Goal: Feedback & Contribution: Submit feedback/report problem

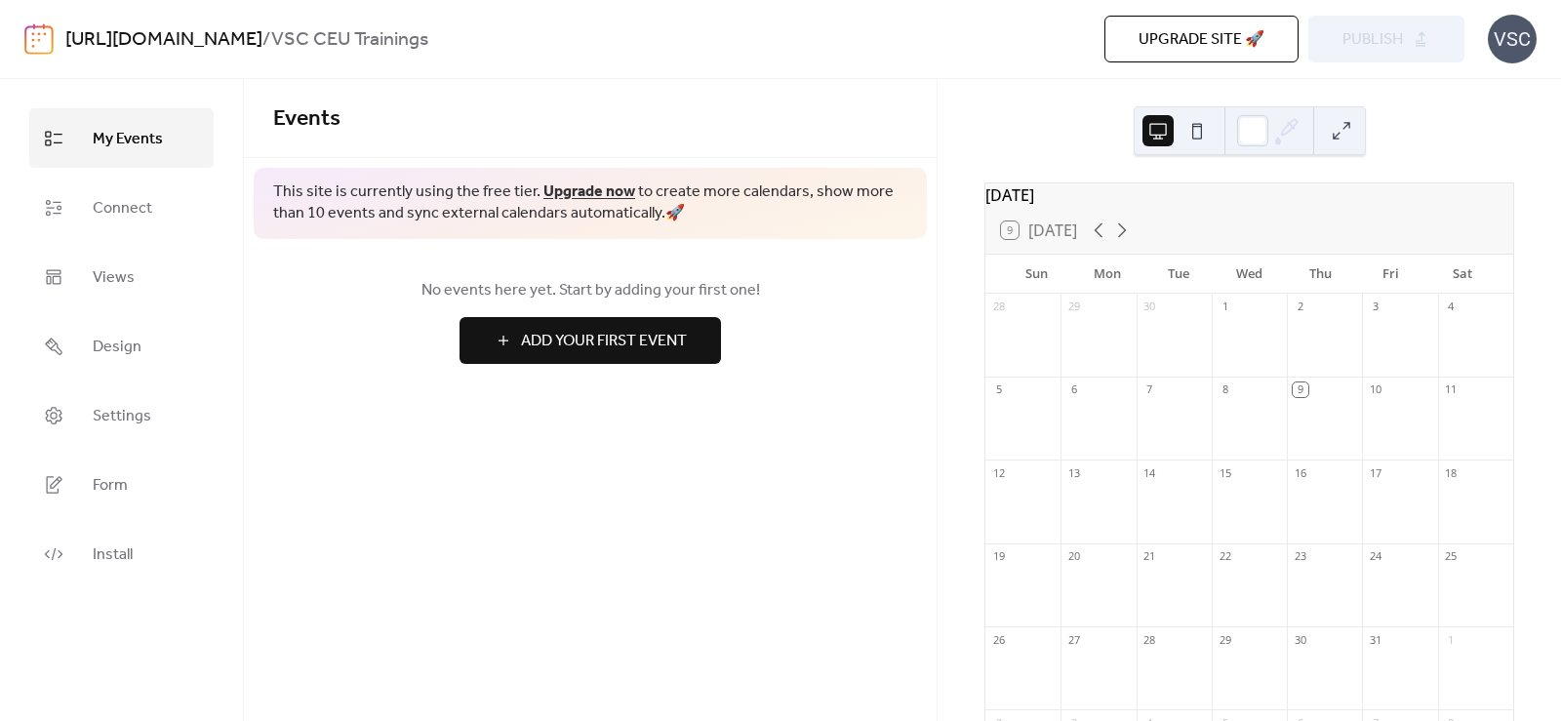
click at [676, 431] on div "Events This site is currently using the free tier. Upgrade now to create more c…" at bounding box center [590, 400] width 693 height 642
click at [96, 209] on span "Connect" at bounding box center [123, 208] width 60 height 30
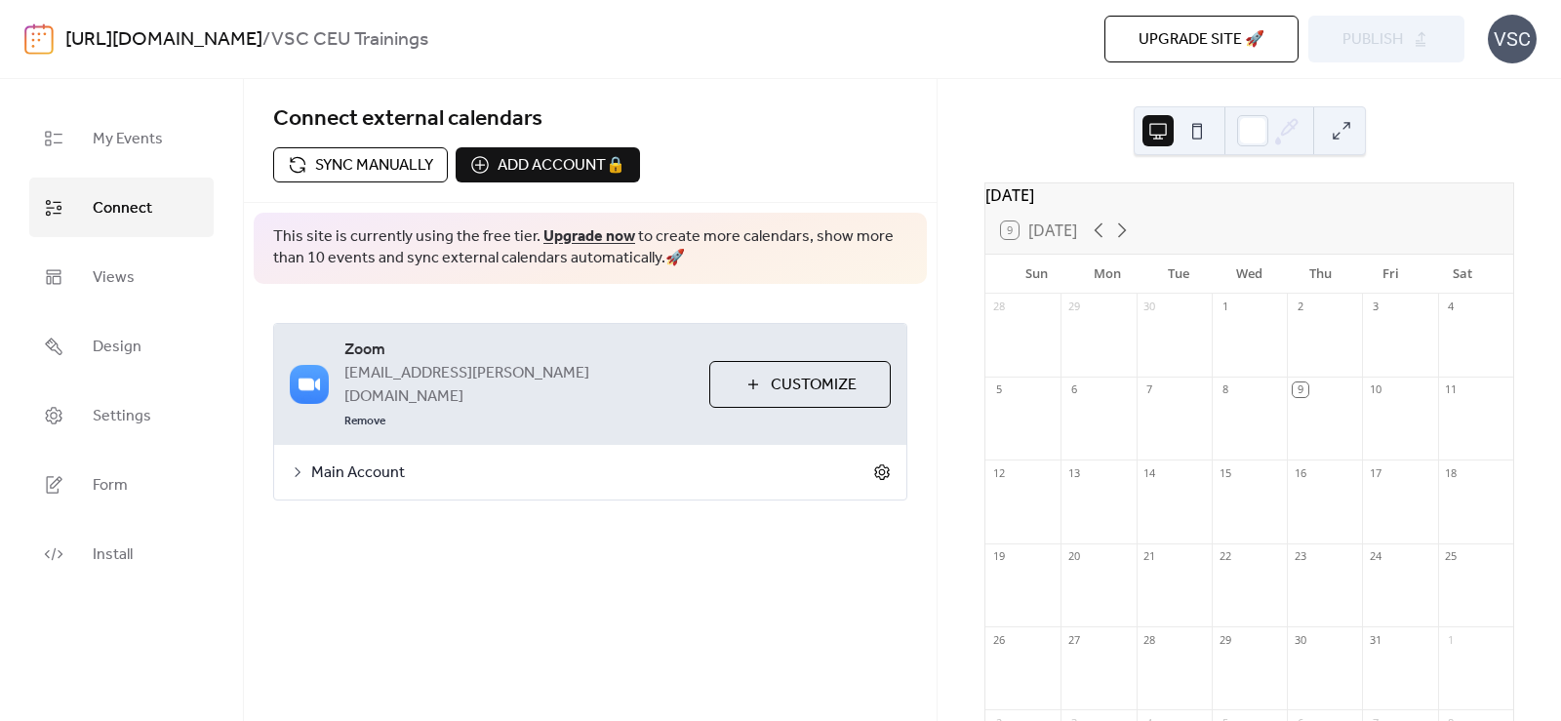
click at [887, 463] on icon at bounding box center [882, 472] width 18 height 18
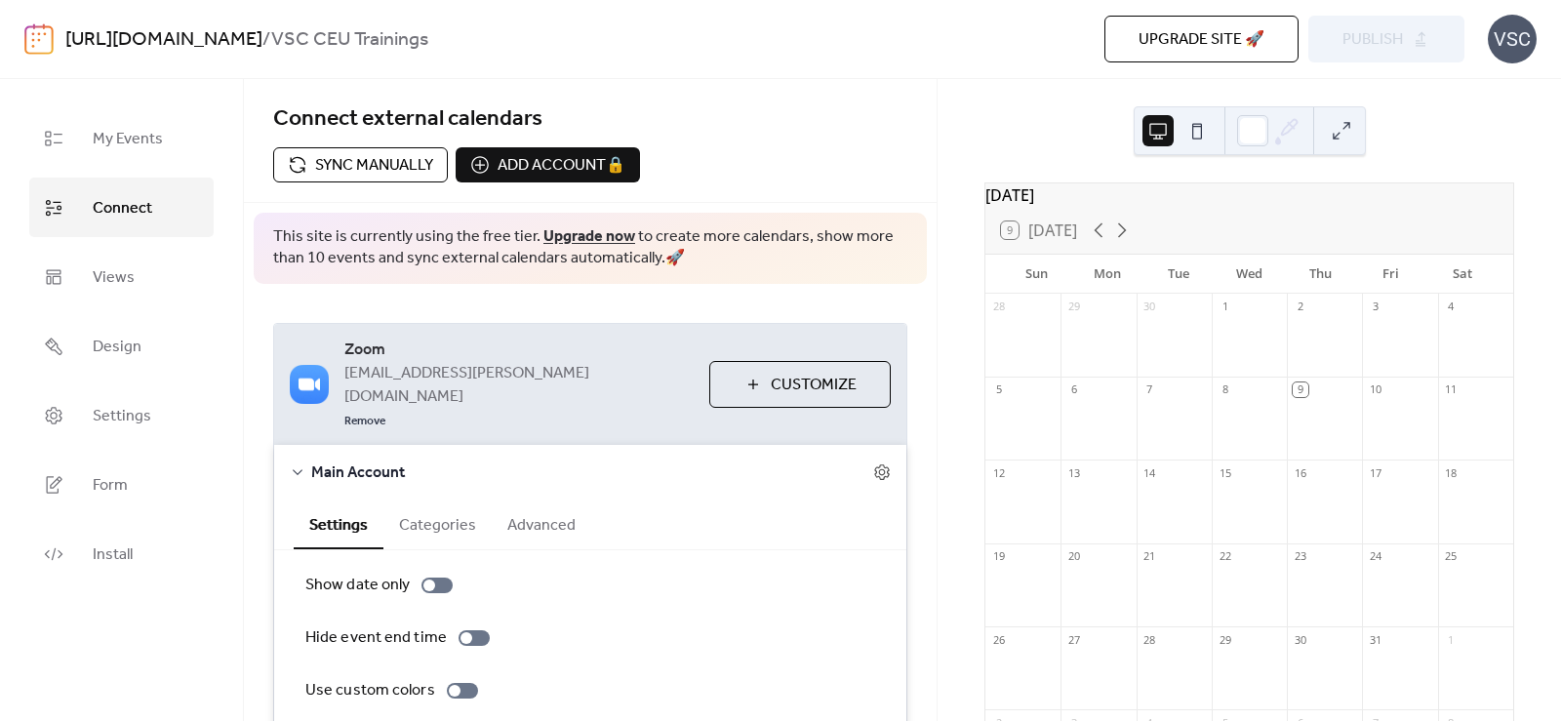
scroll to position [124, 0]
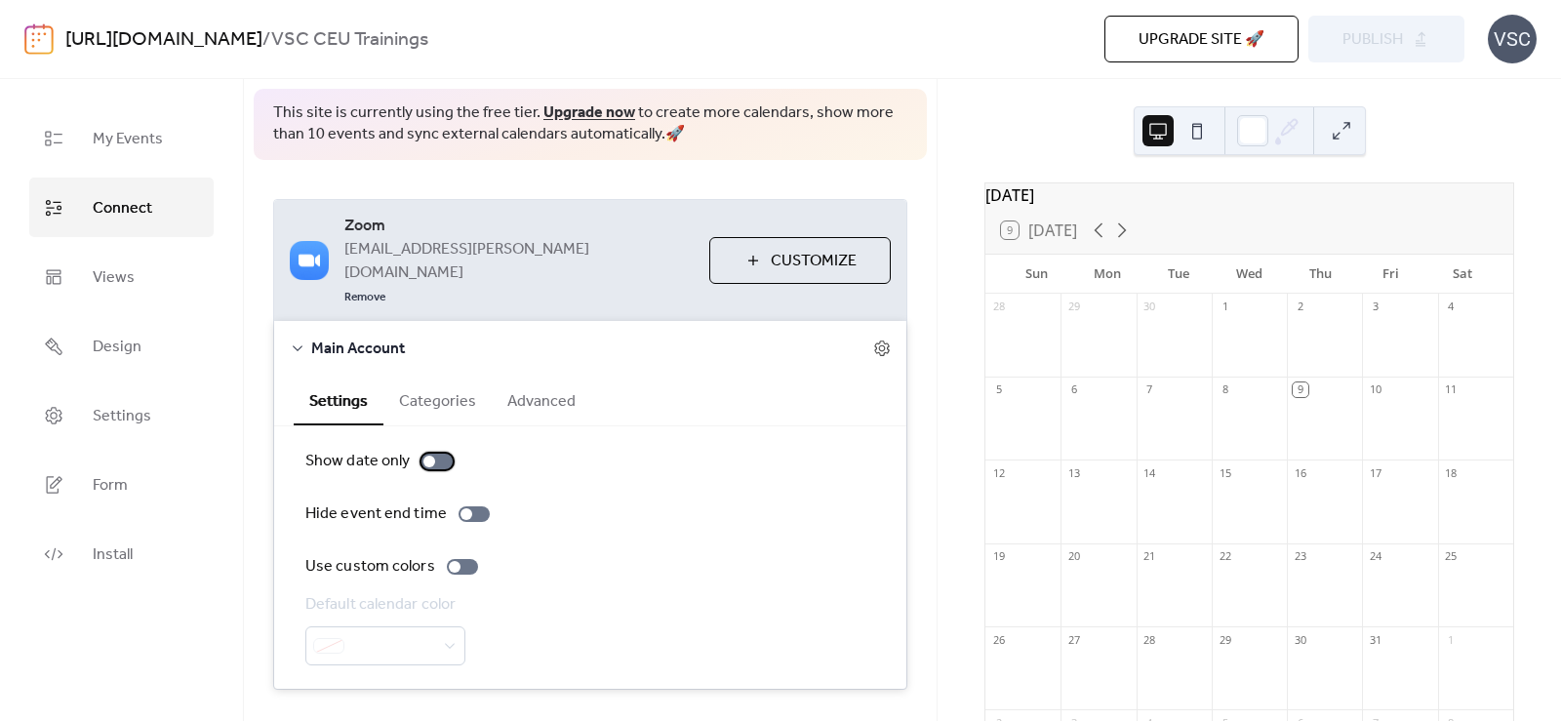
click at [440, 454] on div at bounding box center [436, 462] width 31 height 16
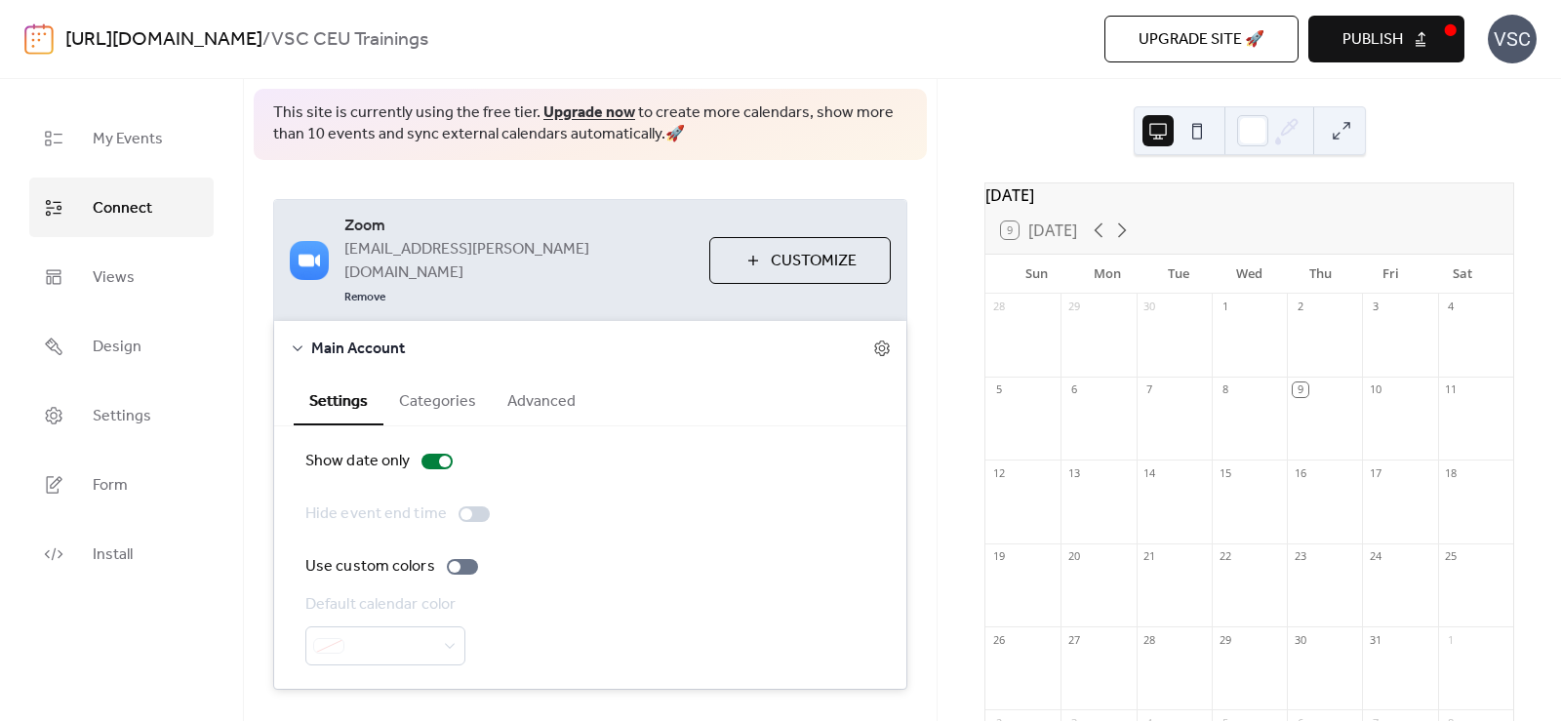
click at [1338, 32] on button "Publish" at bounding box center [1386, 39] width 156 height 47
click at [475, 506] on div at bounding box center [474, 514] width 31 height 16
click at [421, 454] on div at bounding box center [436, 462] width 31 height 16
click at [476, 555] on label "Use custom colors" at bounding box center [395, 566] width 180 height 23
click at [455, 559] on div at bounding box center [462, 567] width 31 height 16
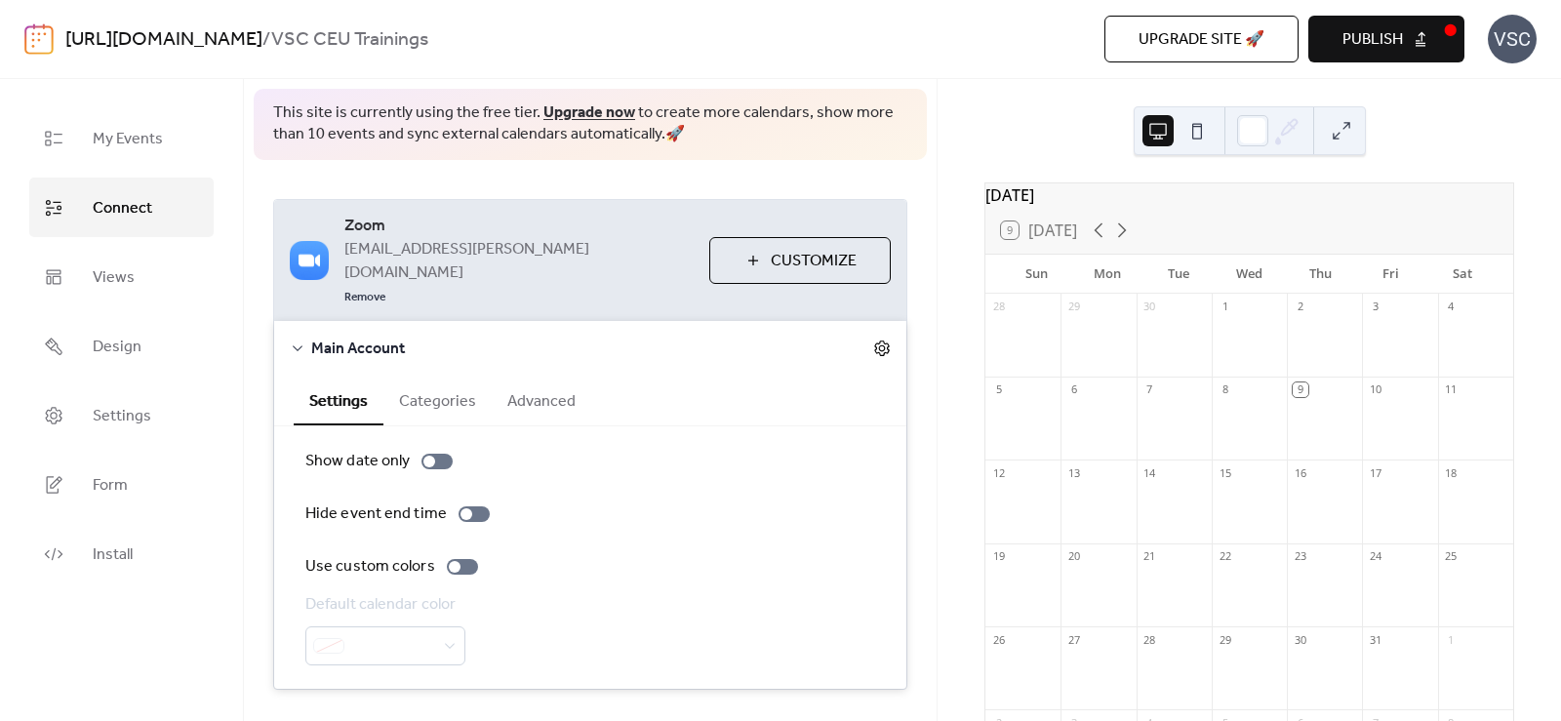
click at [873, 340] on icon at bounding box center [882, 349] width 18 height 18
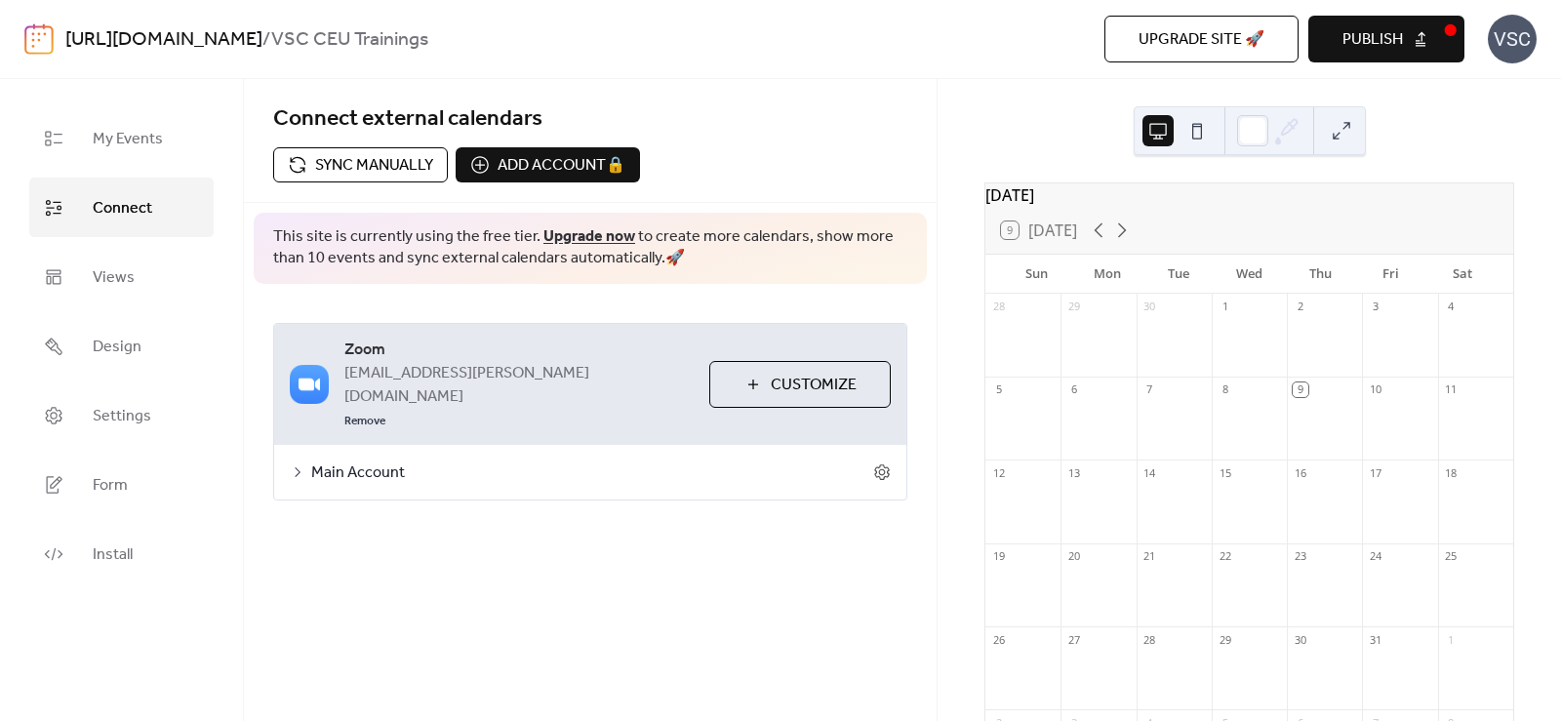
click at [870, 461] on span "Main Account" at bounding box center [592, 472] width 562 height 23
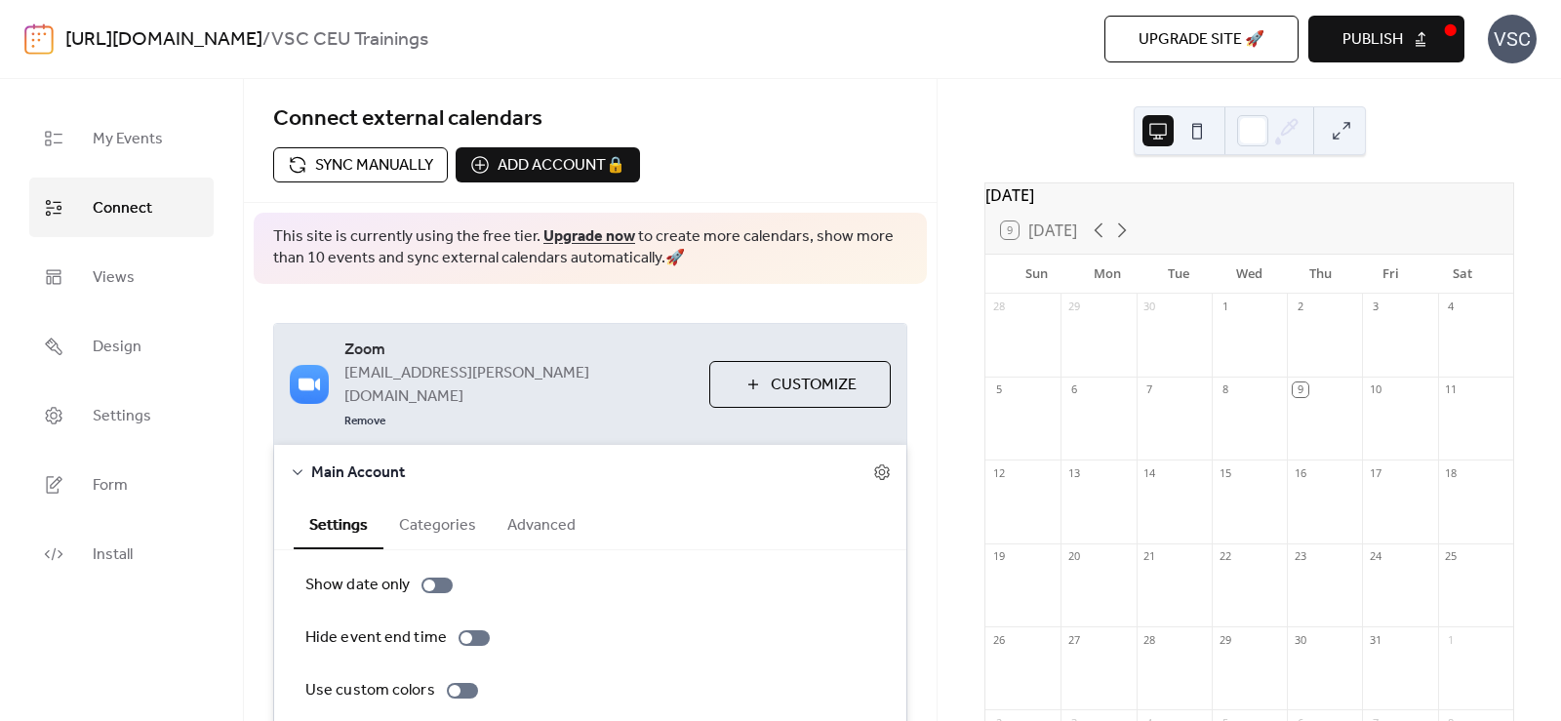
click at [419, 502] on div "Settings Categories Advanced" at bounding box center [590, 525] width 632 height 51
click at [429, 500] on button "Categories" at bounding box center [437, 524] width 108 height 48
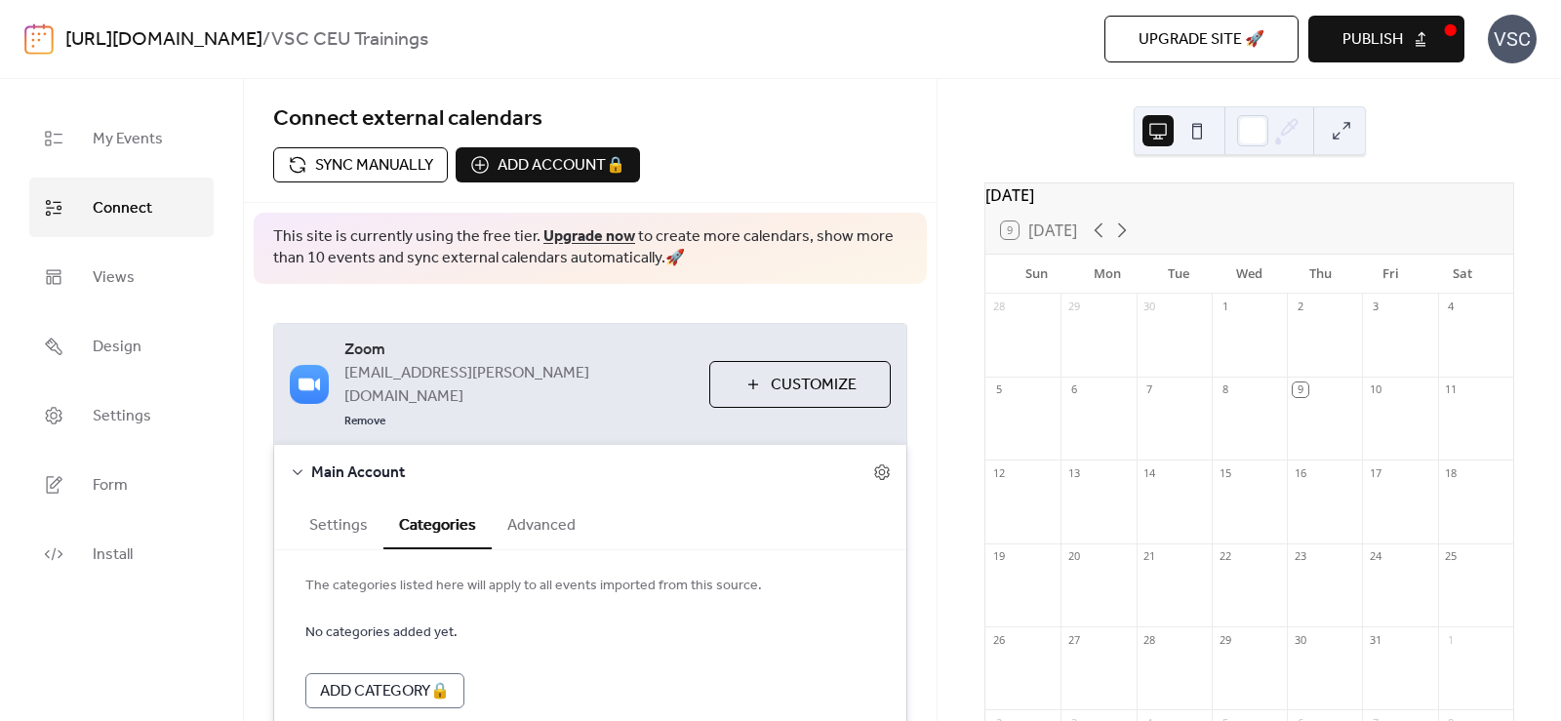
scroll to position [43, 0]
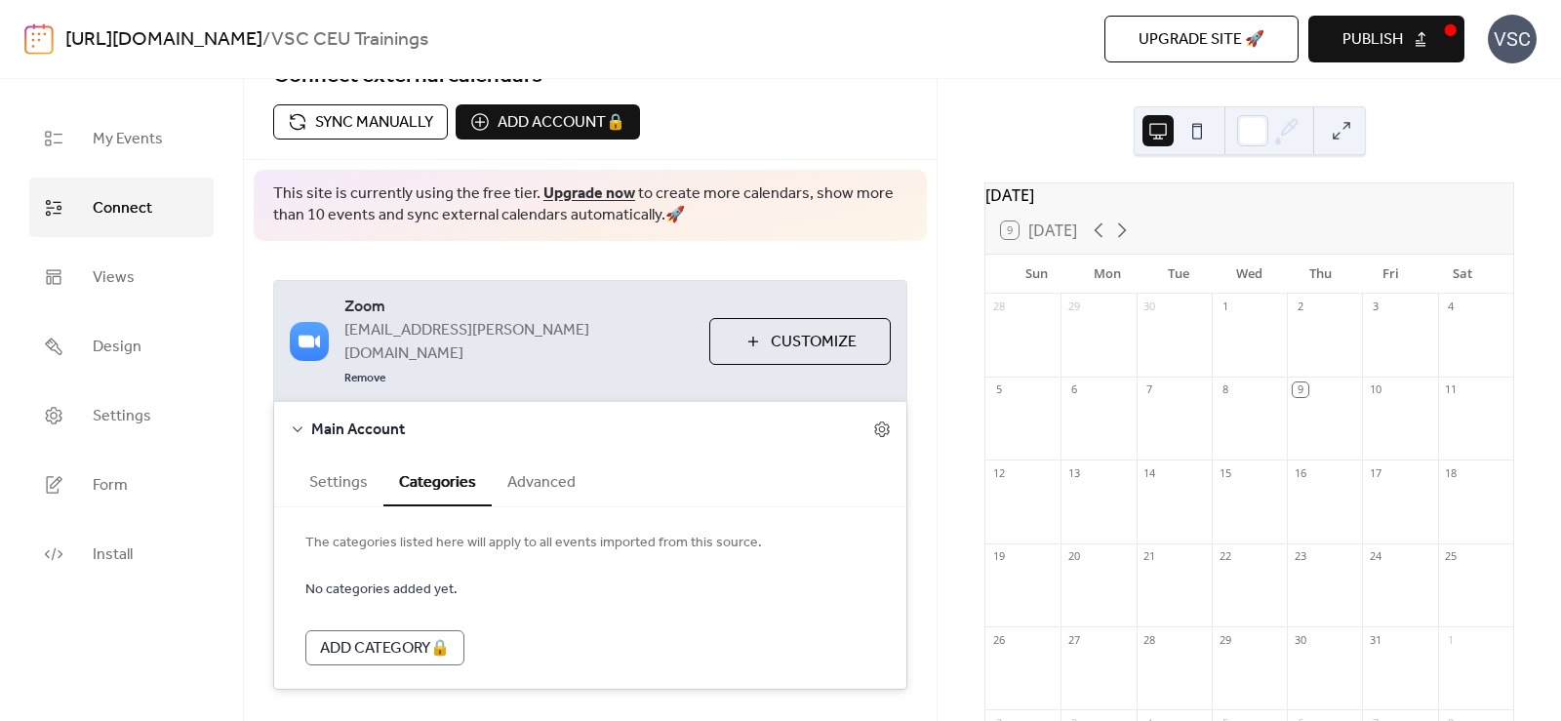
click at [562, 457] on button "Advanced" at bounding box center [542, 481] width 100 height 48
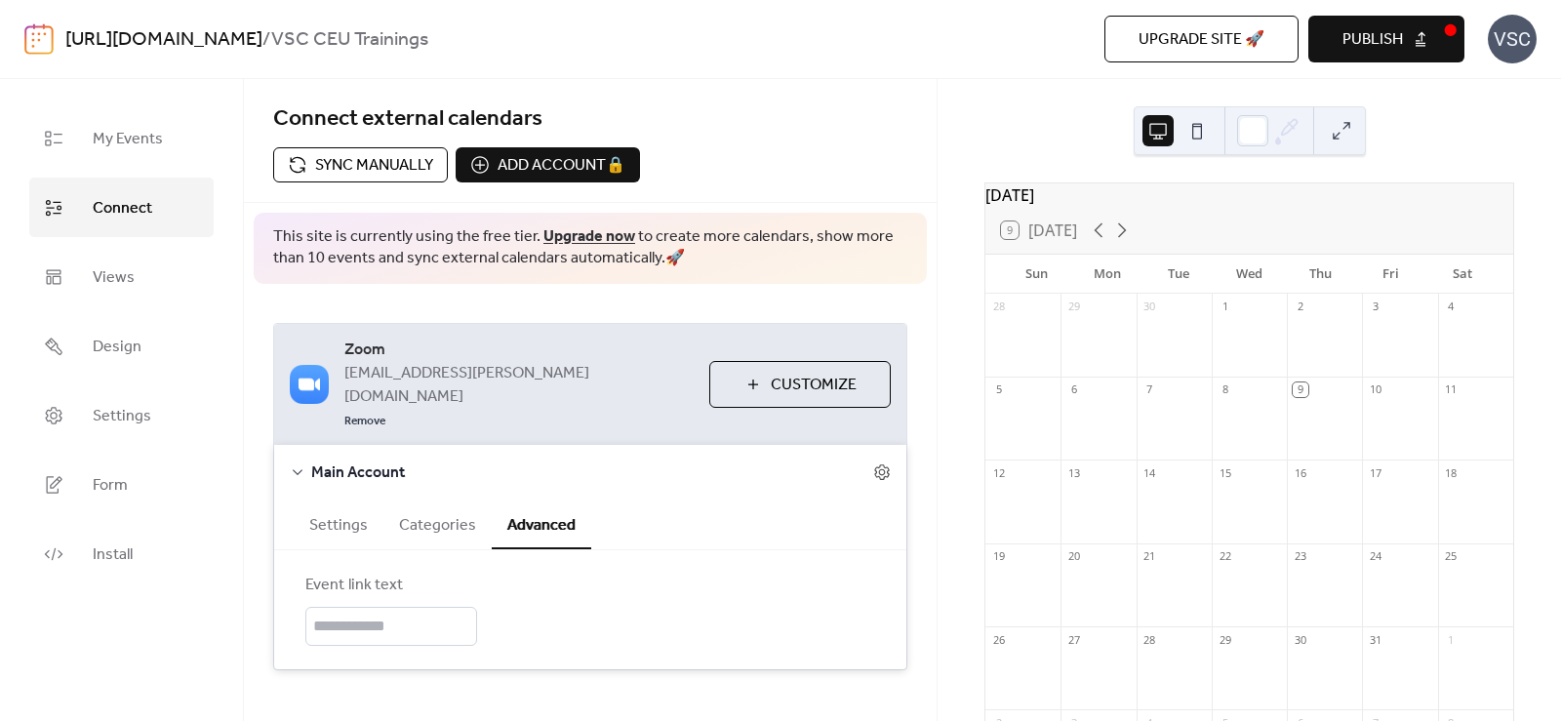
click at [360, 500] on button "Settings" at bounding box center [339, 524] width 90 height 48
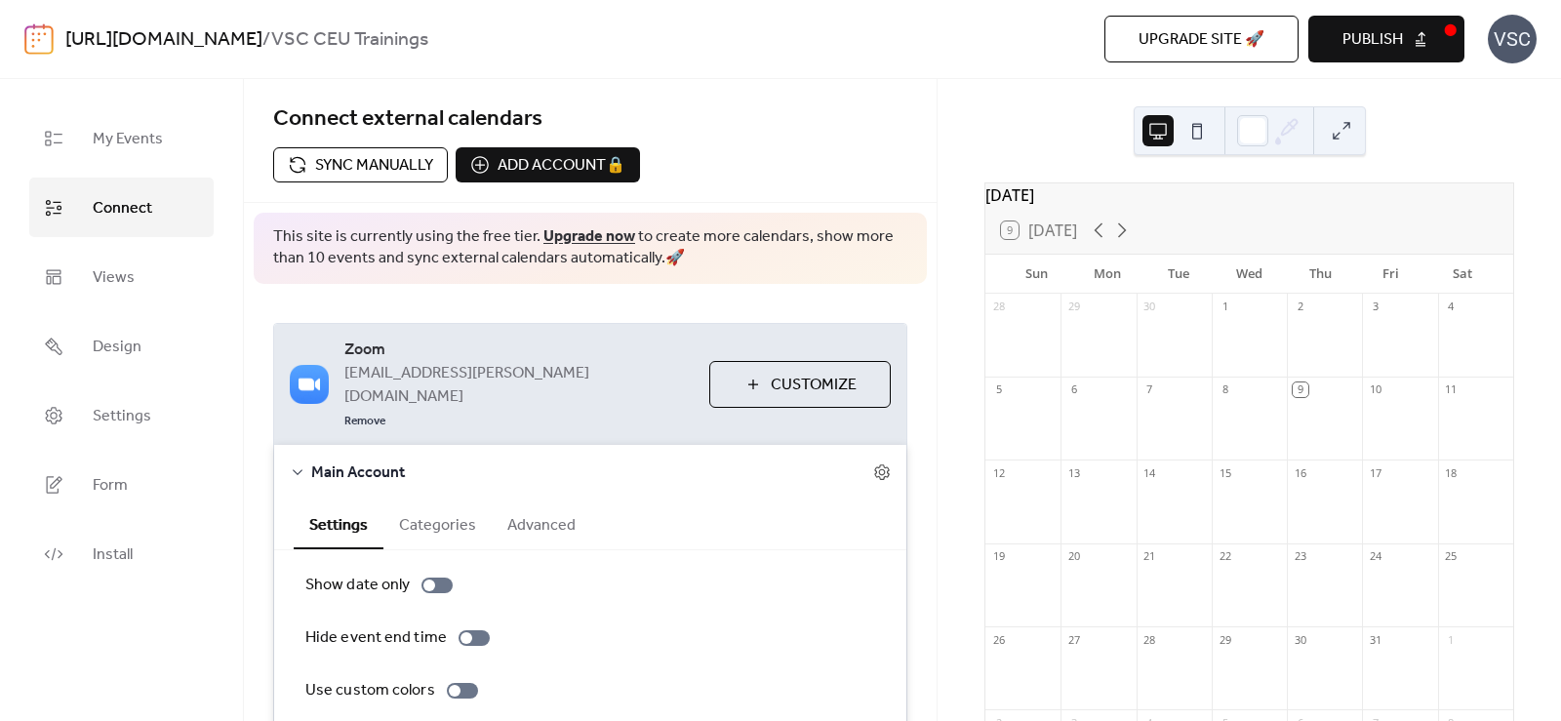
click at [530, 500] on button "Advanced" at bounding box center [542, 524] width 100 height 48
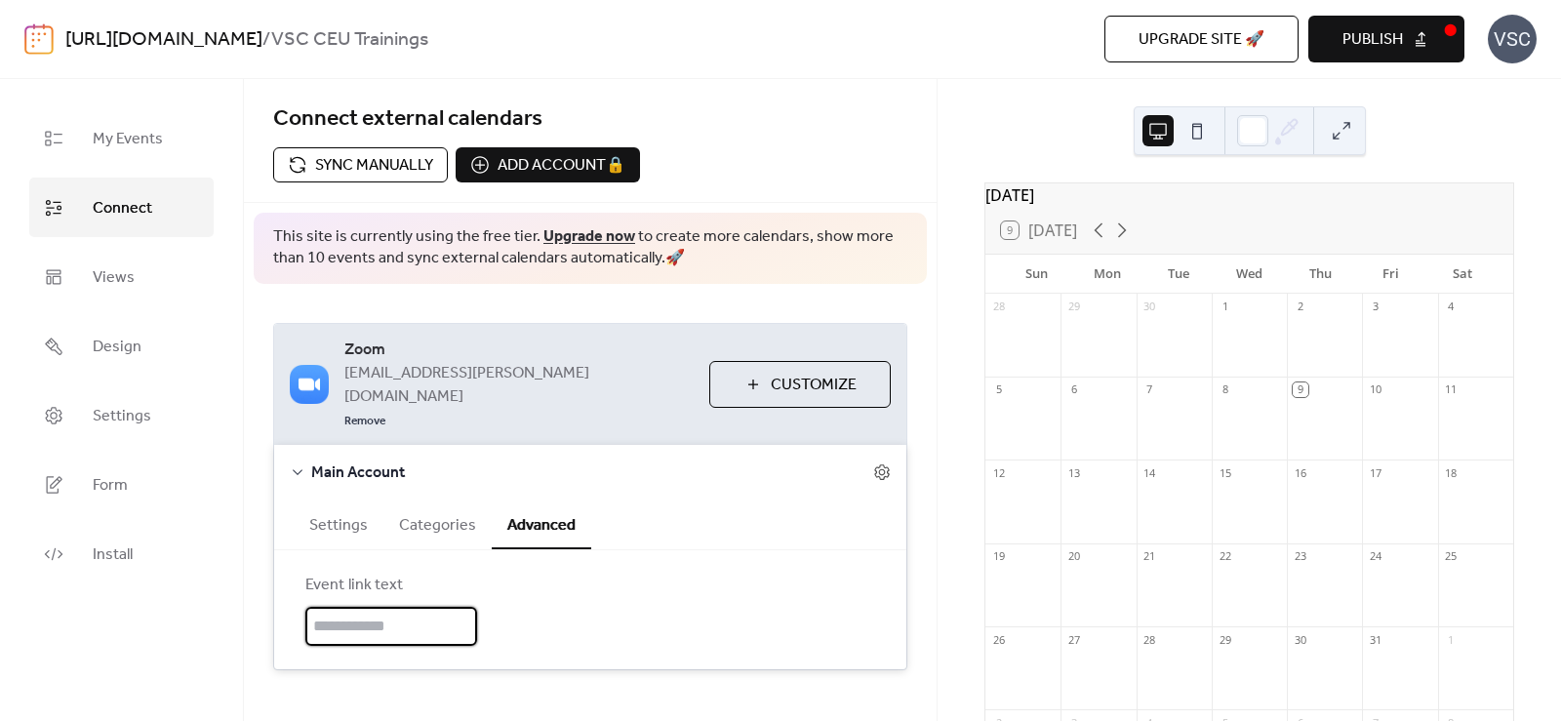
click at [412, 607] on input "text" at bounding box center [391, 626] width 172 height 39
click at [606, 581] on div "Event link text" at bounding box center [590, 610] width 570 height 72
click at [966, 416] on div "[DATE] 9 [DATE] Sun Mon Tue Wed Thu Fri Sat 28 29 30 1 2 3 4 5 6 7 8 9 10 11 12…" at bounding box center [1249, 400] width 623 height 642
click at [312, 500] on button "Settings" at bounding box center [339, 524] width 90 height 48
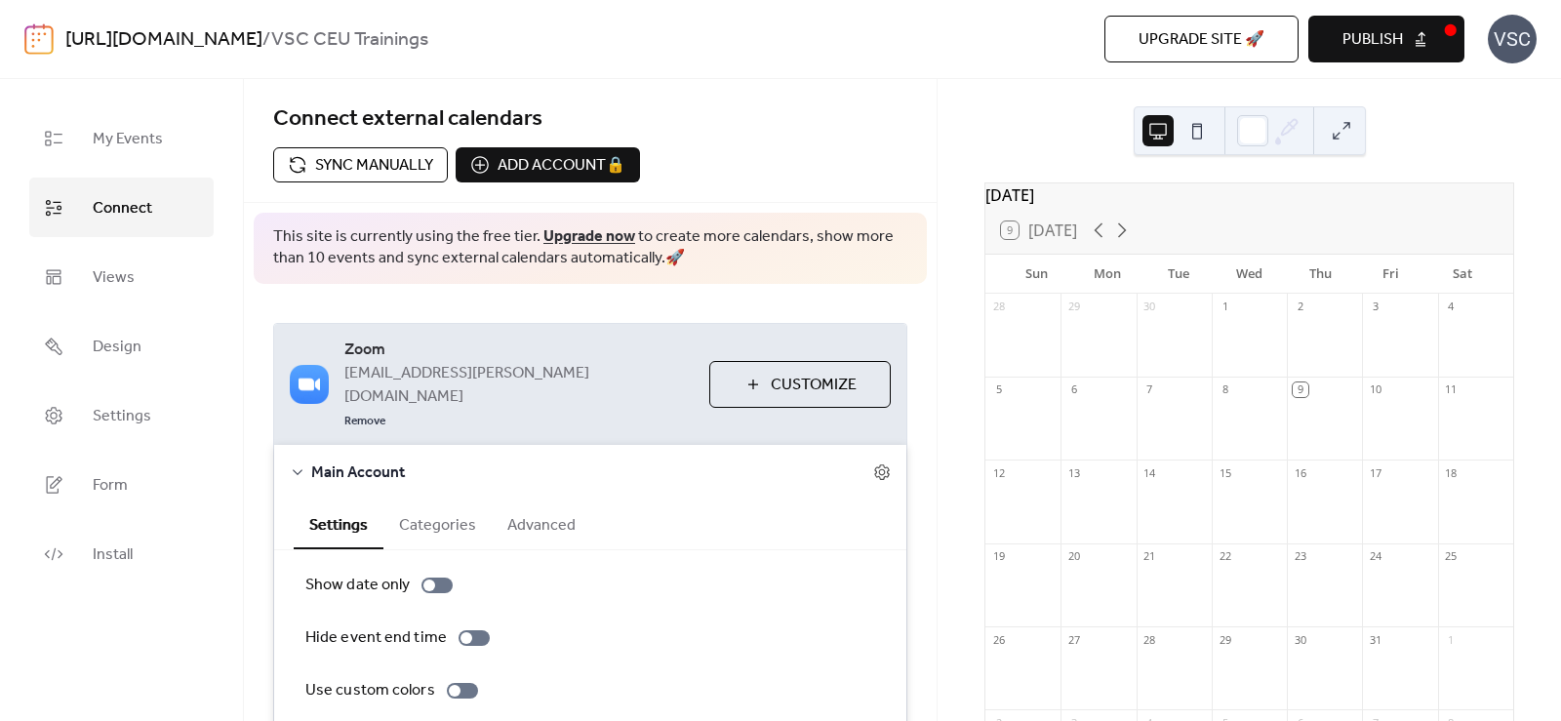
scroll to position [124, 0]
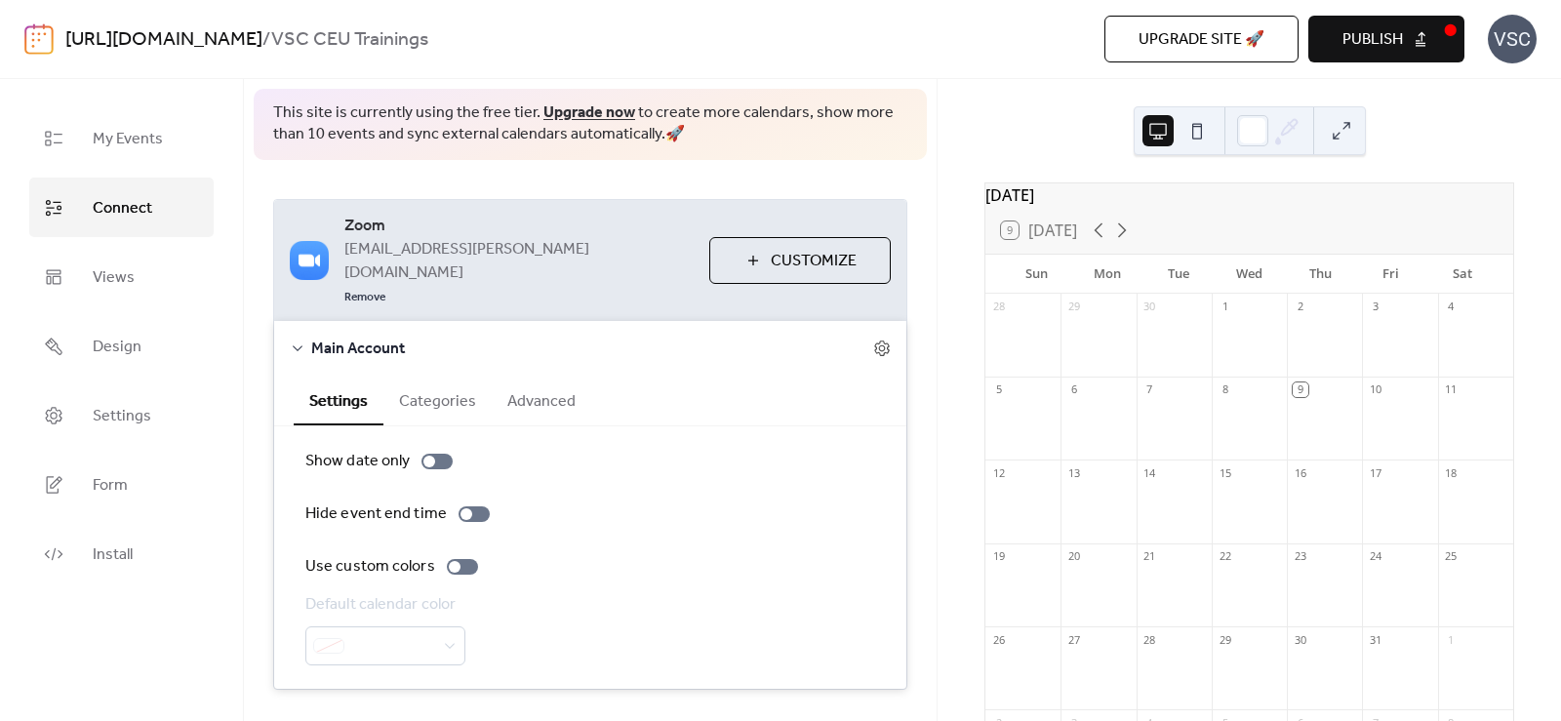
click at [431, 376] on button "Categories" at bounding box center [437, 400] width 108 height 48
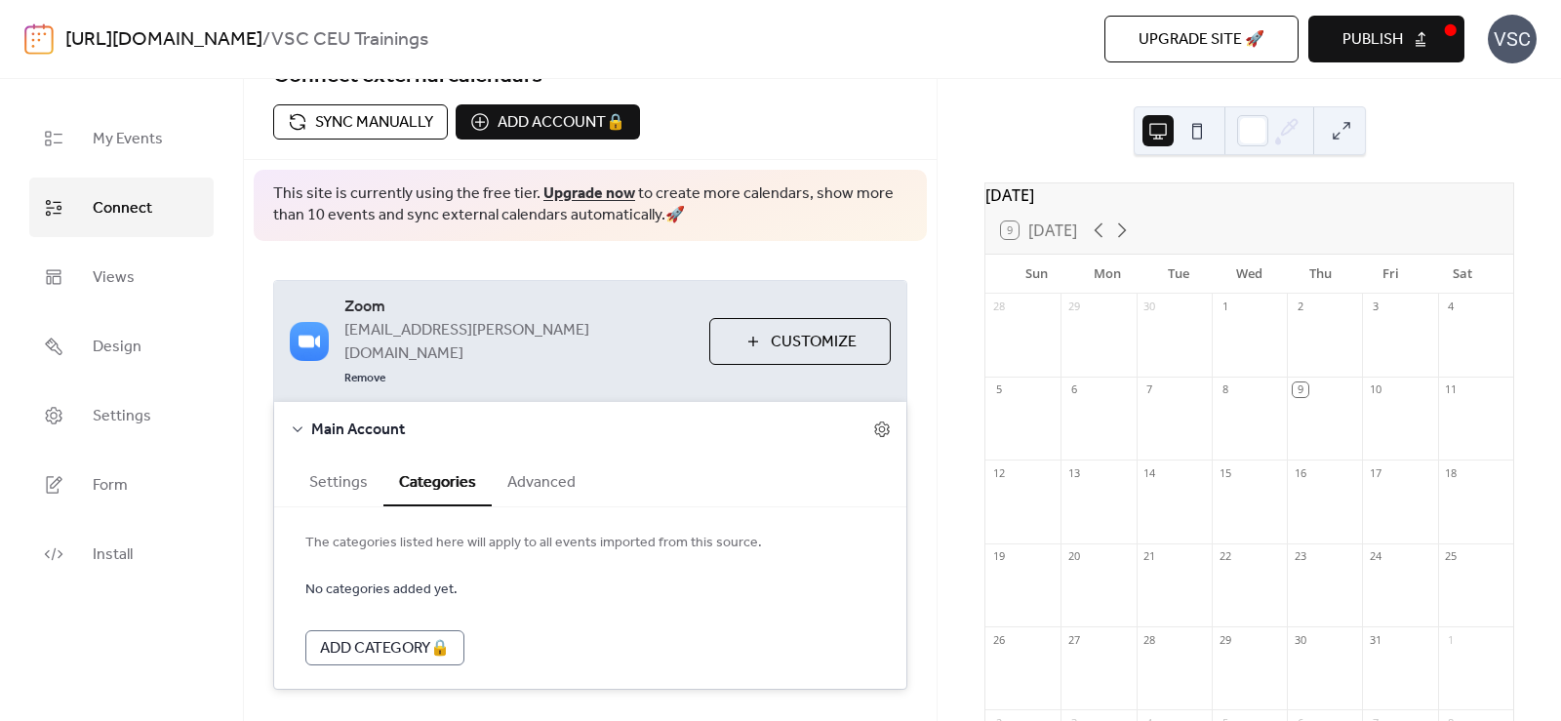
click at [560, 457] on button "Advanced" at bounding box center [542, 481] width 100 height 48
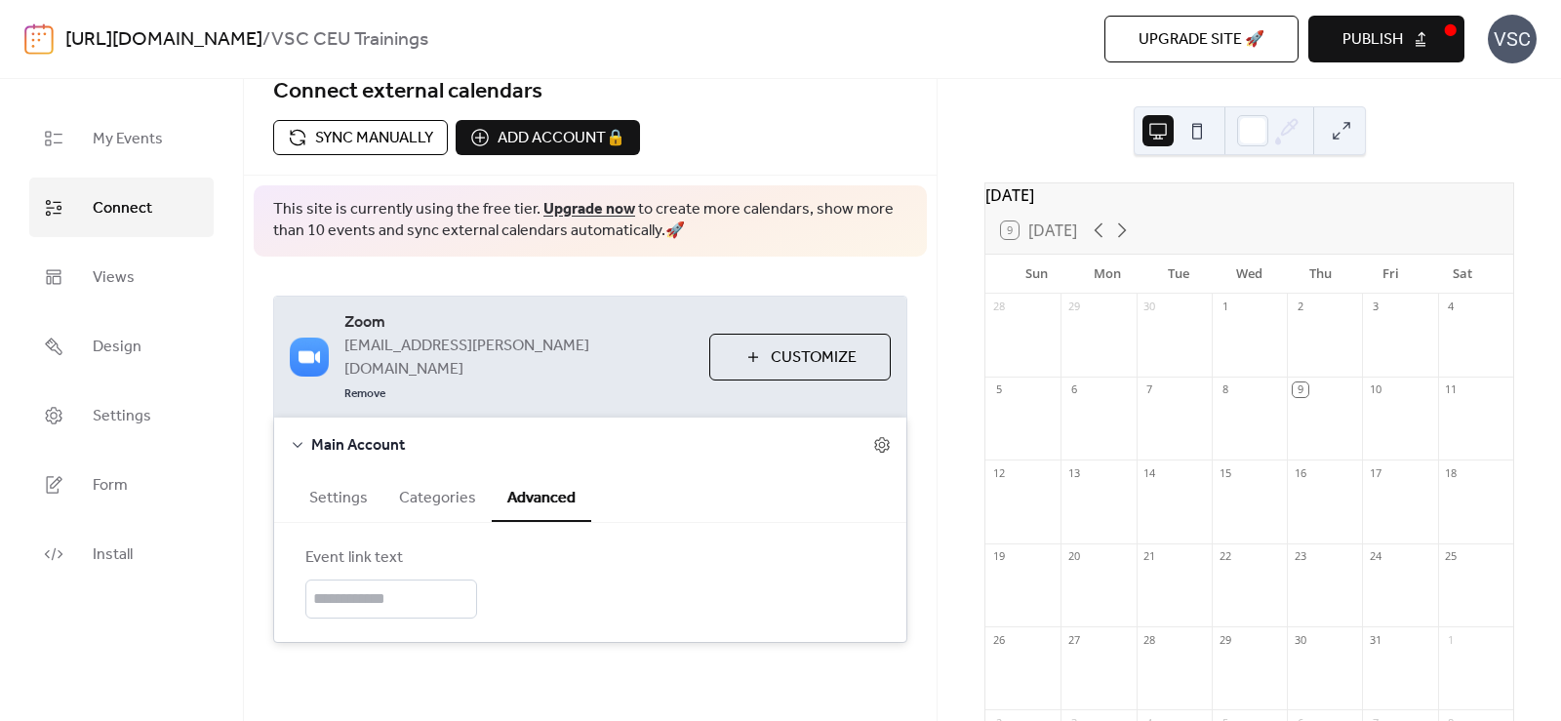
scroll to position [0, 0]
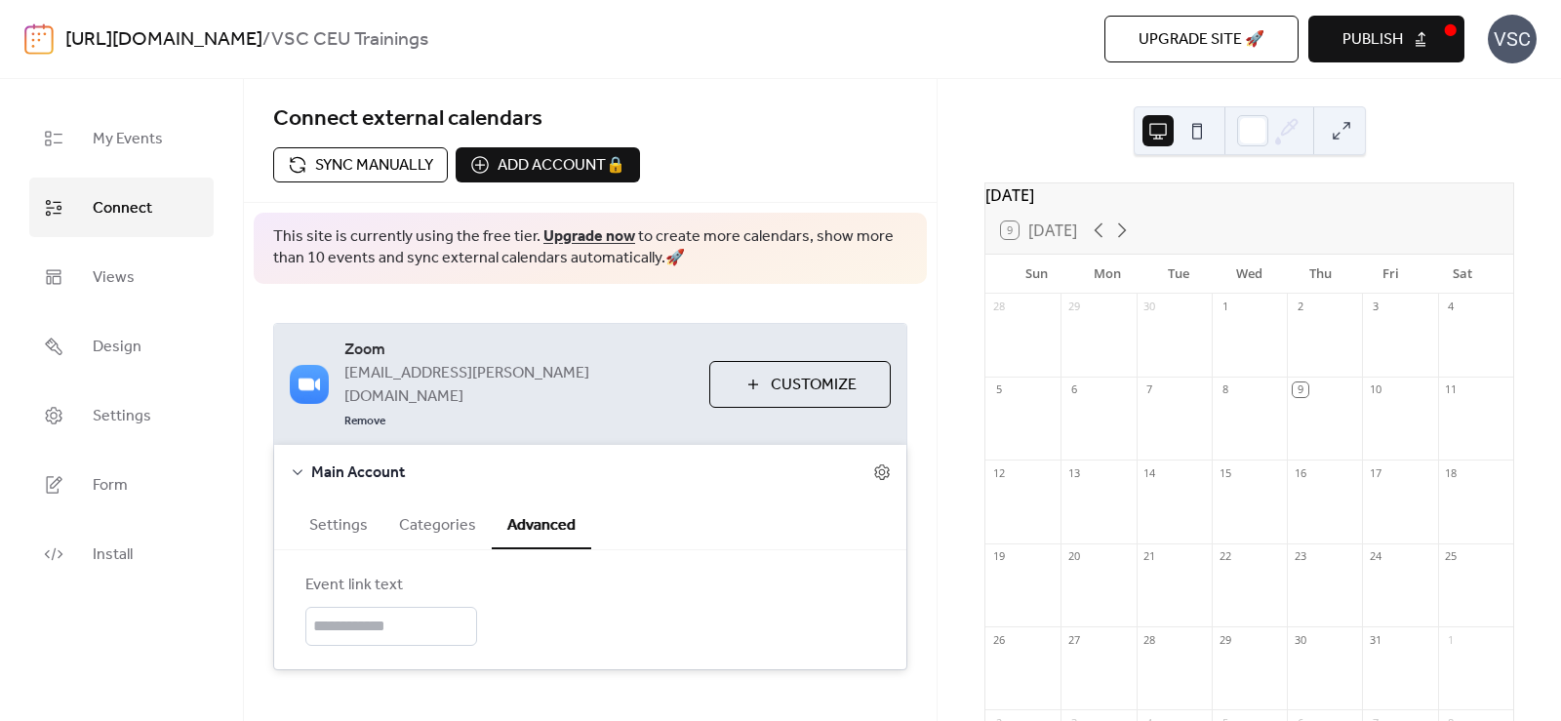
click at [340, 500] on button "Settings" at bounding box center [339, 524] width 90 height 48
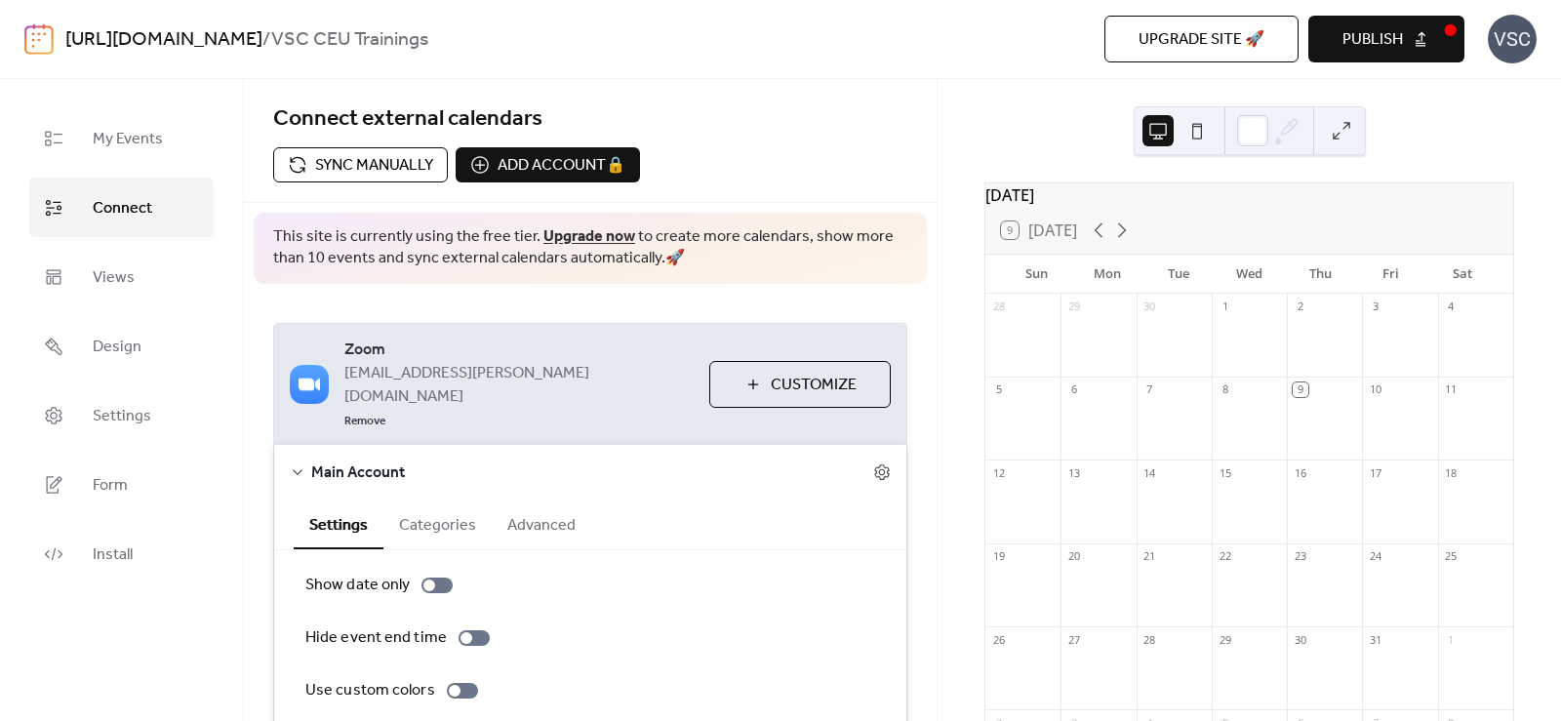
scroll to position [124, 0]
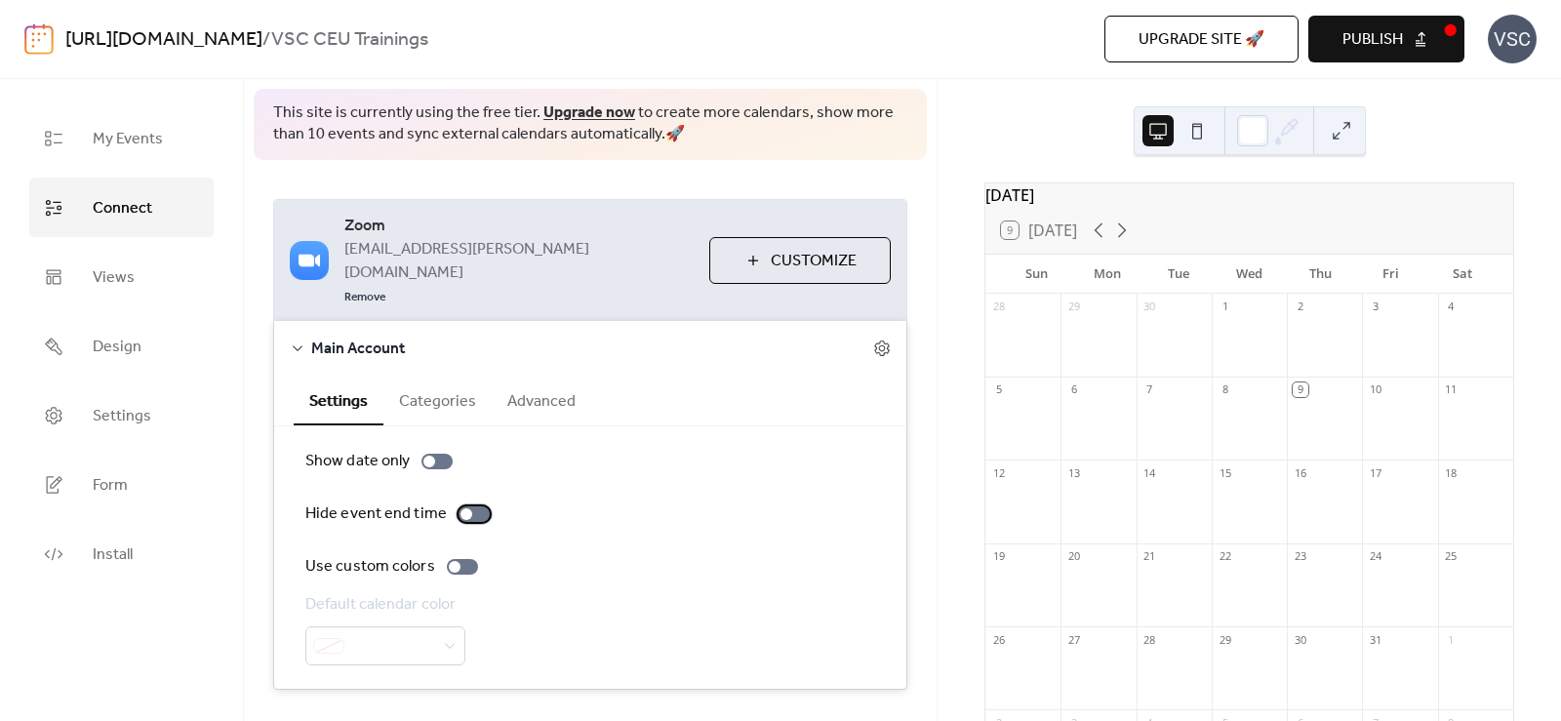
click at [464, 508] on div at bounding box center [467, 514] width 12 height 12
click at [464, 506] on div at bounding box center [474, 514] width 31 height 16
click at [432, 454] on div at bounding box center [436, 462] width 31 height 16
click at [480, 506] on div at bounding box center [474, 514] width 31 height 16
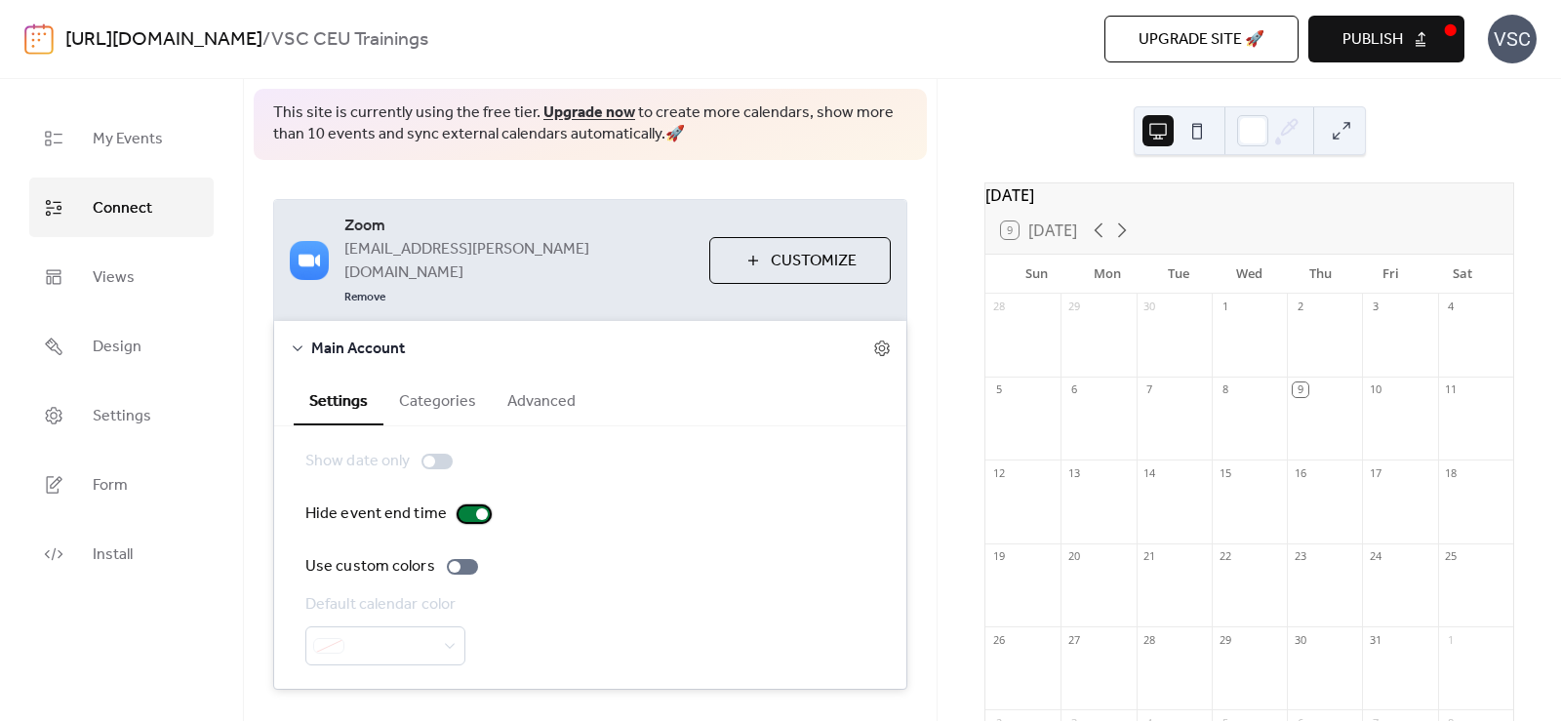
click at [467, 506] on div at bounding box center [474, 514] width 31 height 16
click at [441, 450] on label "Show date only" at bounding box center [382, 461] width 155 height 23
click at [706, 492] on div "Show date only Hide event end time Use custom colors Default calendar color" at bounding box center [590, 558] width 570 height 216
click at [987, 123] on div "[DATE] 9 [DATE] Sun Mon Tue Wed Thu Fri Sat 28 29 30 1 2 3 4 5 6 7 8 9 10 11 12…" at bounding box center [1249, 400] width 623 height 642
click at [1424, 34] on button "Publish" at bounding box center [1386, 39] width 156 height 47
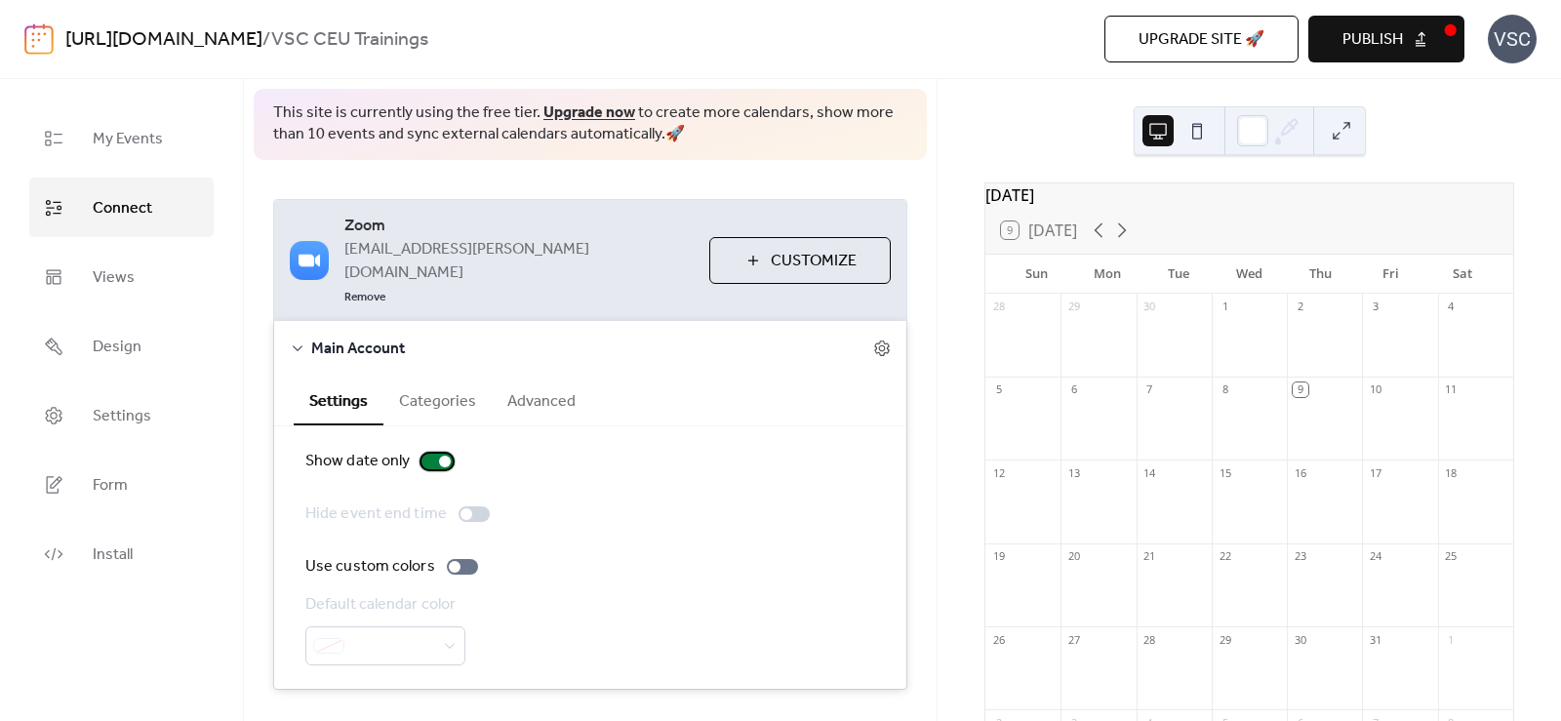
click at [416, 450] on label "Show date only" at bounding box center [382, 461] width 155 height 23
click at [470, 506] on div at bounding box center [474, 514] width 31 height 16
click at [1380, 42] on span "Publish" at bounding box center [1372, 39] width 60 height 23
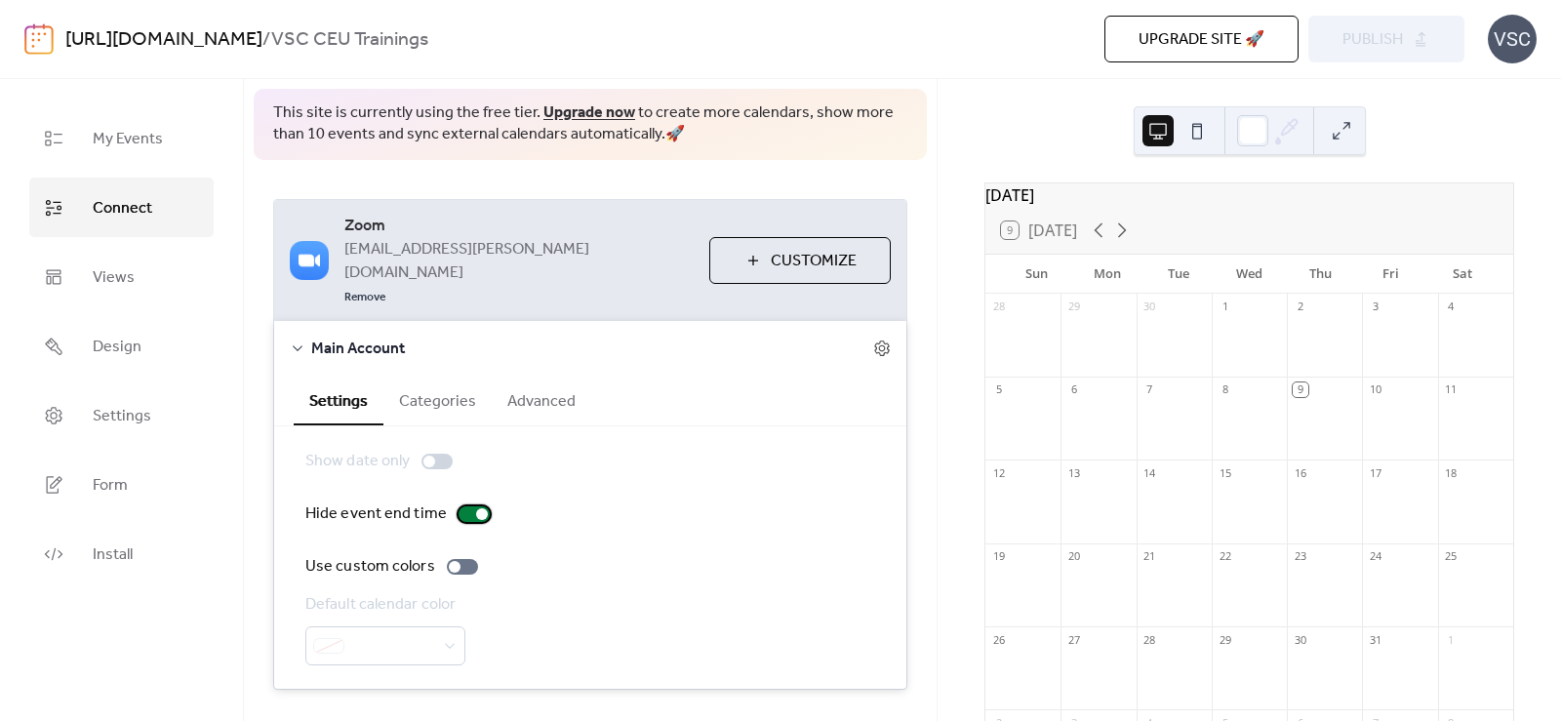
click at [459, 506] on div at bounding box center [474, 514] width 31 height 16
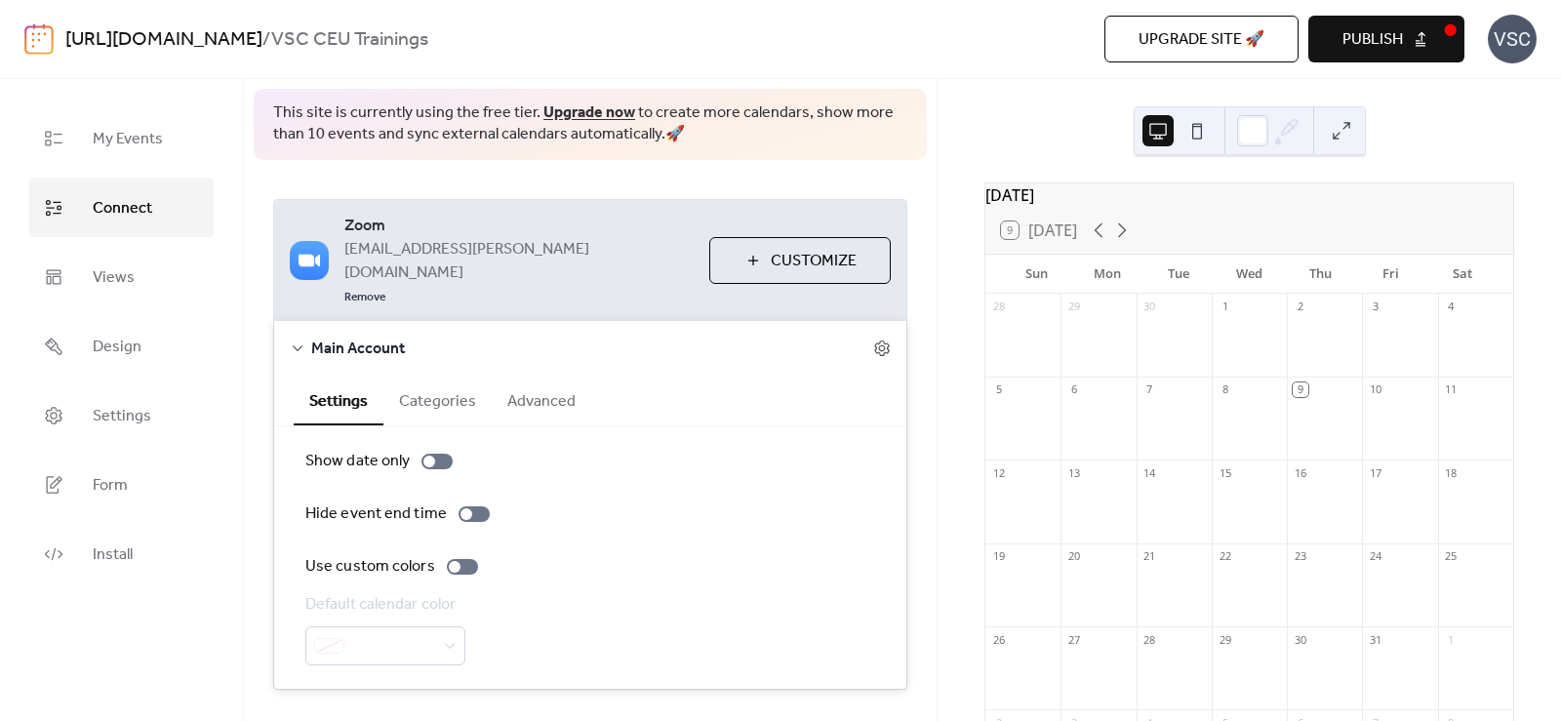
click at [990, 172] on div "[DATE] 9 [DATE] Sun Mon Tue Wed Thu Fri Sat 28 29 30 1 2 3 4 5 6 7 8 9 10 11 12…" at bounding box center [1249, 400] width 623 height 642
click at [1397, 43] on span "Publish" at bounding box center [1372, 39] width 60 height 23
click at [1186, 49] on span "Upgrade site 🚀" at bounding box center [1202, 39] width 126 height 23
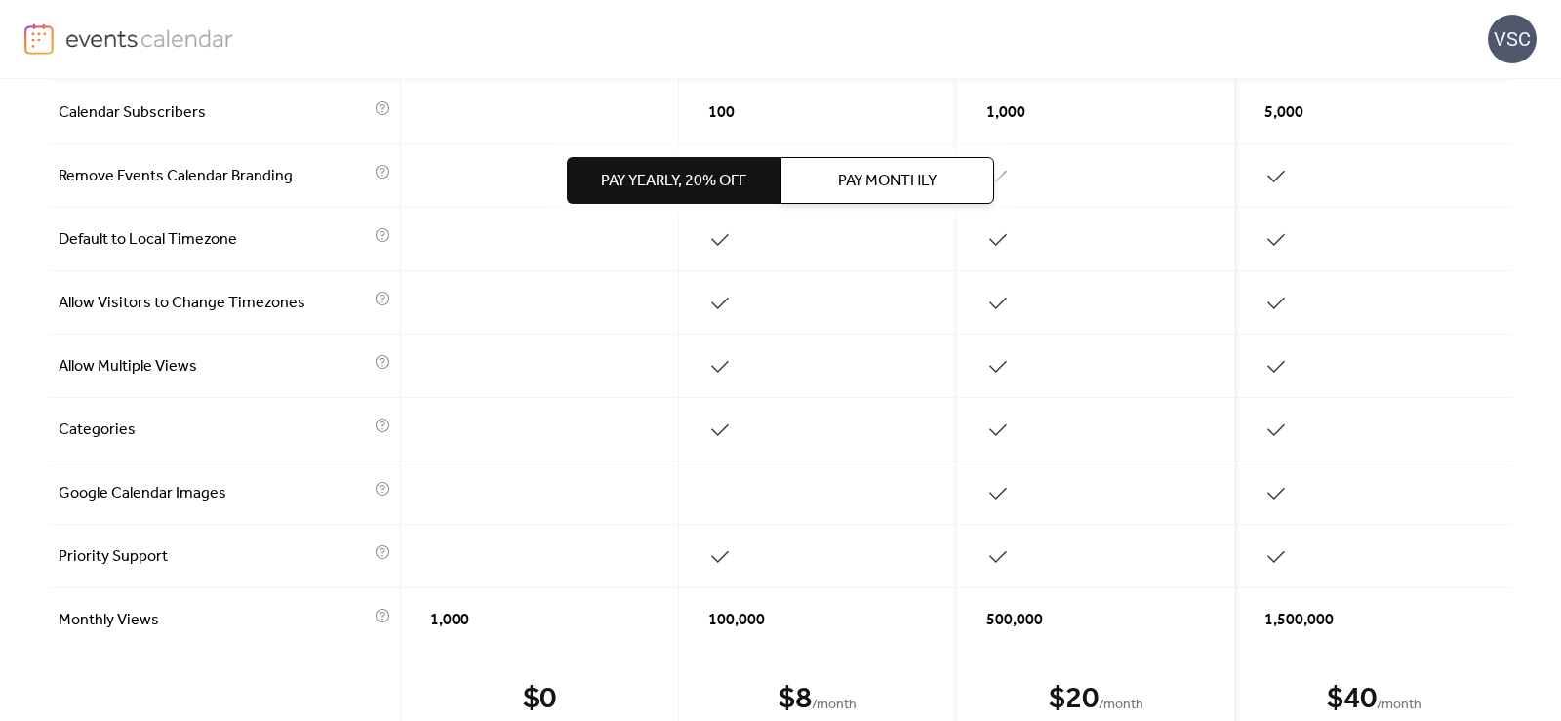
scroll to position [976, 0]
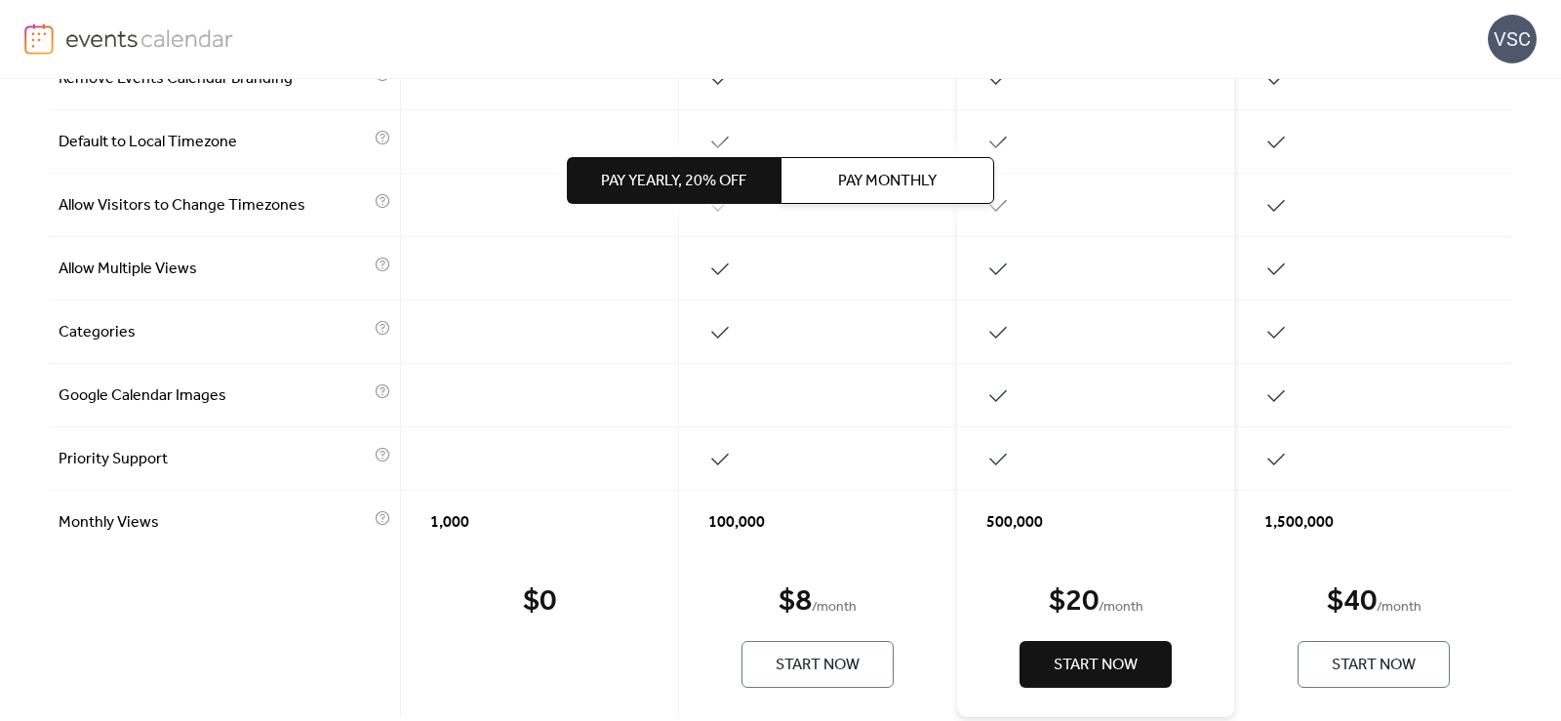
click at [444, 524] on span "1,000" at bounding box center [449, 522] width 39 height 23
click at [549, 524] on div "1,000" at bounding box center [540, 522] width 278 height 62
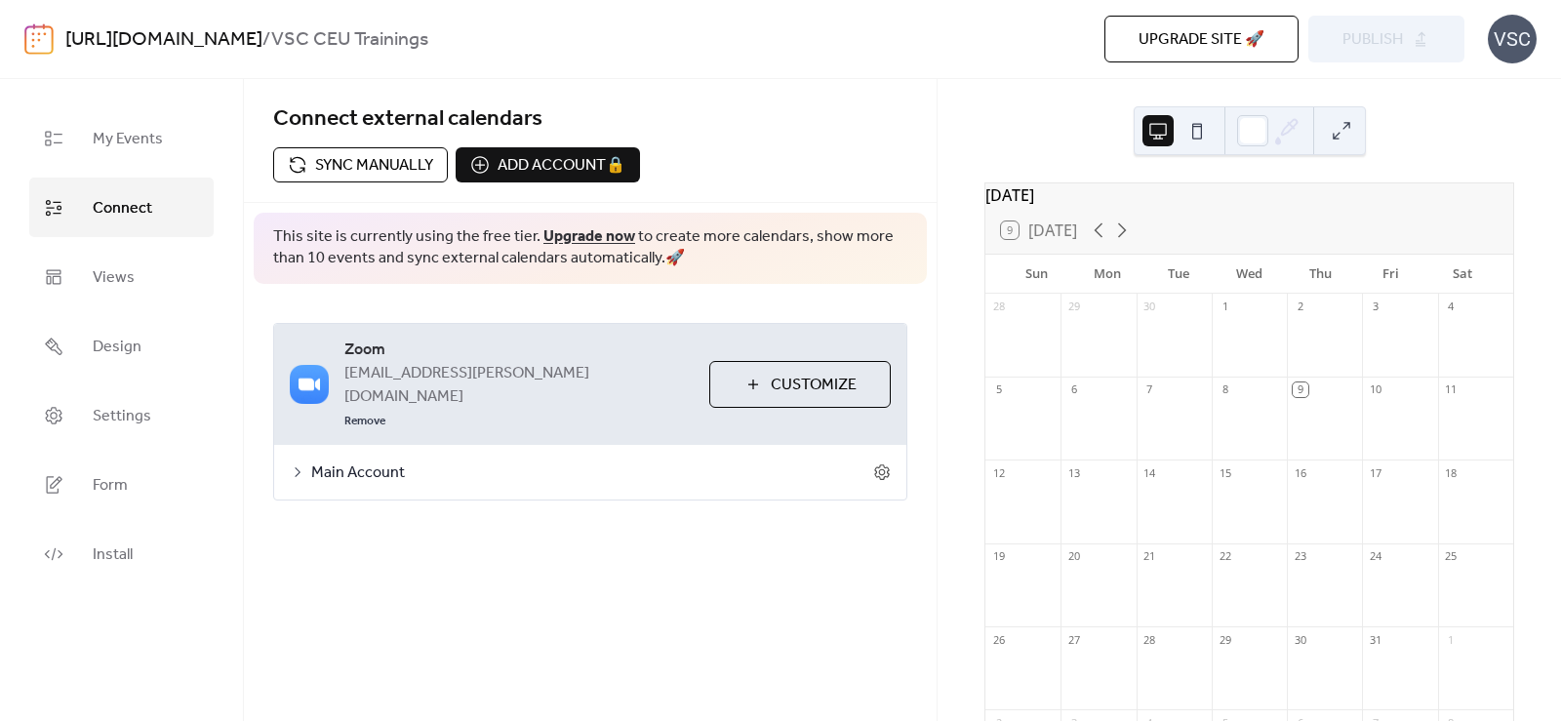
click at [402, 127] on span "Connect external calendars" at bounding box center [407, 119] width 269 height 43
click at [126, 284] on span "Views" at bounding box center [114, 277] width 42 height 30
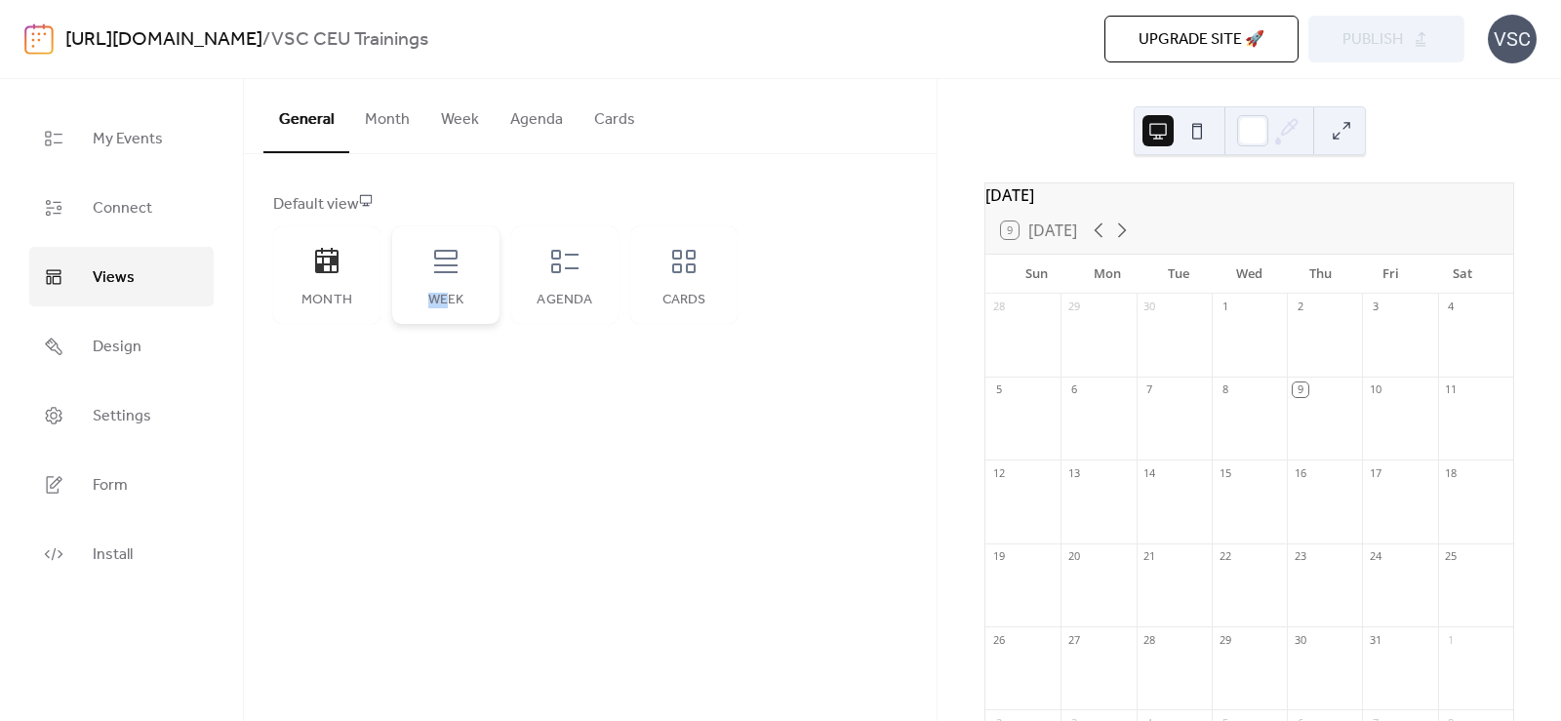
click at [449, 283] on div "Week" at bounding box center [445, 275] width 107 height 98
click at [612, 415] on div "General Month Week Agenda Cards Default view Month Week Agenda Cards Disabled 🔒…" at bounding box center [590, 400] width 693 height 642
click at [599, 272] on div "Agenda" at bounding box center [564, 275] width 107 height 98
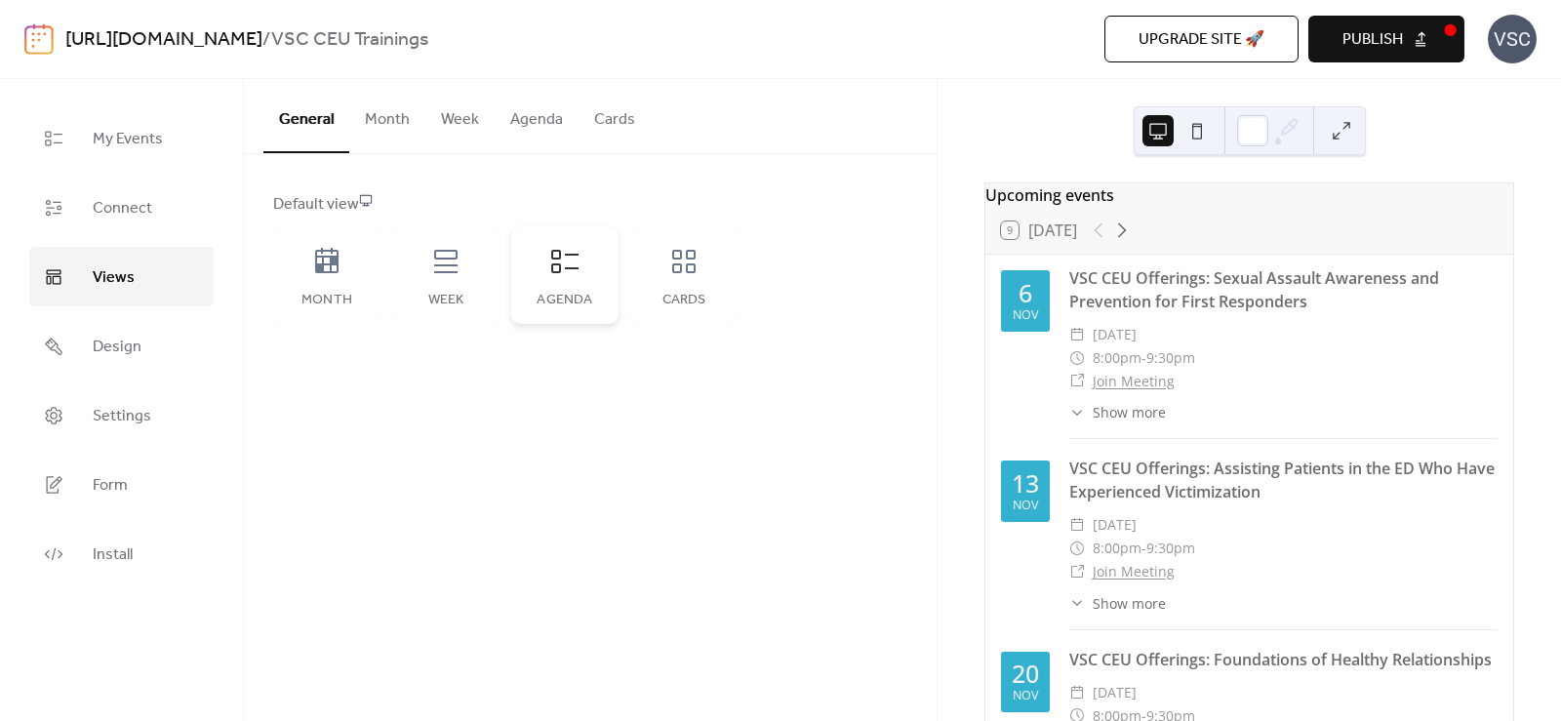
click at [576, 272] on icon at bounding box center [564, 261] width 31 height 31
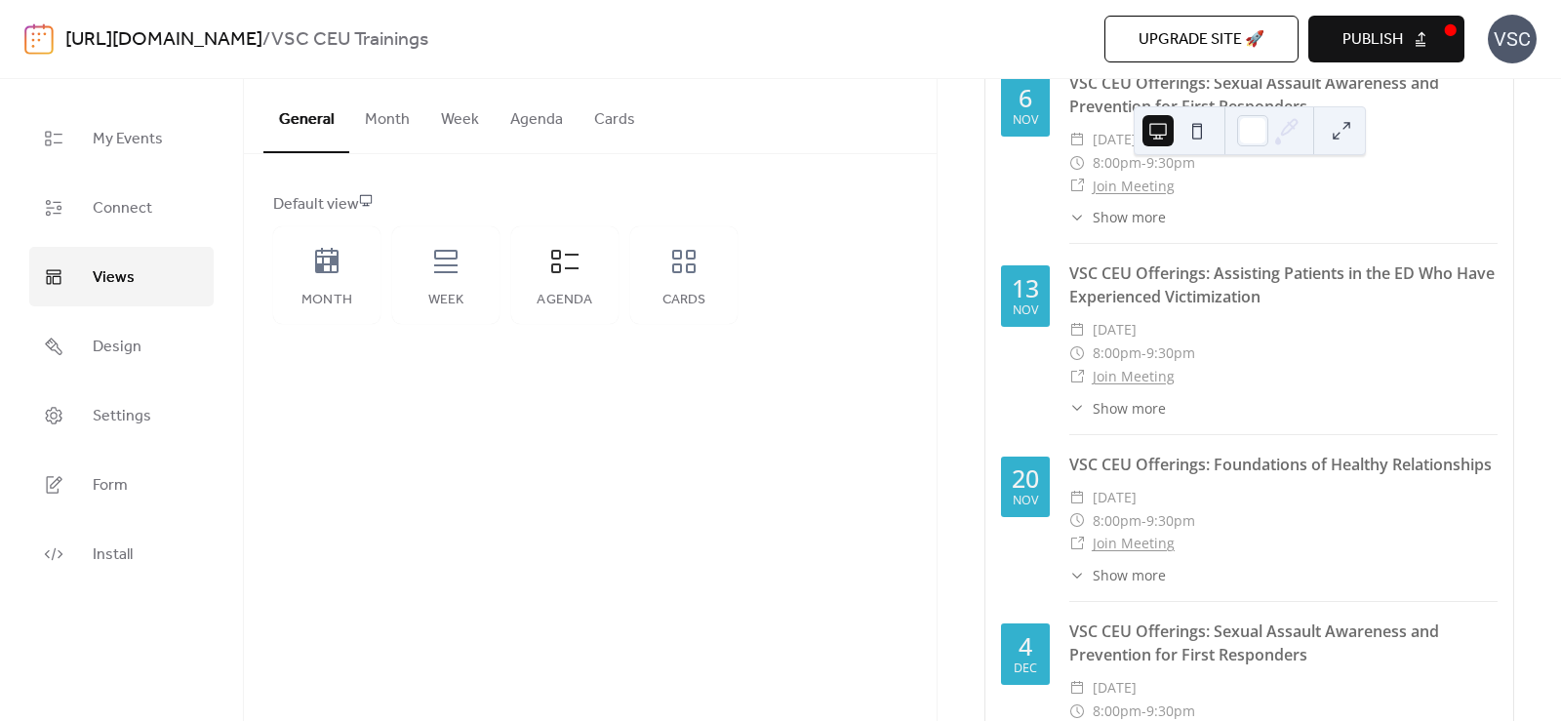
scroll to position [98, 0]
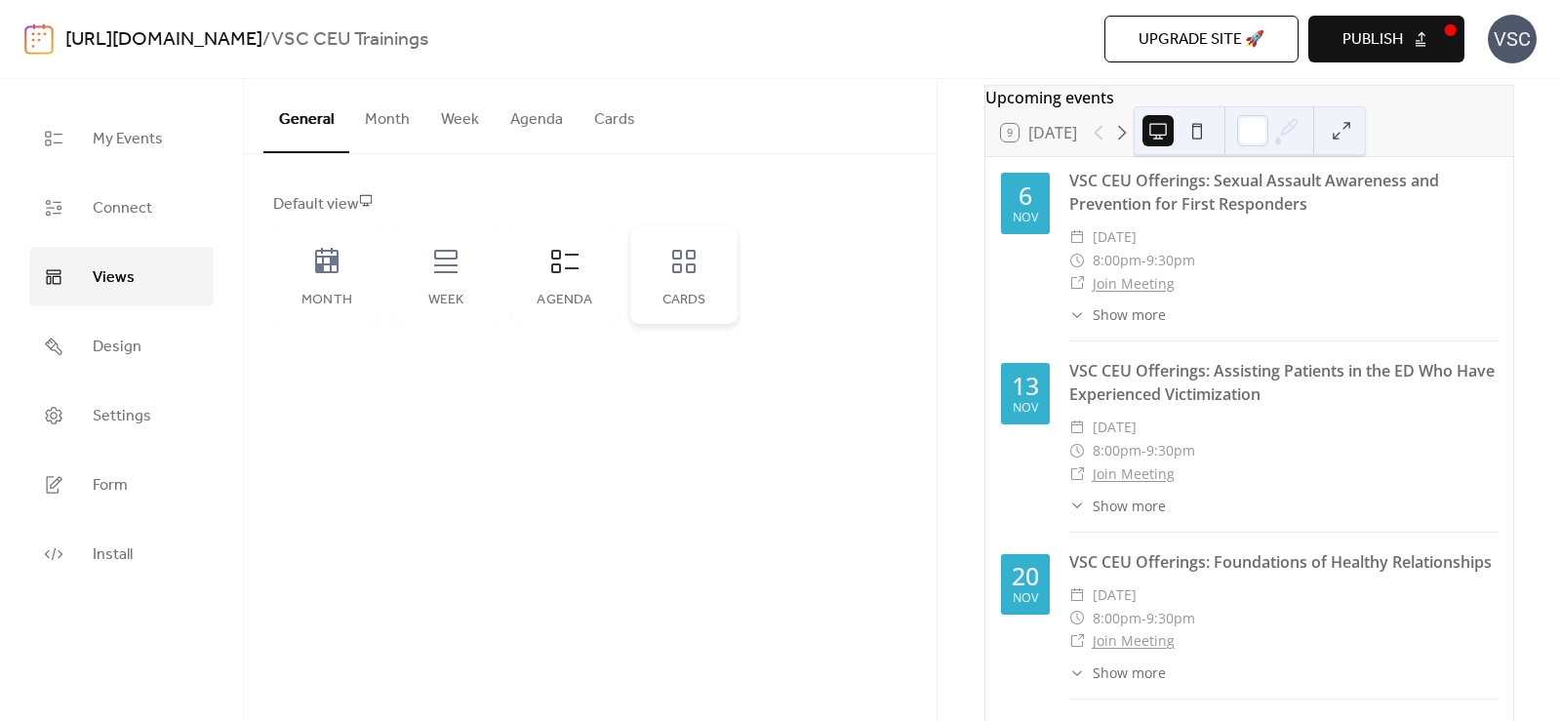
click at [644, 288] on div "Cards" at bounding box center [683, 275] width 107 height 98
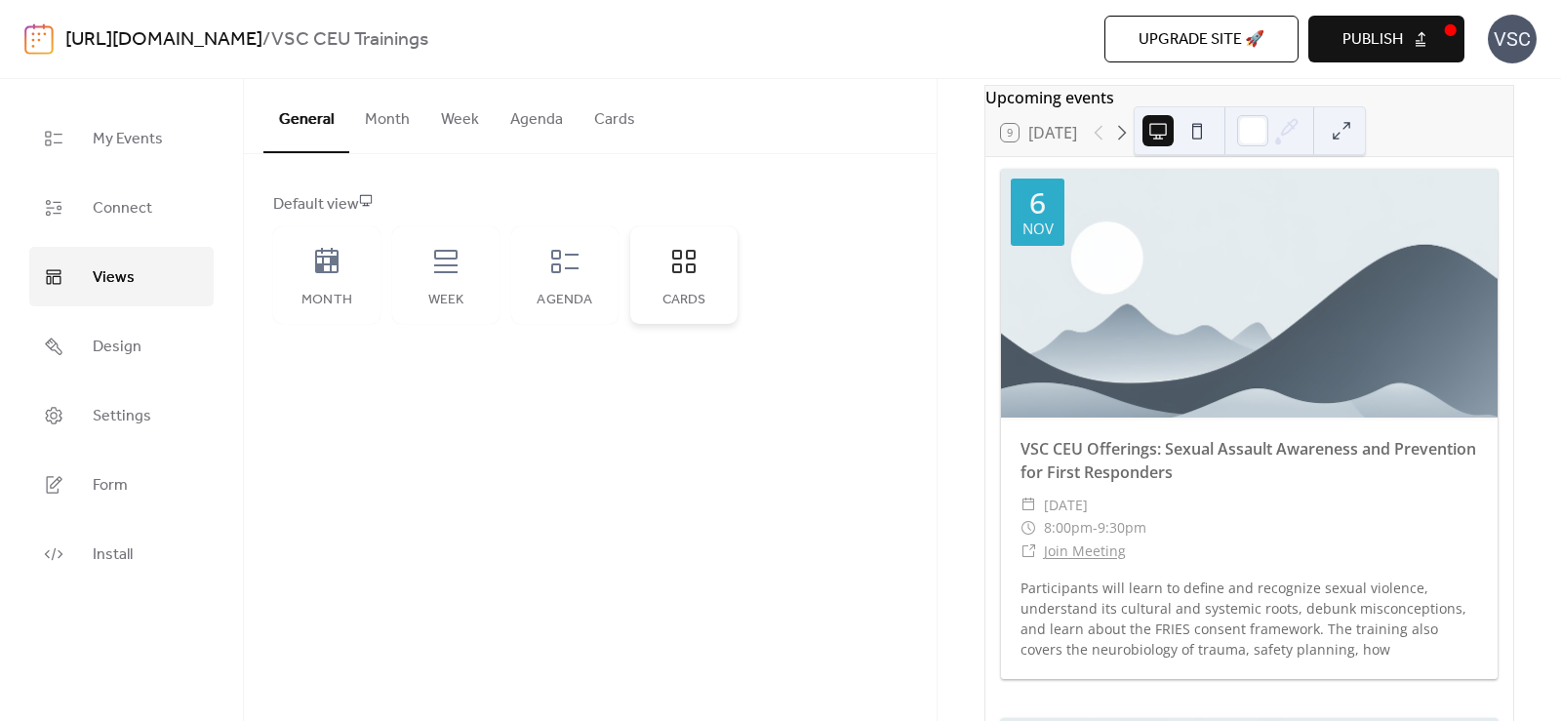
scroll to position [0, 0]
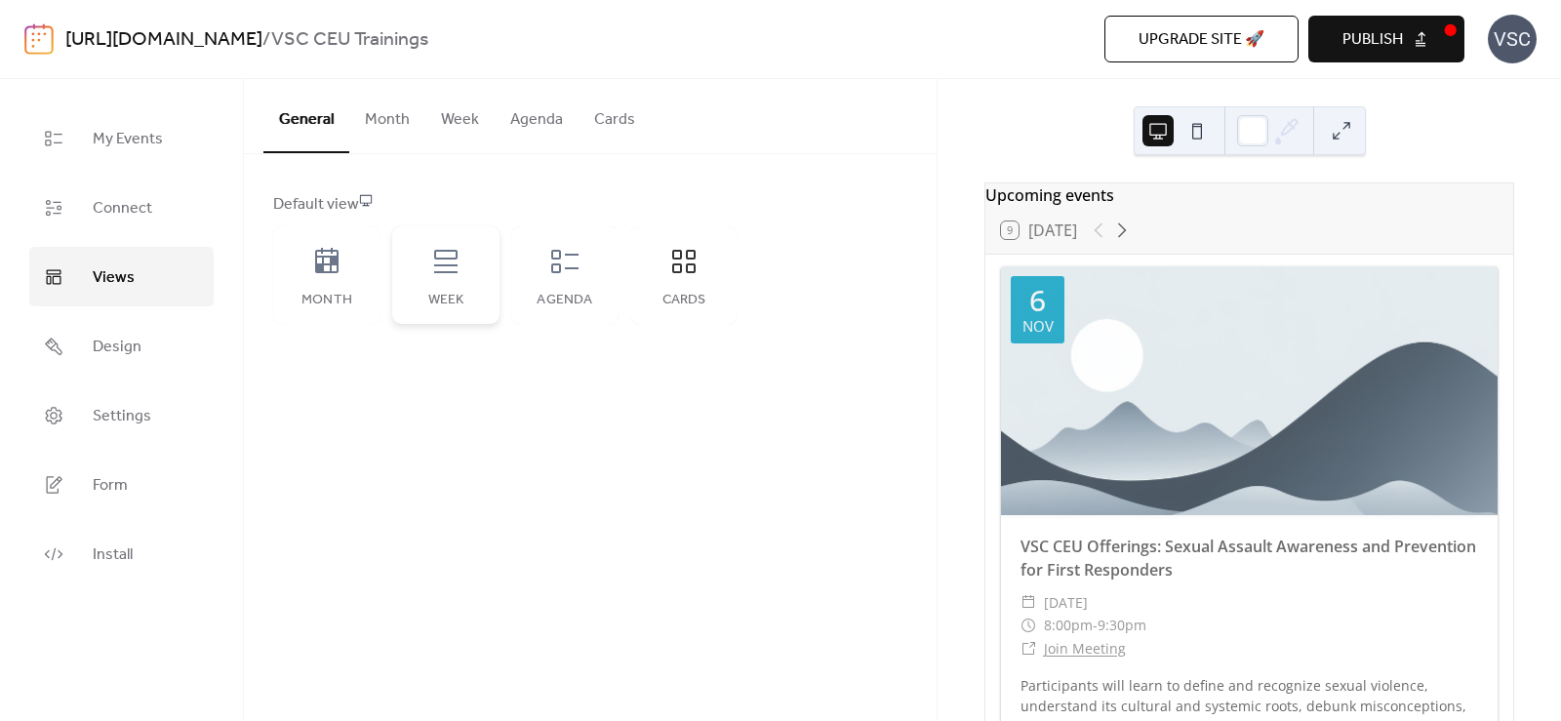
click at [476, 297] on div "Week" at bounding box center [446, 301] width 68 height 16
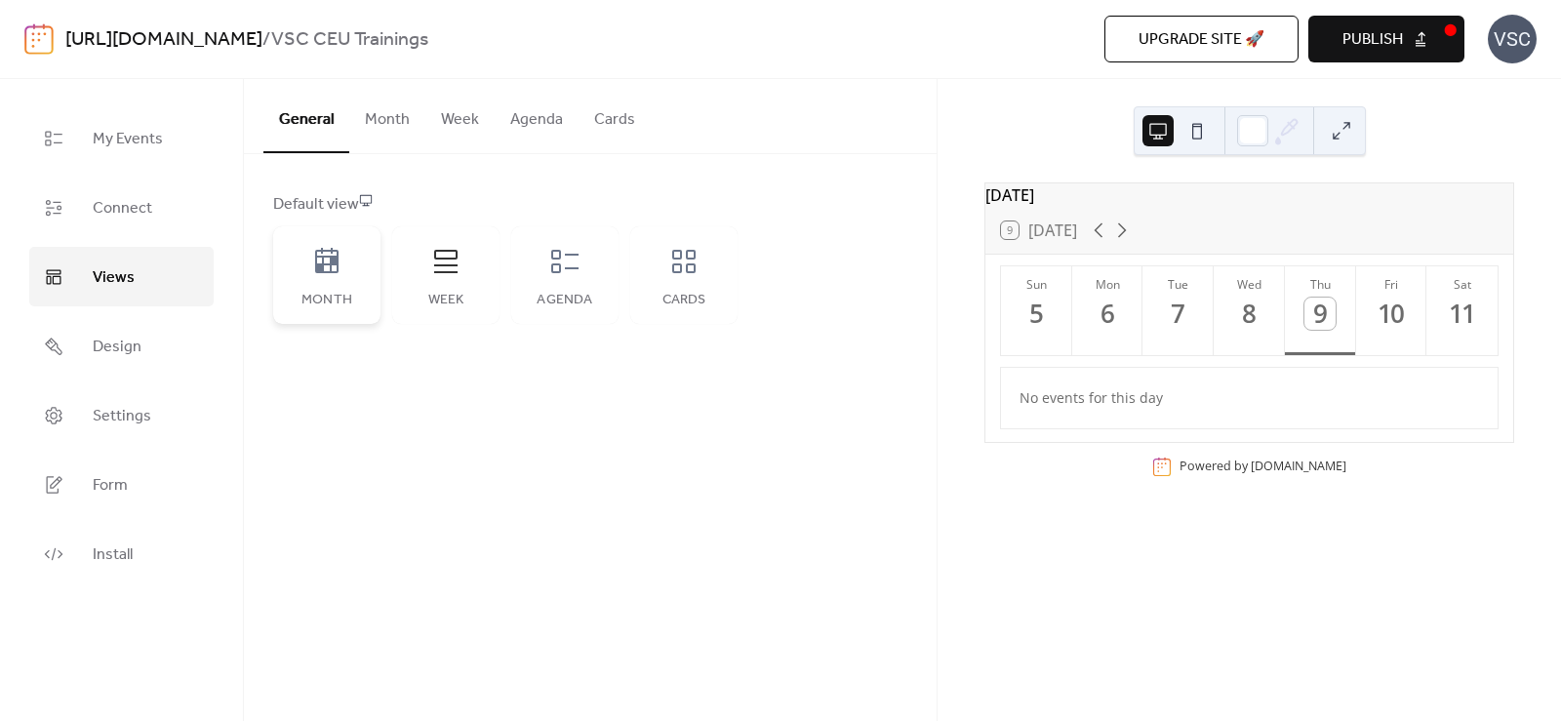
click at [367, 291] on div "Month" at bounding box center [326, 275] width 107 height 98
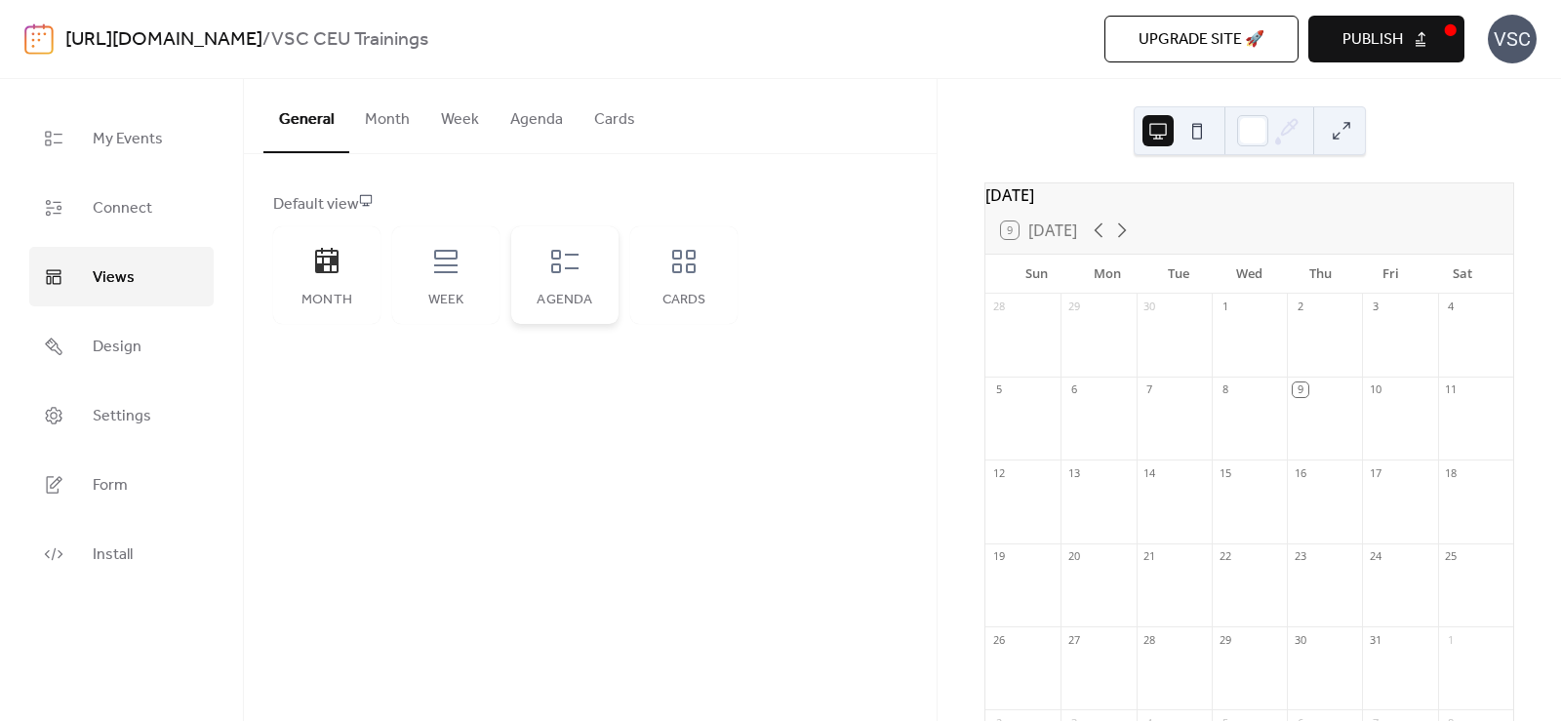
click at [584, 267] on div "Agenda" at bounding box center [564, 275] width 107 height 98
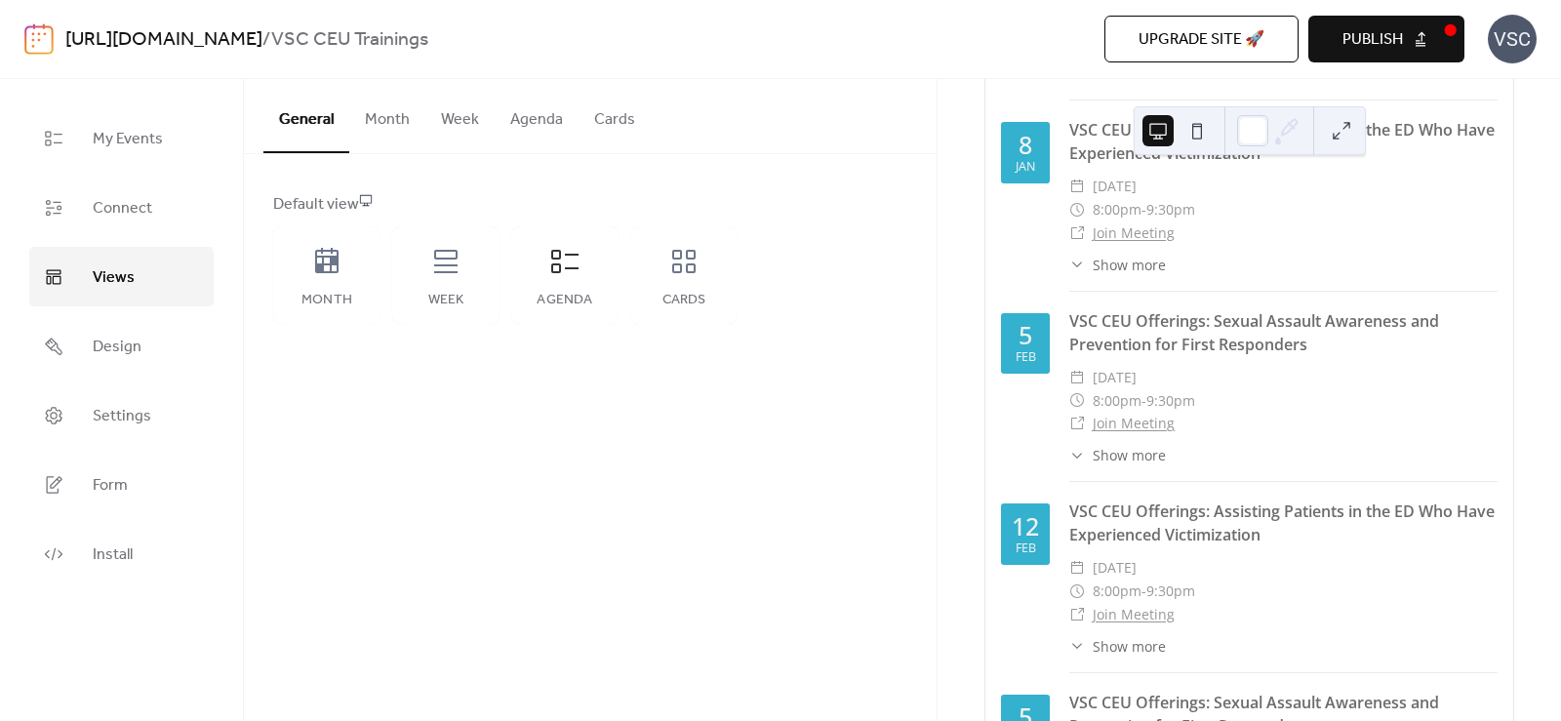
scroll to position [1535, 0]
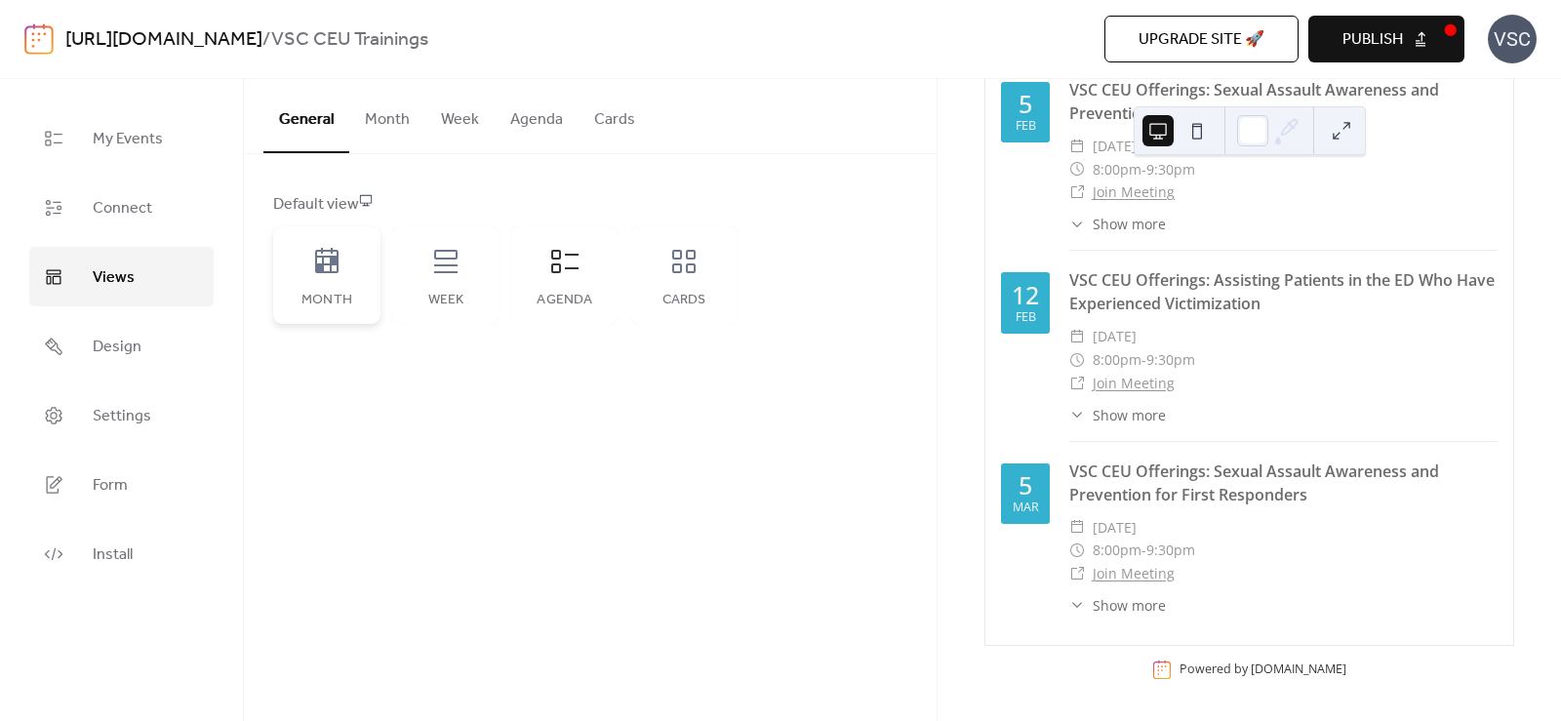
click at [337, 250] on icon at bounding box center [326, 260] width 23 height 25
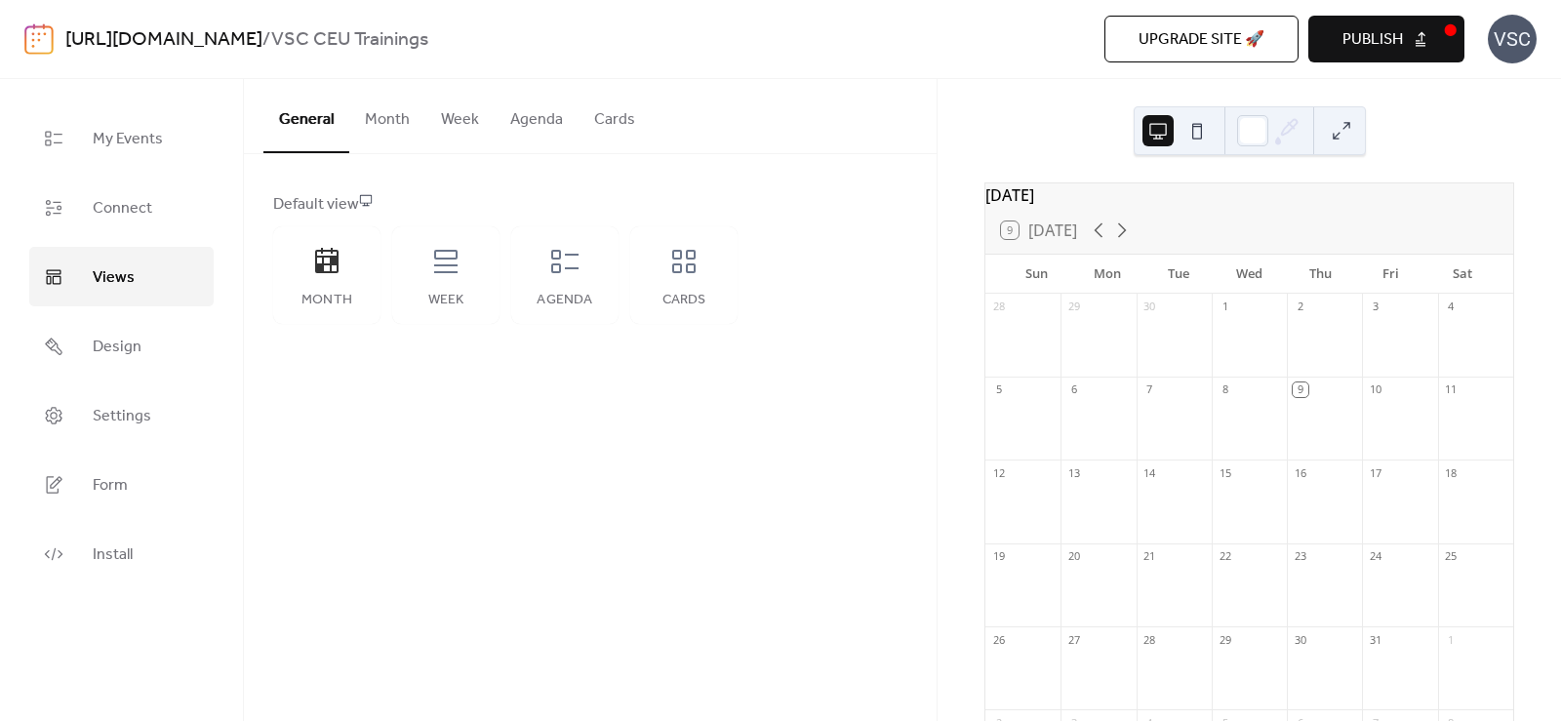
click at [396, 119] on button "Month" at bounding box center [387, 115] width 76 height 72
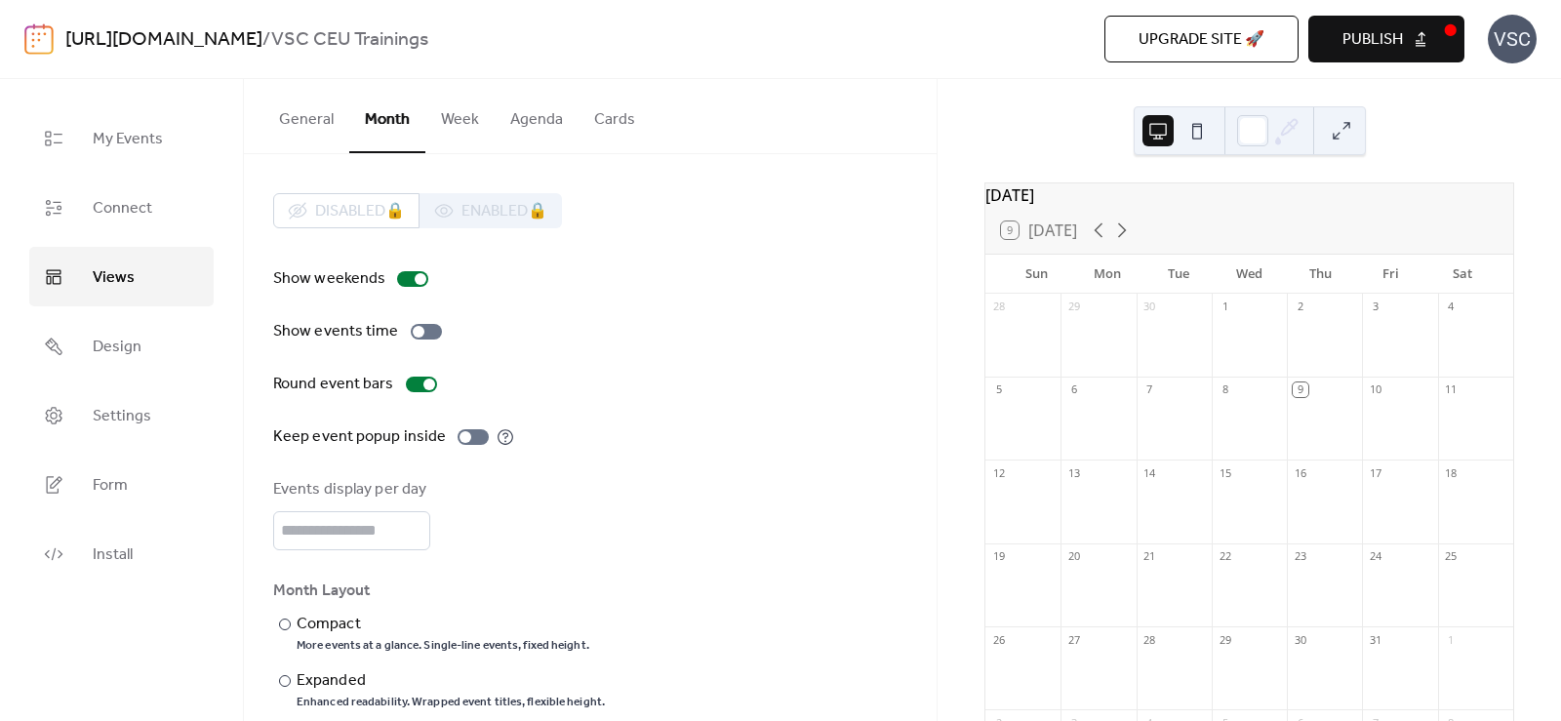
click at [532, 140] on button "Agenda" at bounding box center [537, 115] width 84 height 72
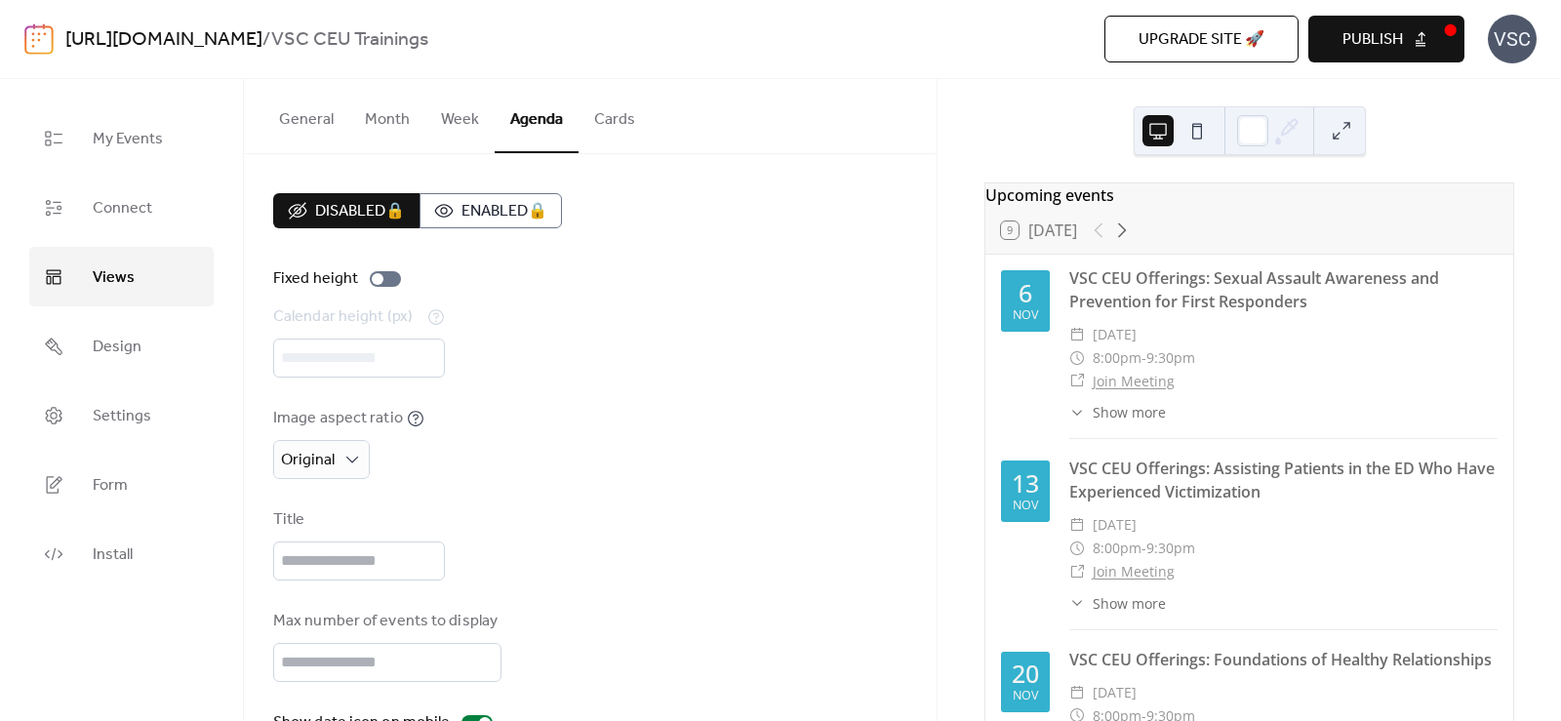
click at [459, 130] on button "Week" at bounding box center [459, 115] width 69 height 72
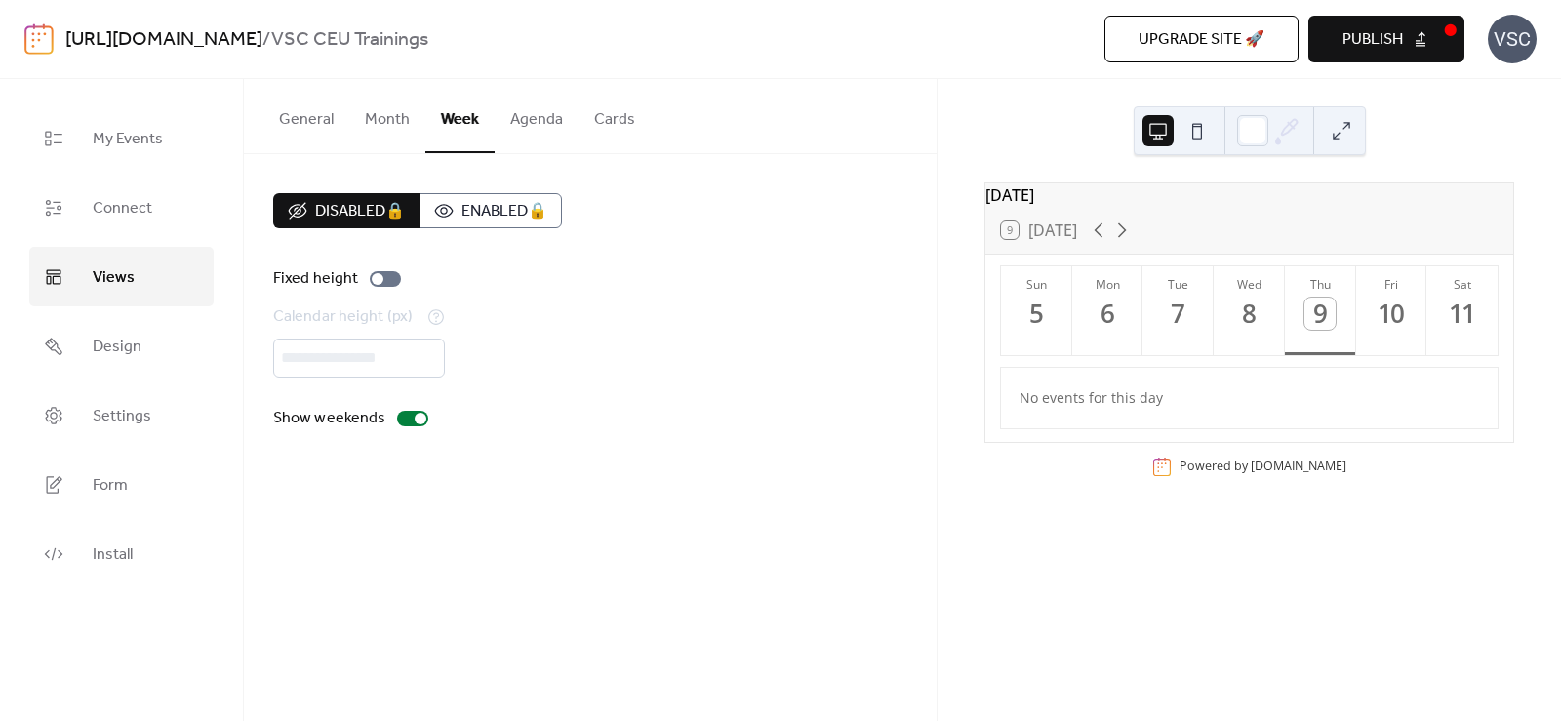
click at [619, 119] on button "Cards" at bounding box center [615, 115] width 72 height 72
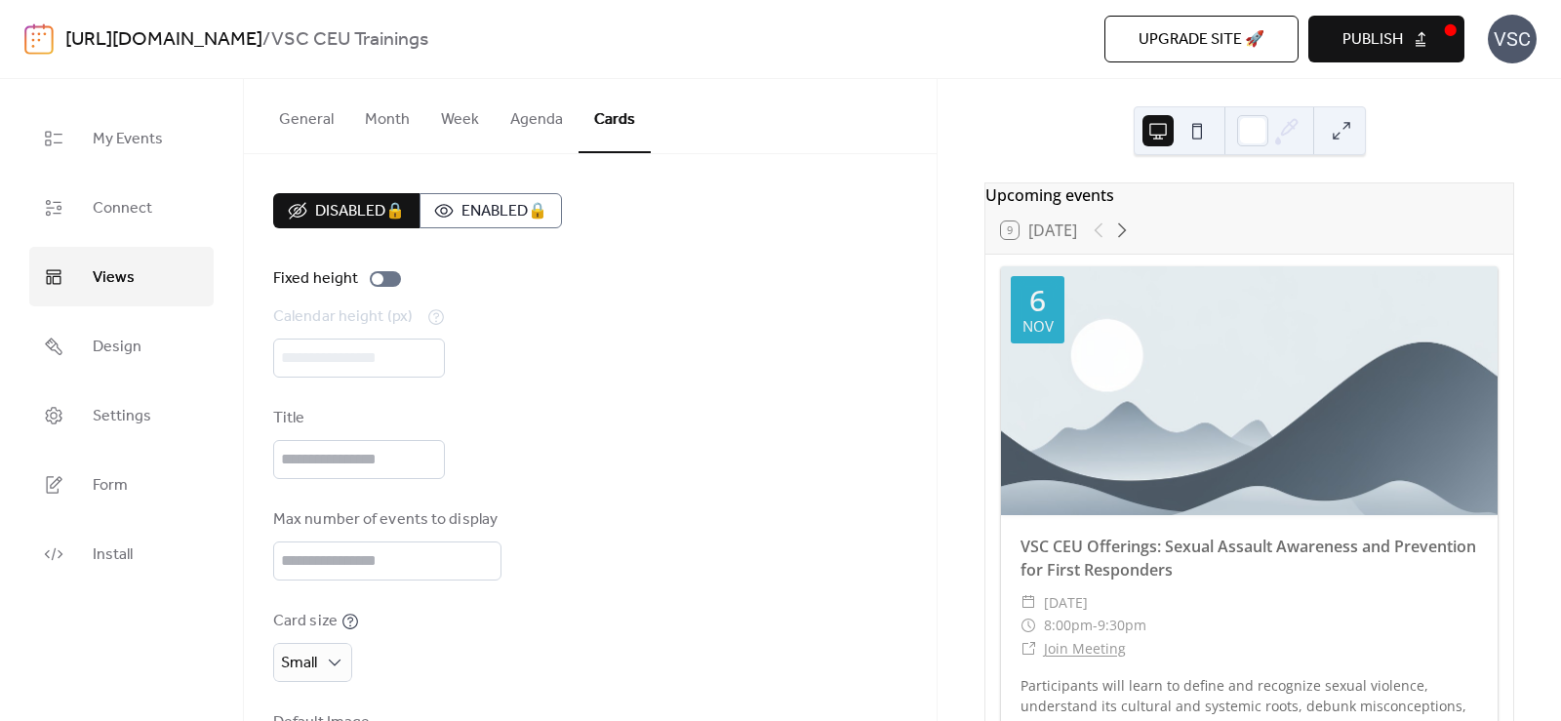
click at [341, 120] on button "General" at bounding box center [306, 115] width 86 height 72
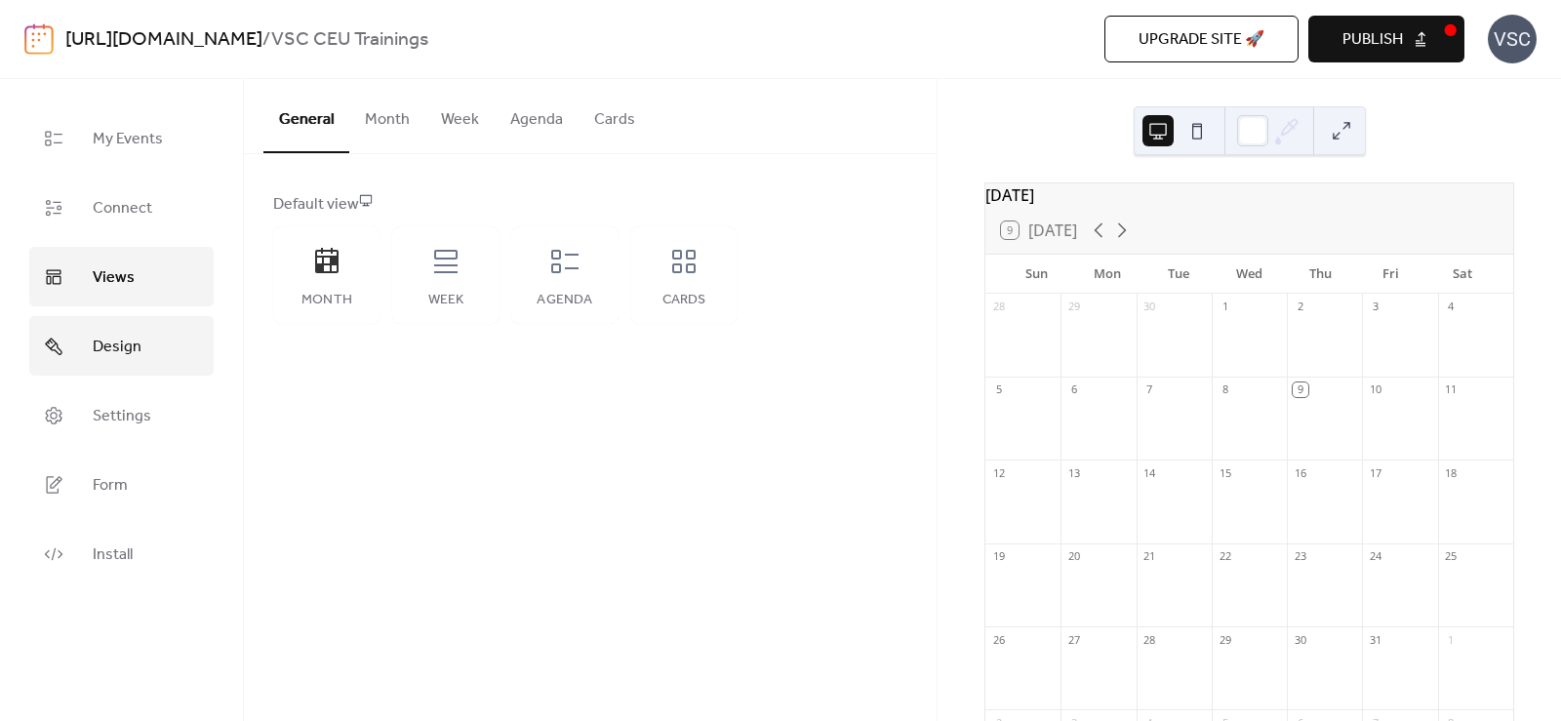
click at [82, 369] on link "Design" at bounding box center [121, 346] width 184 height 60
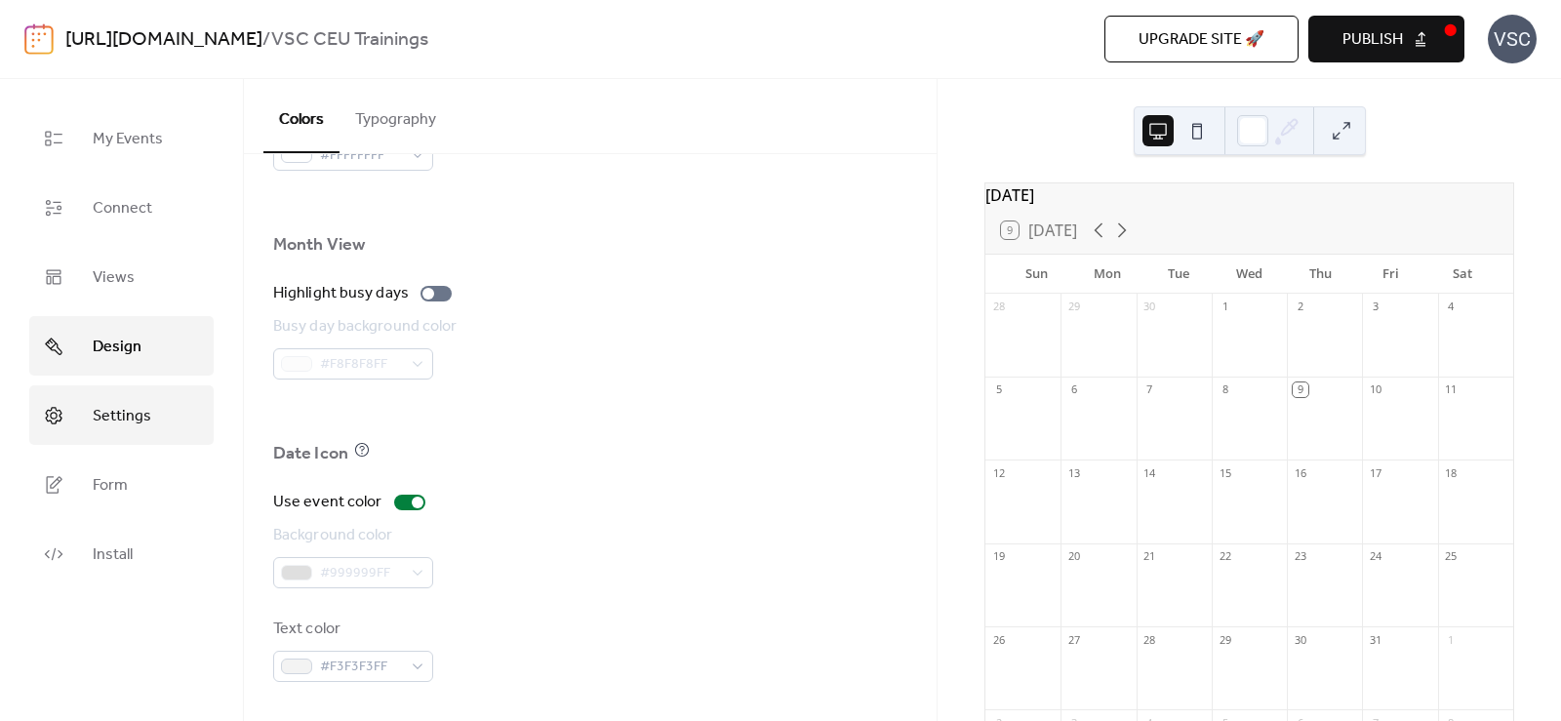
scroll to position [1226, 0]
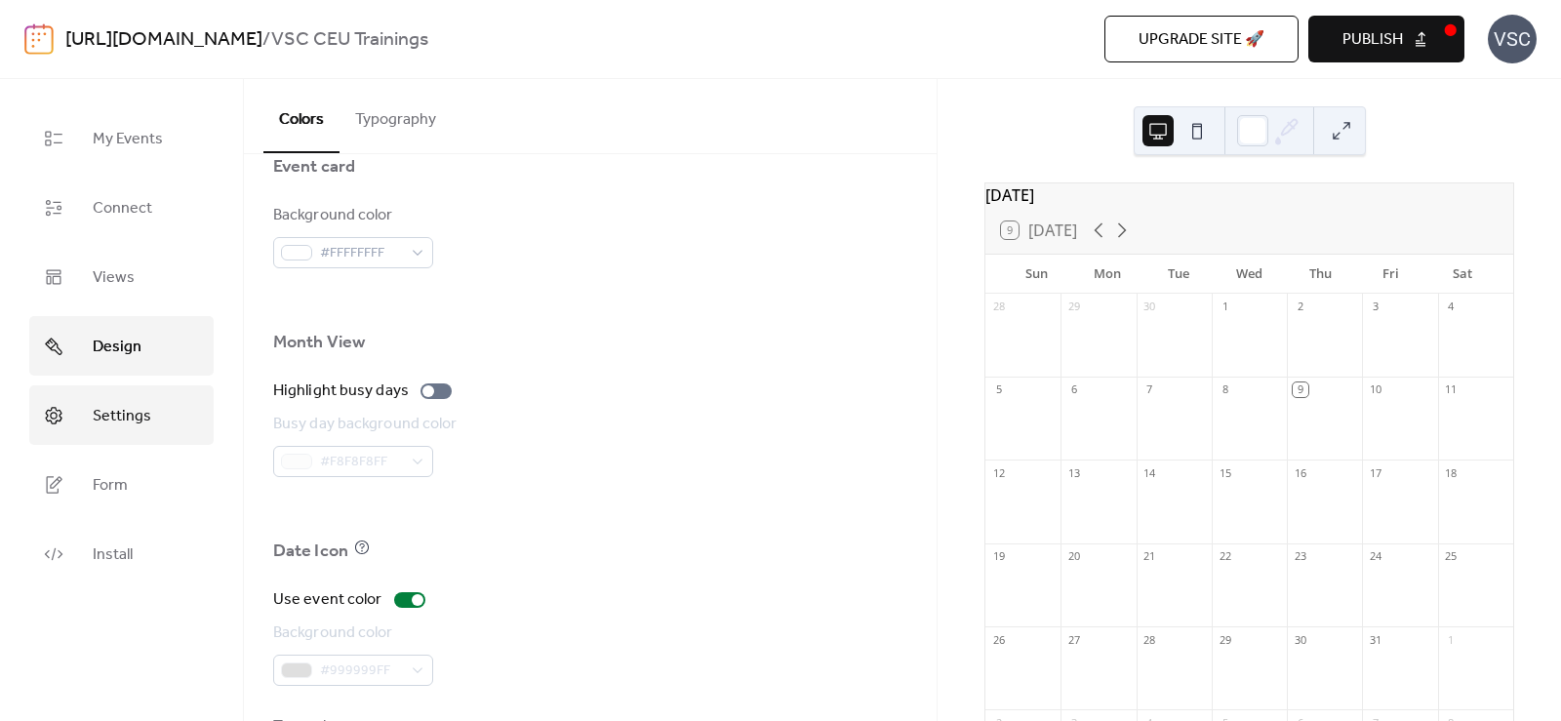
click at [124, 405] on span "Settings" at bounding box center [122, 416] width 59 height 30
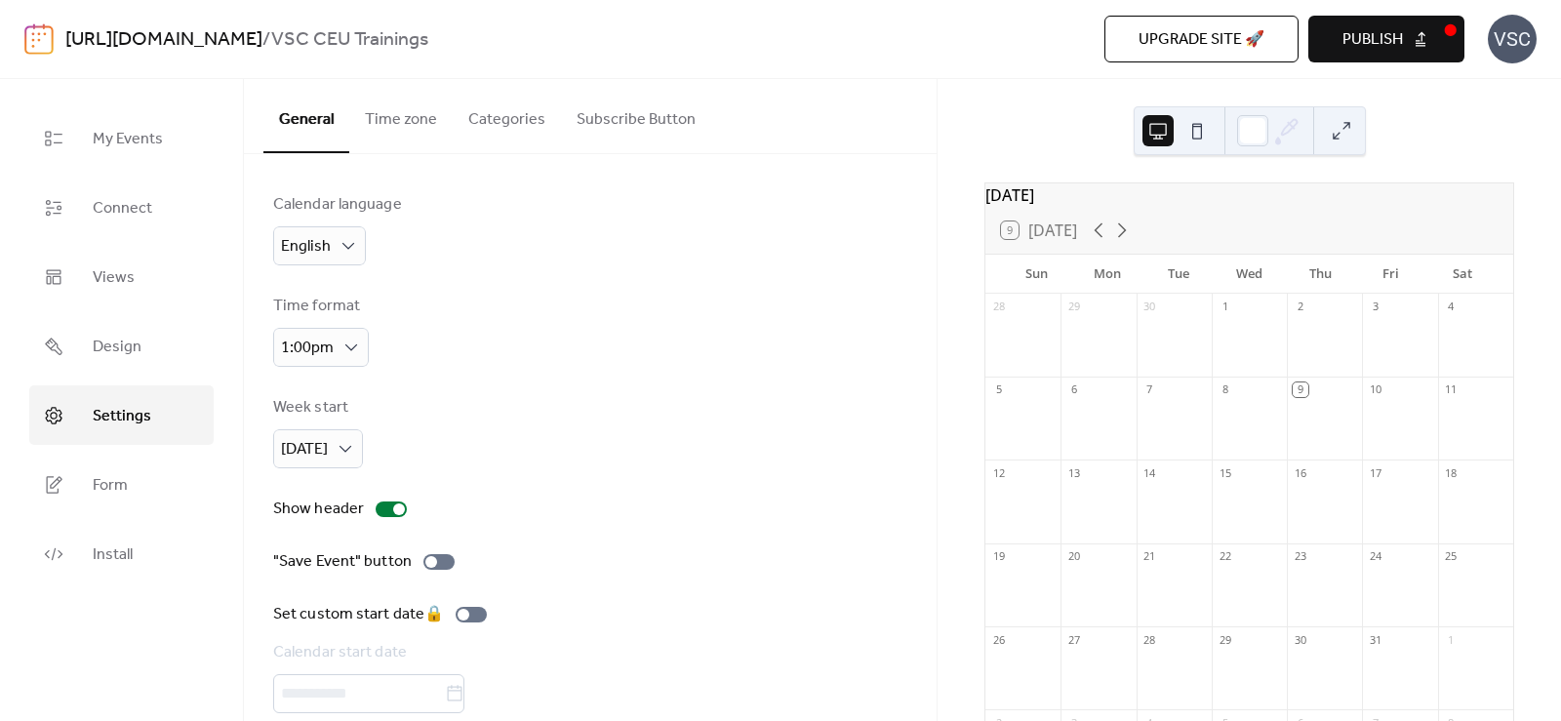
click at [588, 369] on div "Calendar language English Time format 1:00pm Week start [DATE] Show header "Sav…" at bounding box center [590, 479] width 634 height 573
click at [408, 154] on div "Calendar language English Time format 1:00pm Week start [DATE] Show header "Sav…" at bounding box center [590, 479] width 693 height 651
click at [407, 141] on button "Time zone" at bounding box center [400, 115] width 103 height 72
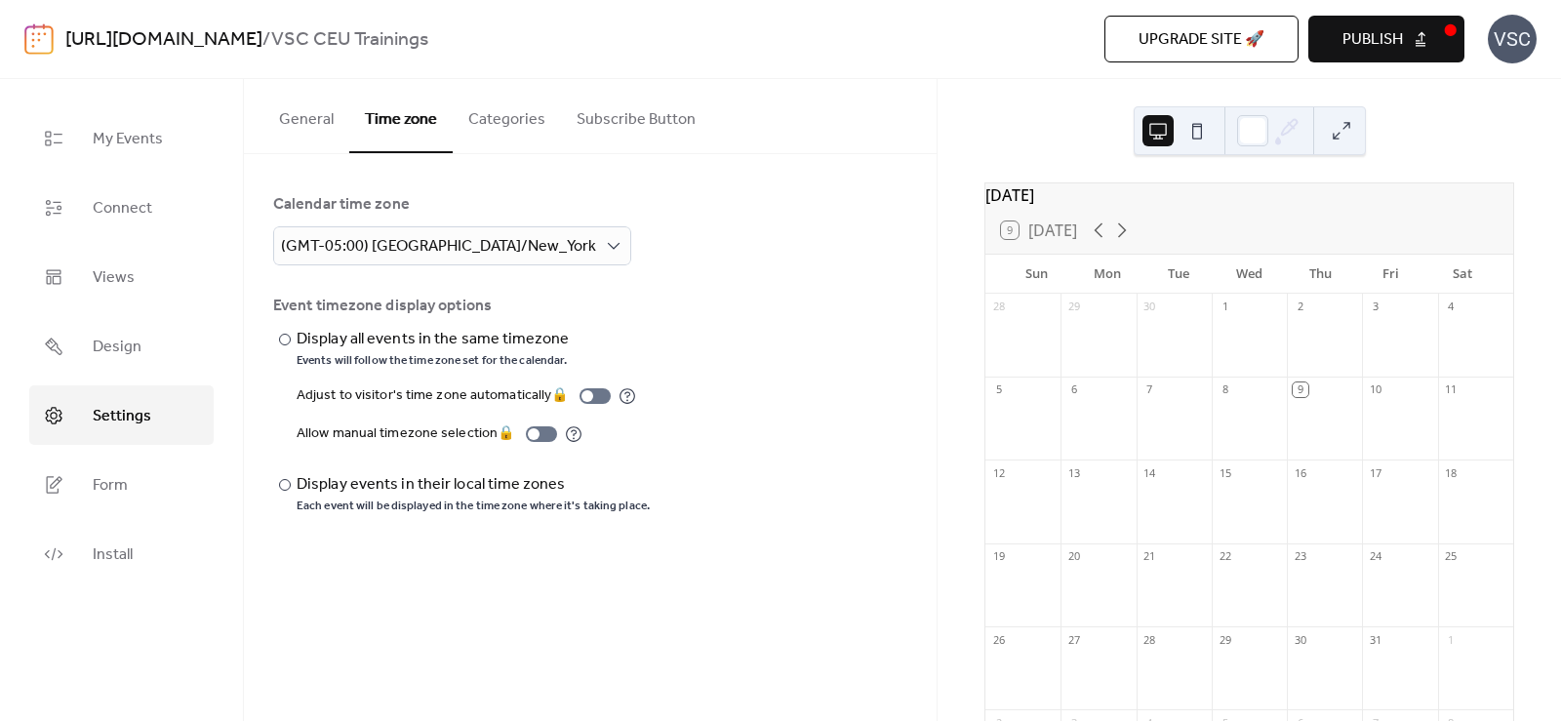
click at [513, 130] on button "Categories" at bounding box center [507, 115] width 108 height 72
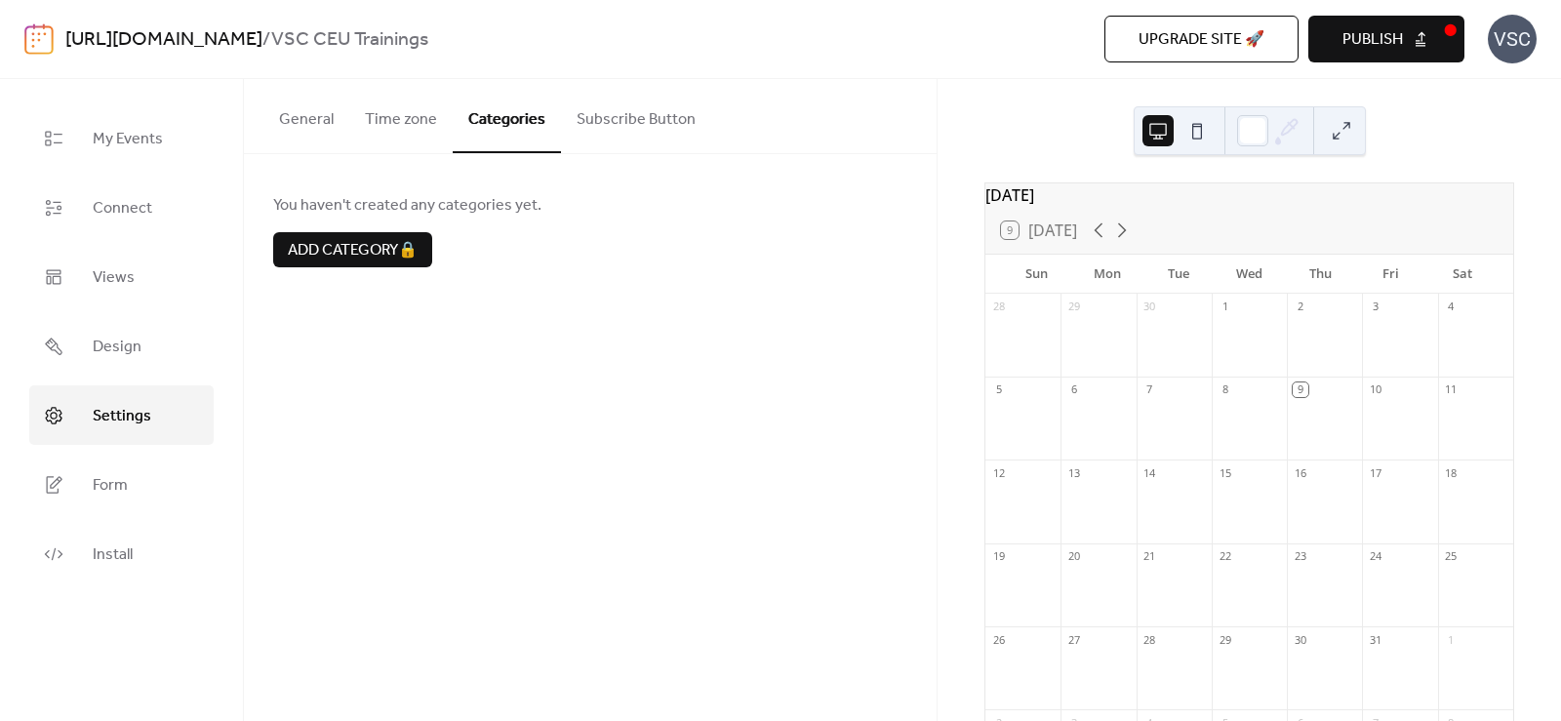
click at [633, 128] on button "Subscribe Button" at bounding box center [636, 115] width 150 height 72
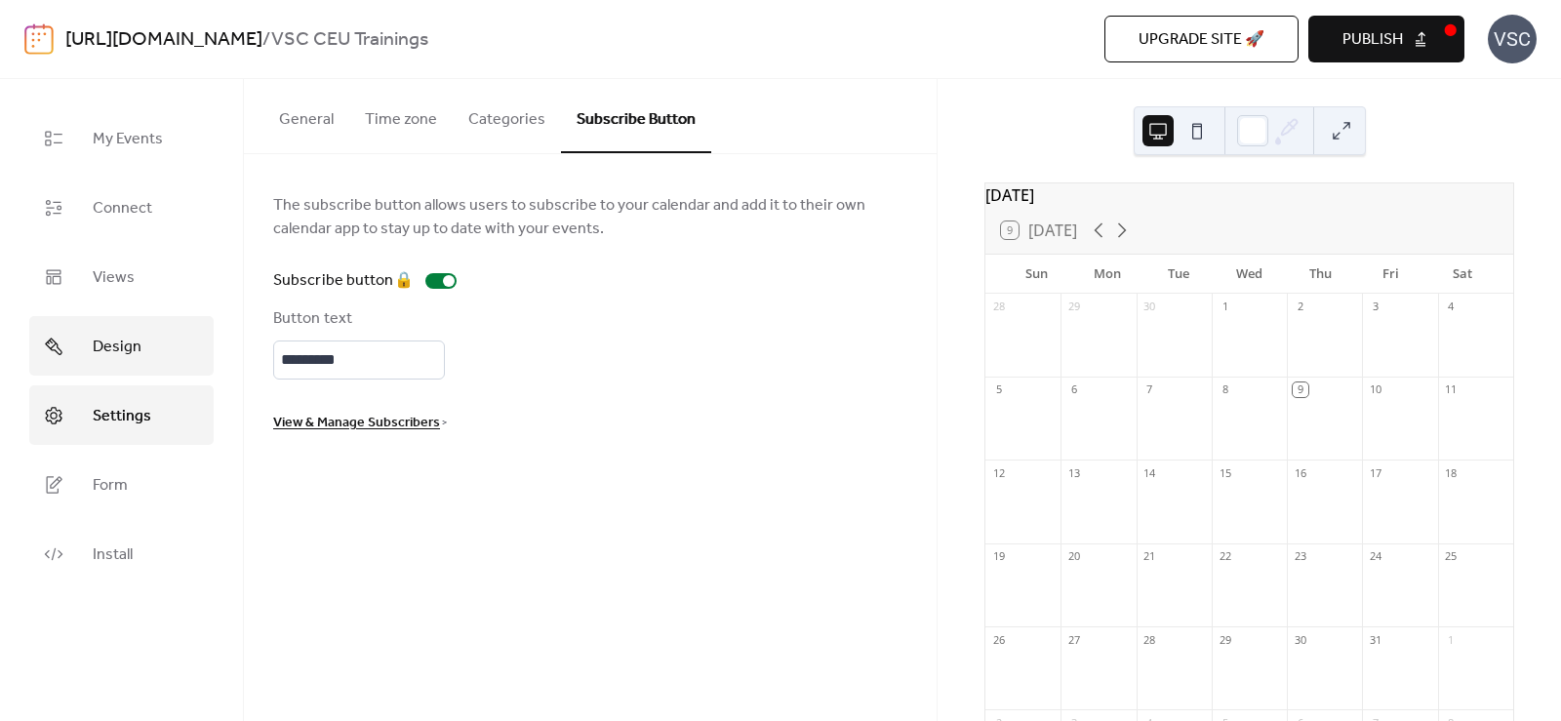
click at [140, 339] on link "Design" at bounding box center [121, 346] width 184 height 60
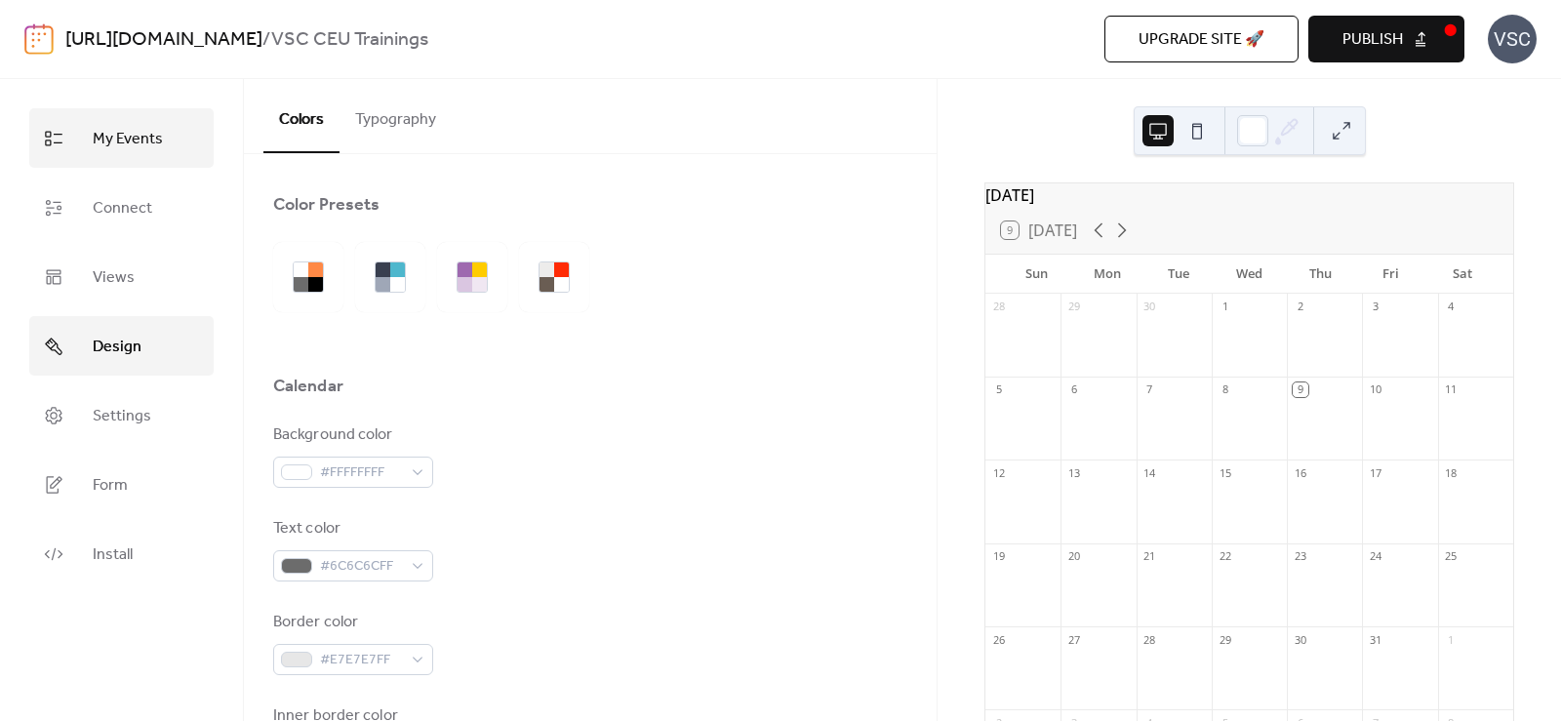
click at [105, 140] on span "My Events" at bounding box center [128, 139] width 70 height 30
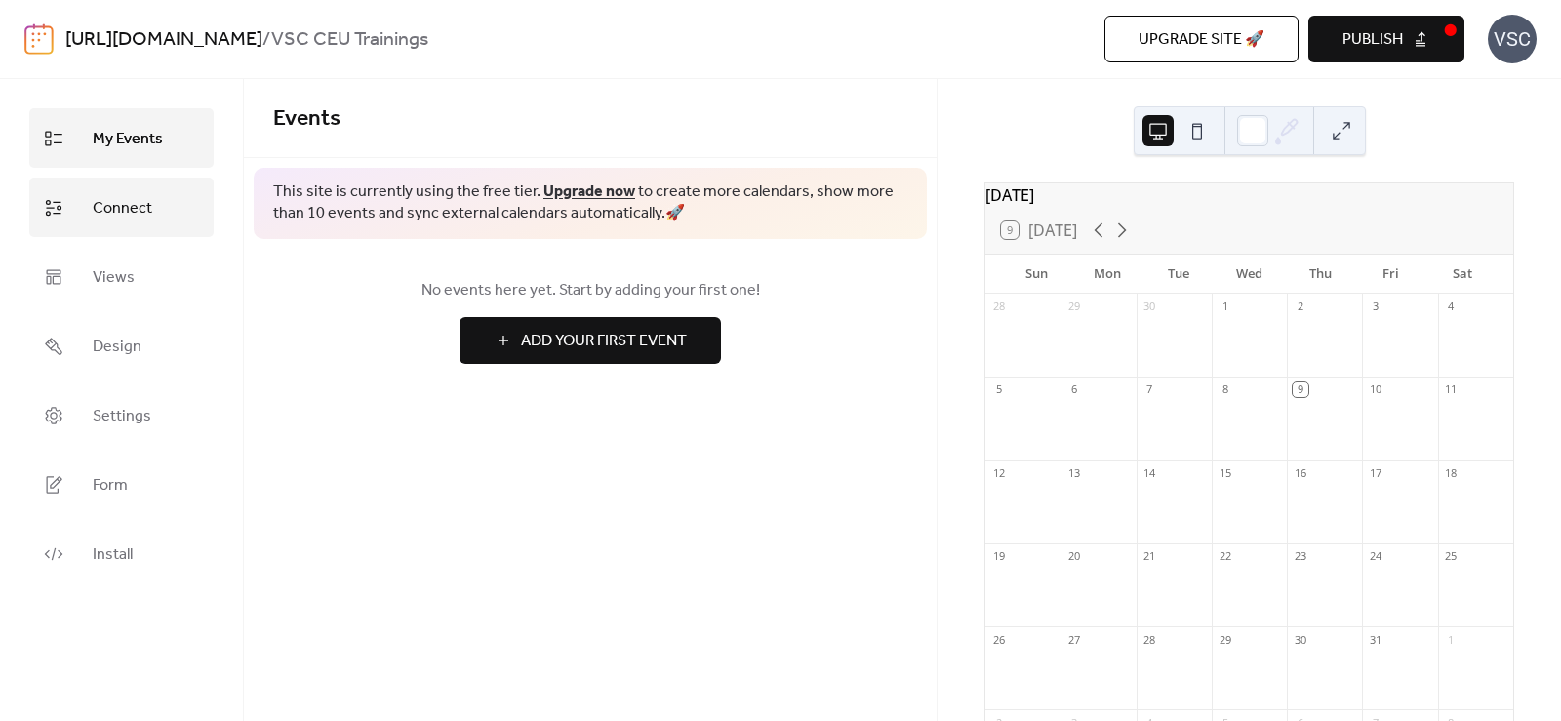
click at [116, 233] on link "Connect" at bounding box center [121, 208] width 184 height 60
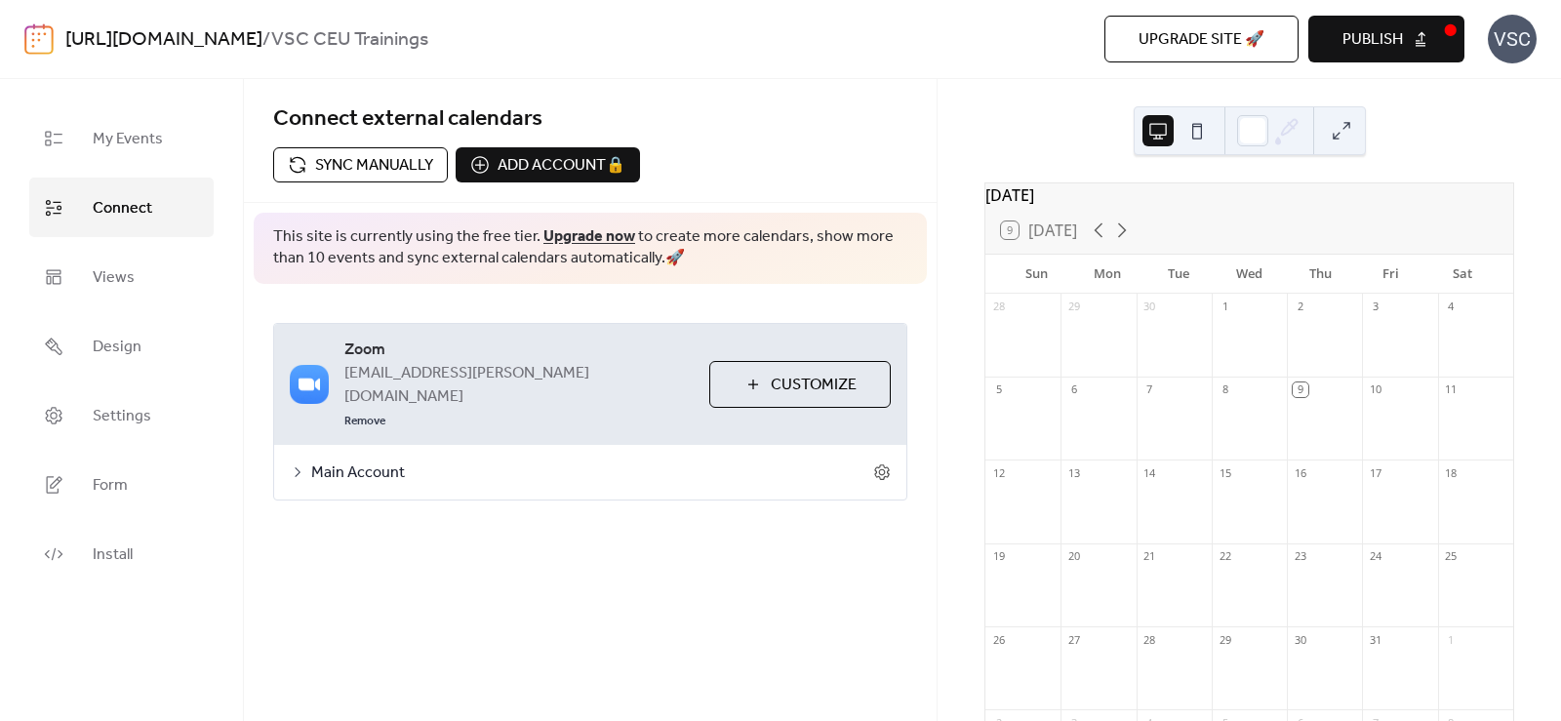
click at [780, 374] on span "Customize" at bounding box center [814, 385] width 86 height 23
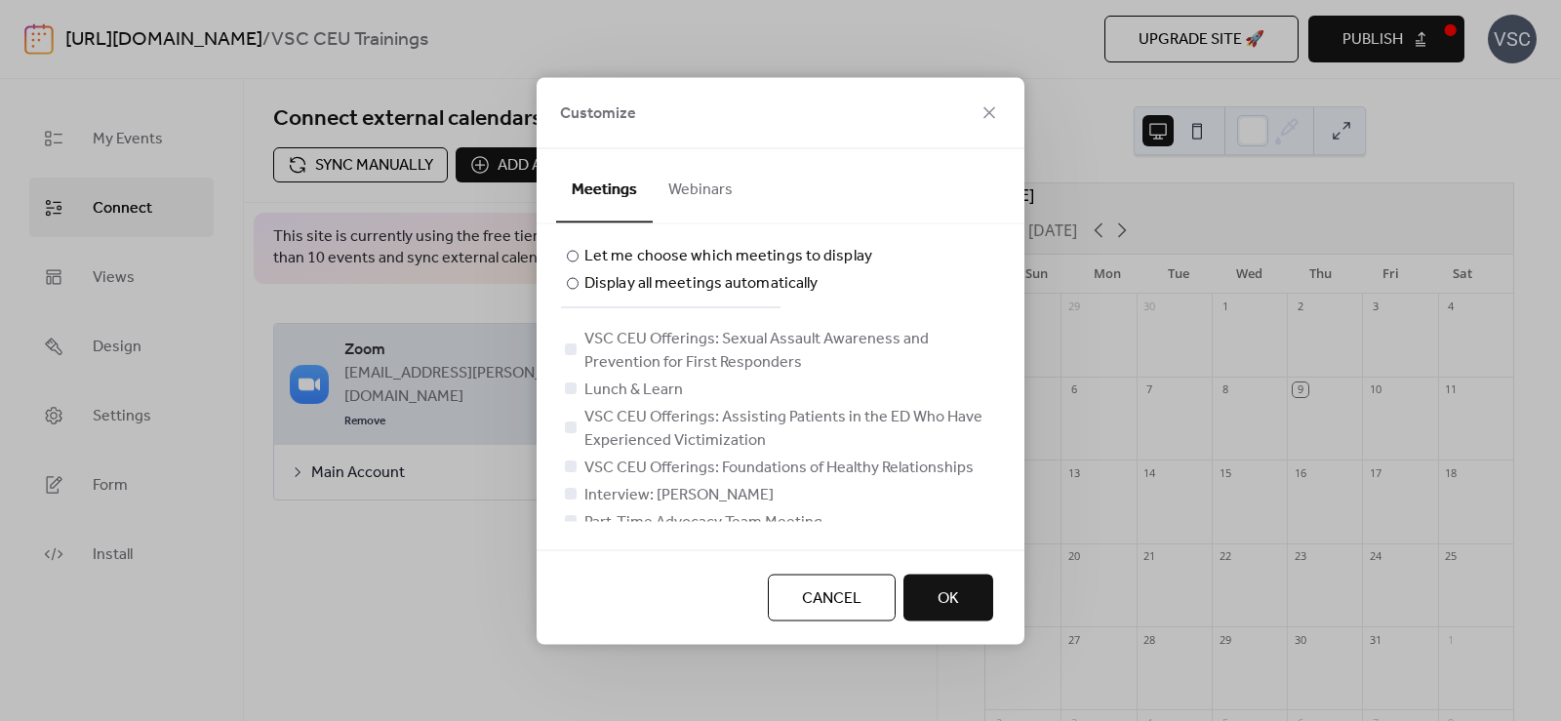
scroll to position [66, 0]
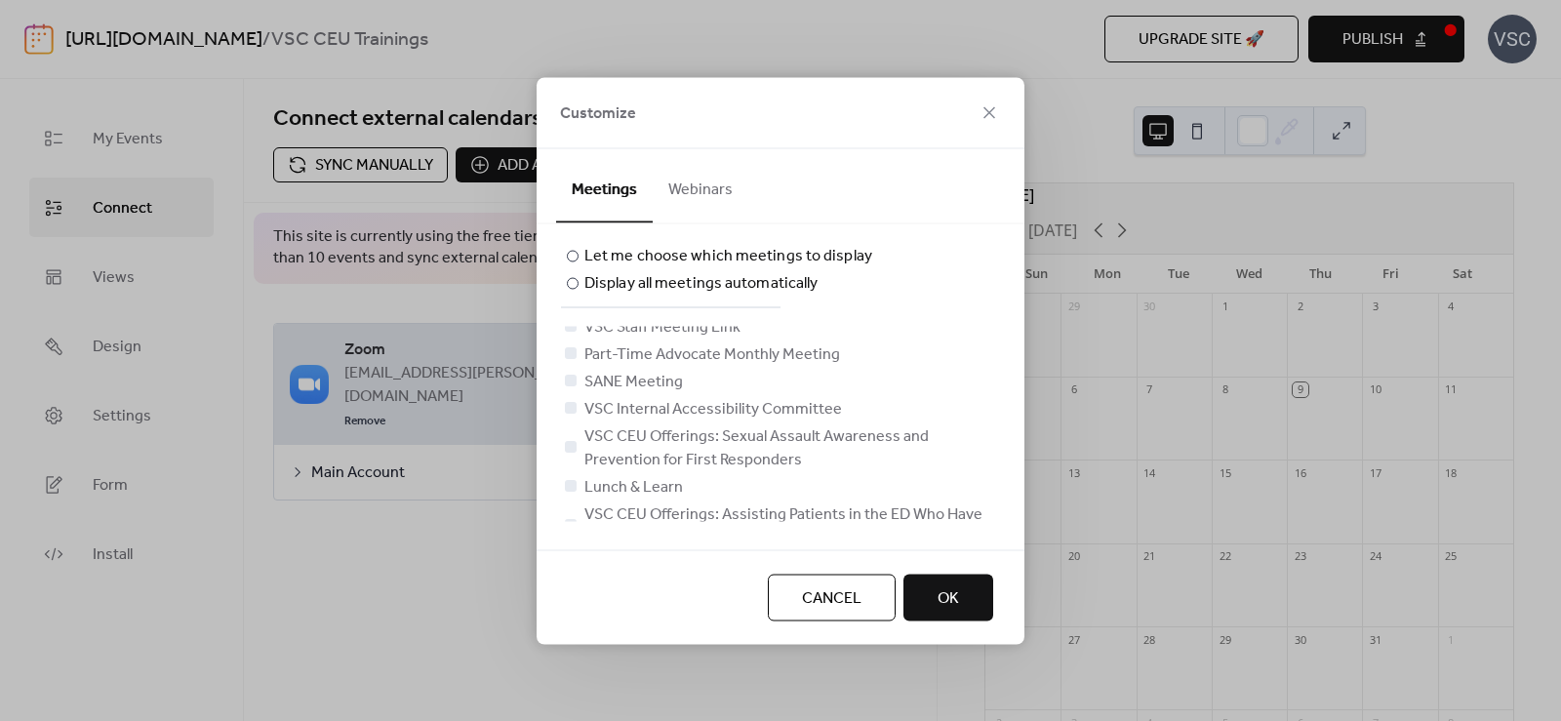
click at [716, 167] on button "Webinars" at bounding box center [701, 184] width 96 height 72
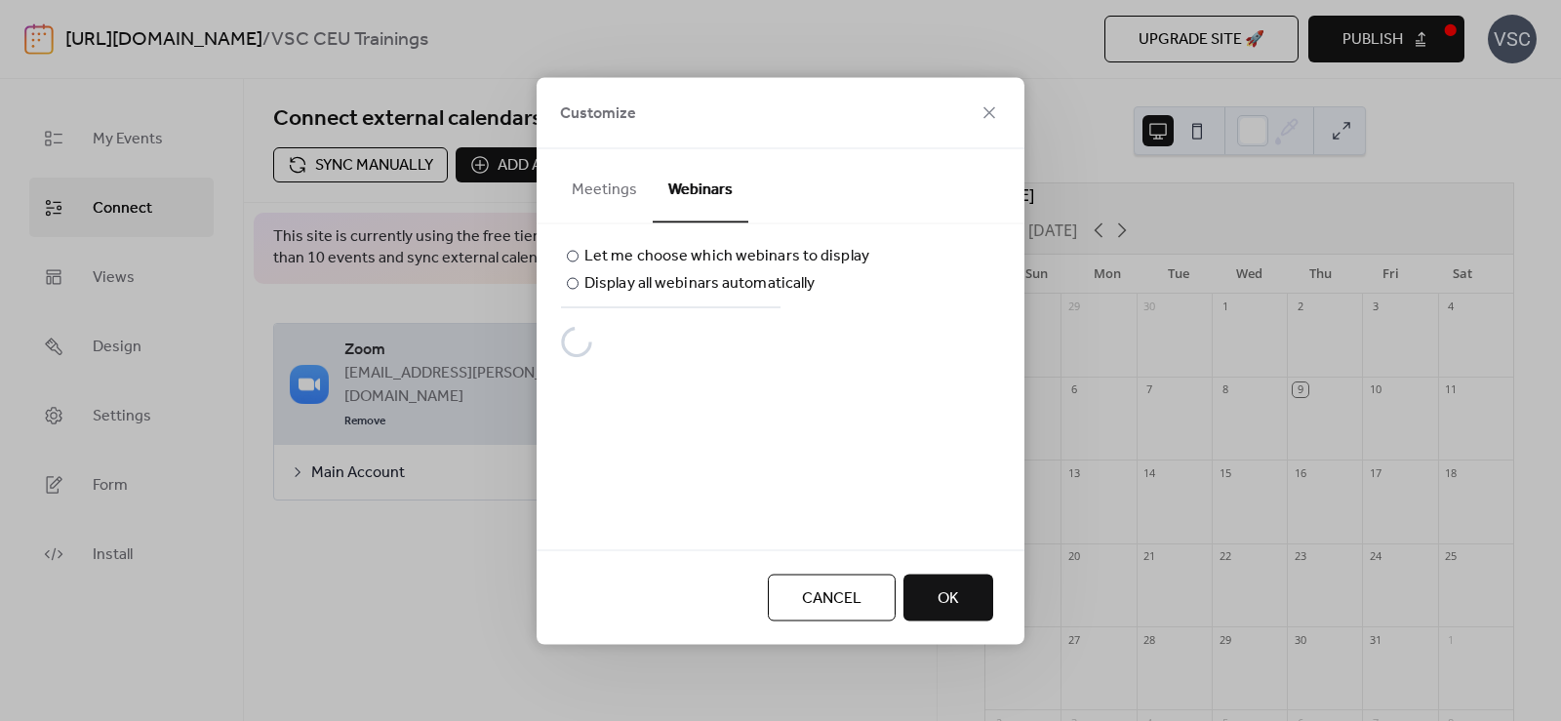
click at [813, 613] on button "Cancel" at bounding box center [832, 597] width 128 height 47
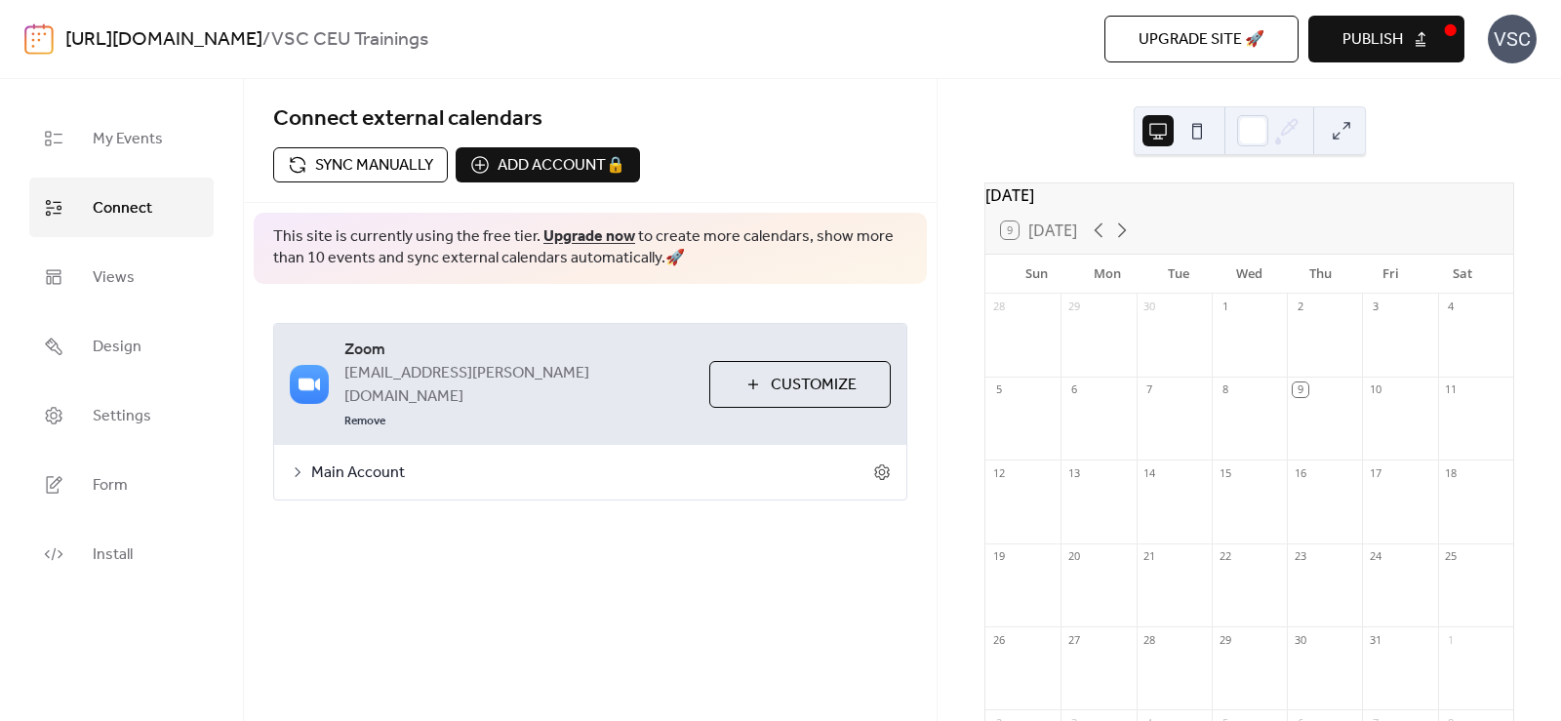
click at [355, 461] on span "Main Account" at bounding box center [592, 472] width 562 height 23
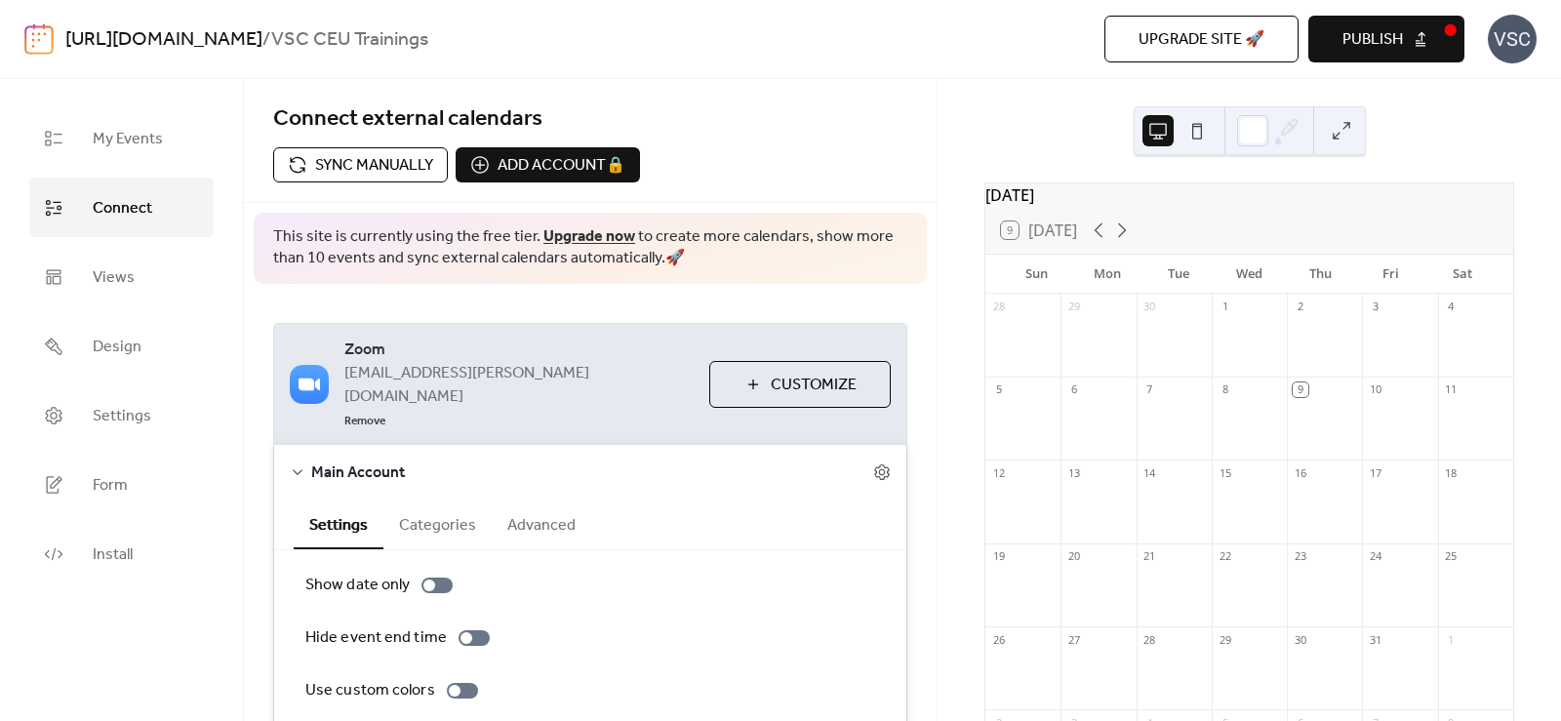
scroll to position [98, 0]
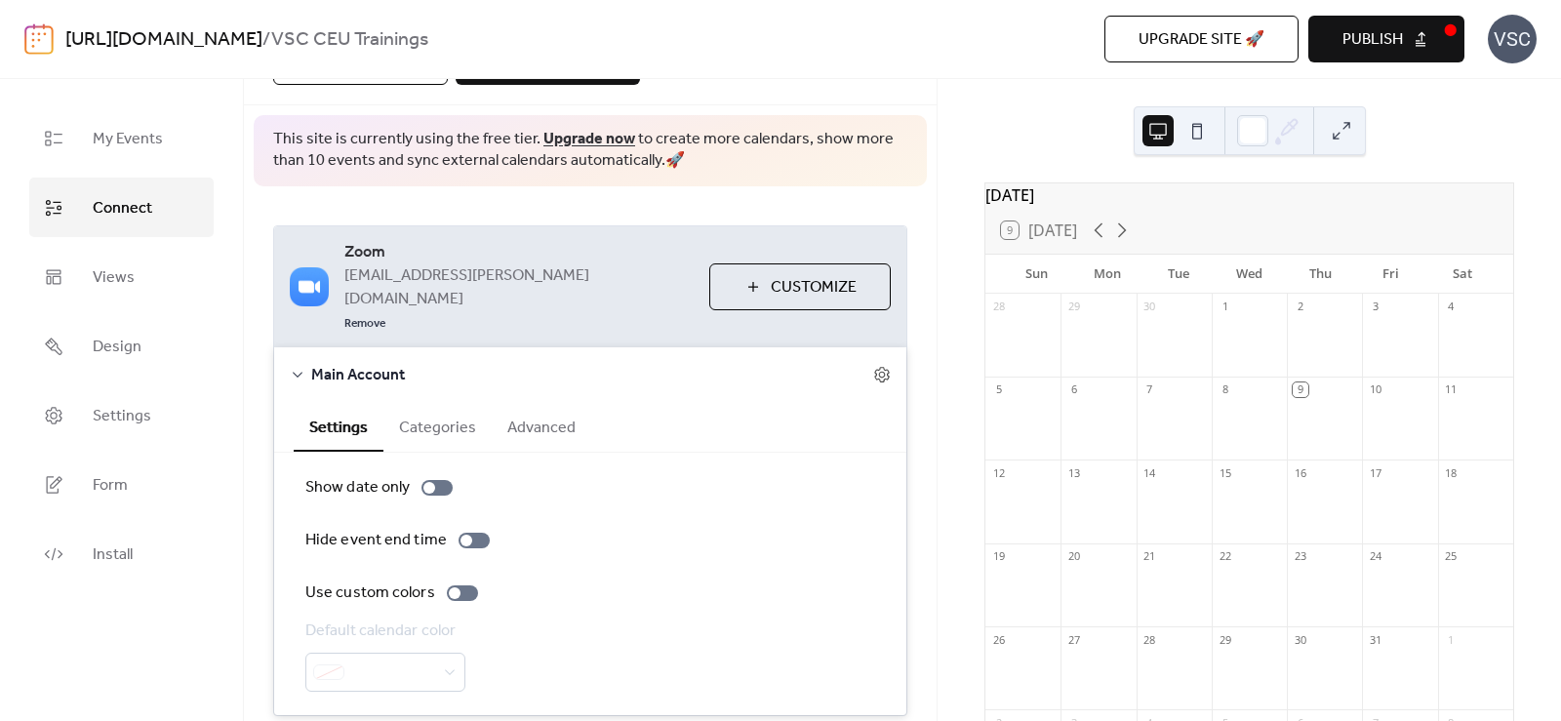
click at [451, 402] on button "Categories" at bounding box center [437, 426] width 108 height 48
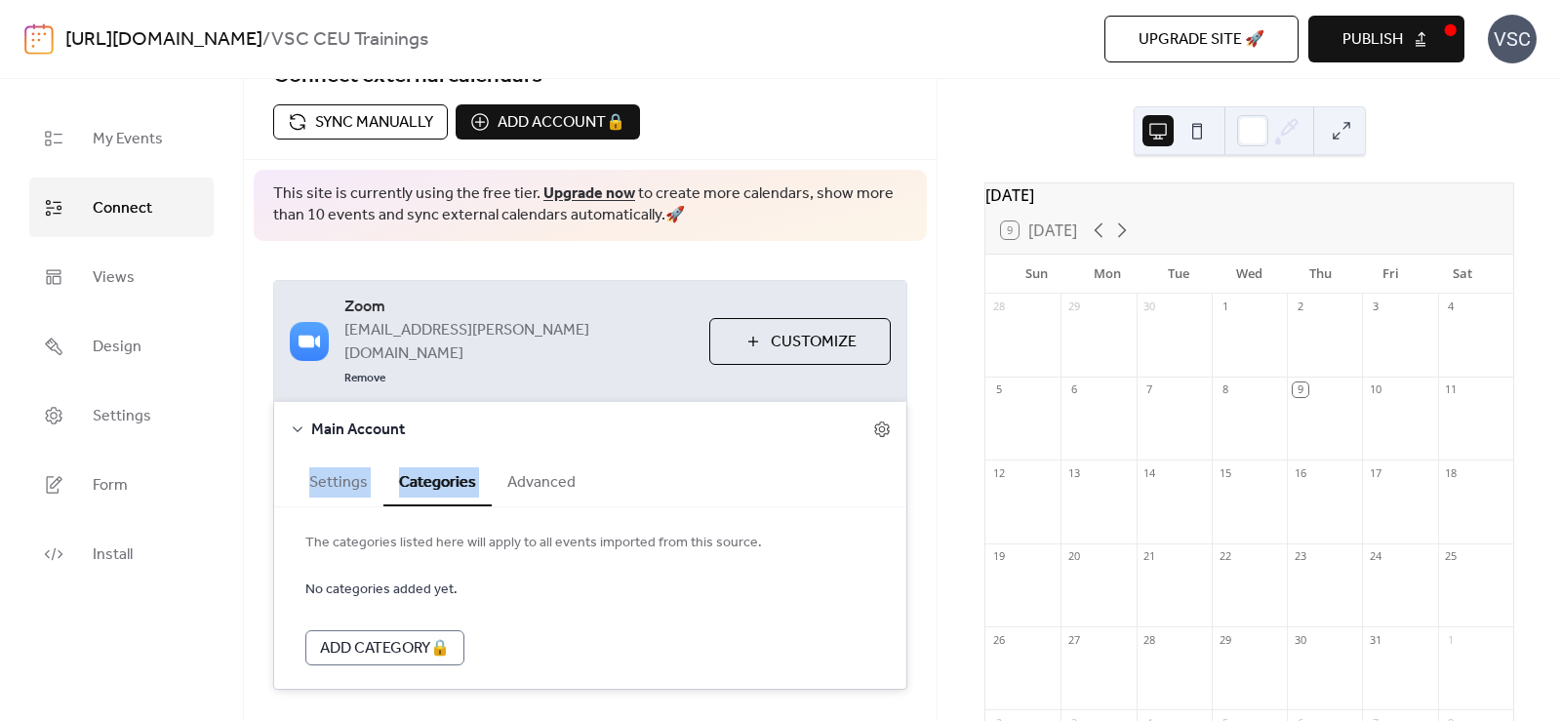
click at [510, 415] on div "Main Account Settings Categories Advanced Show date only Hide event end time Us…" at bounding box center [590, 545] width 632 height 287
click at [520, 457] on button "Advanced" at bounding box center [542, 481] width 100 height 48
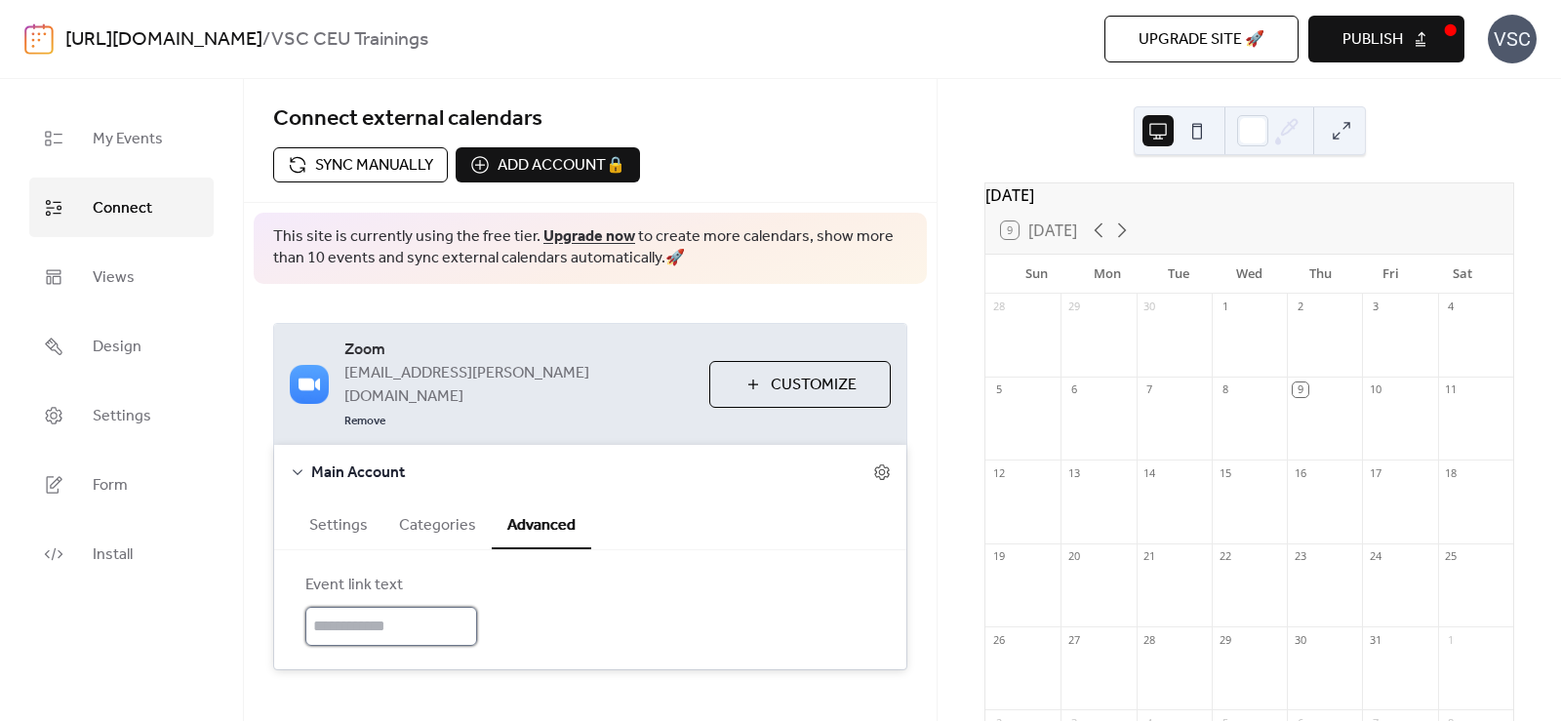
click at [431, 607] on input "text" at bounding box center [391, 626] width 172 height 39
click at [352, 500] on button "Settings" at bounding box center [339, 524] width 90 height 48
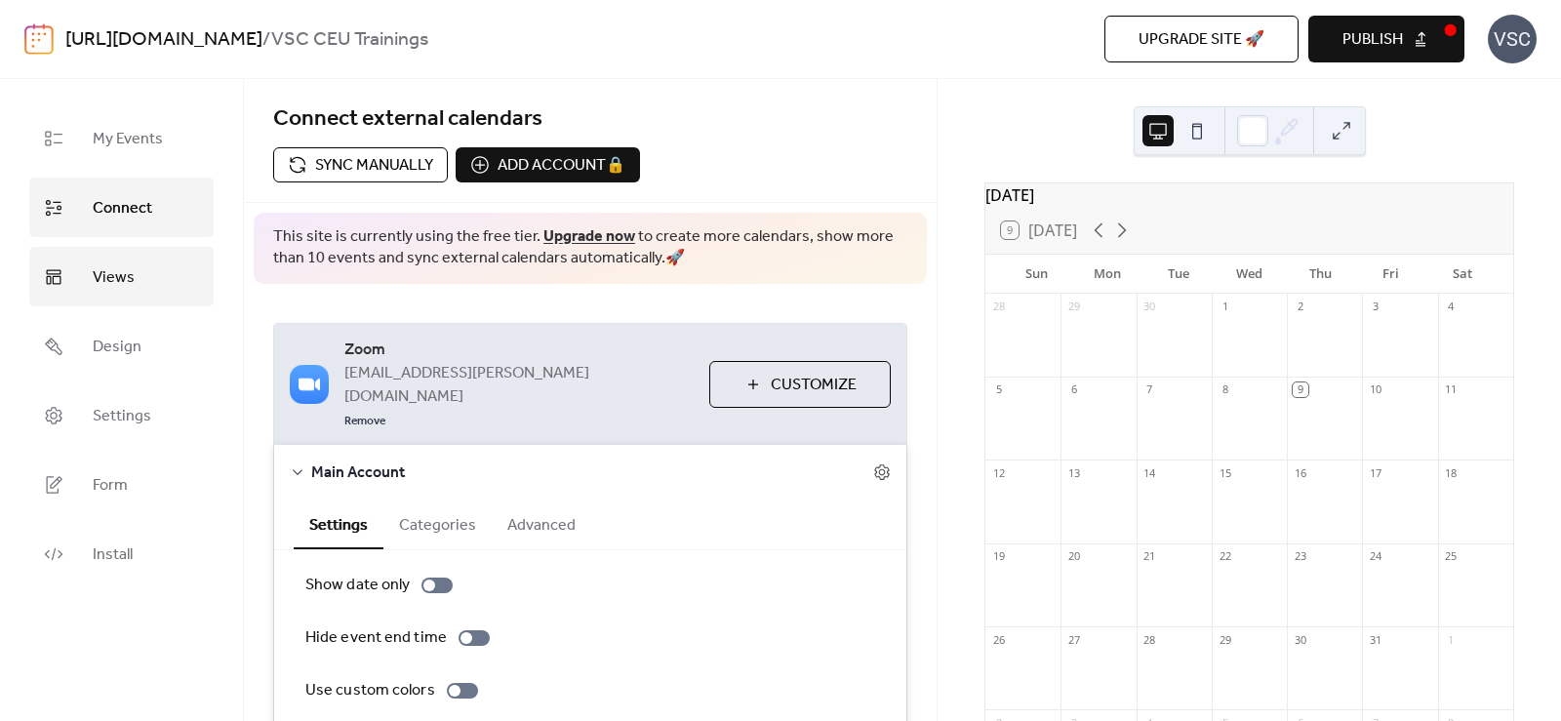
click at [159, 290] on link "Views" at bounding box center [121, 277] width 184 height 60
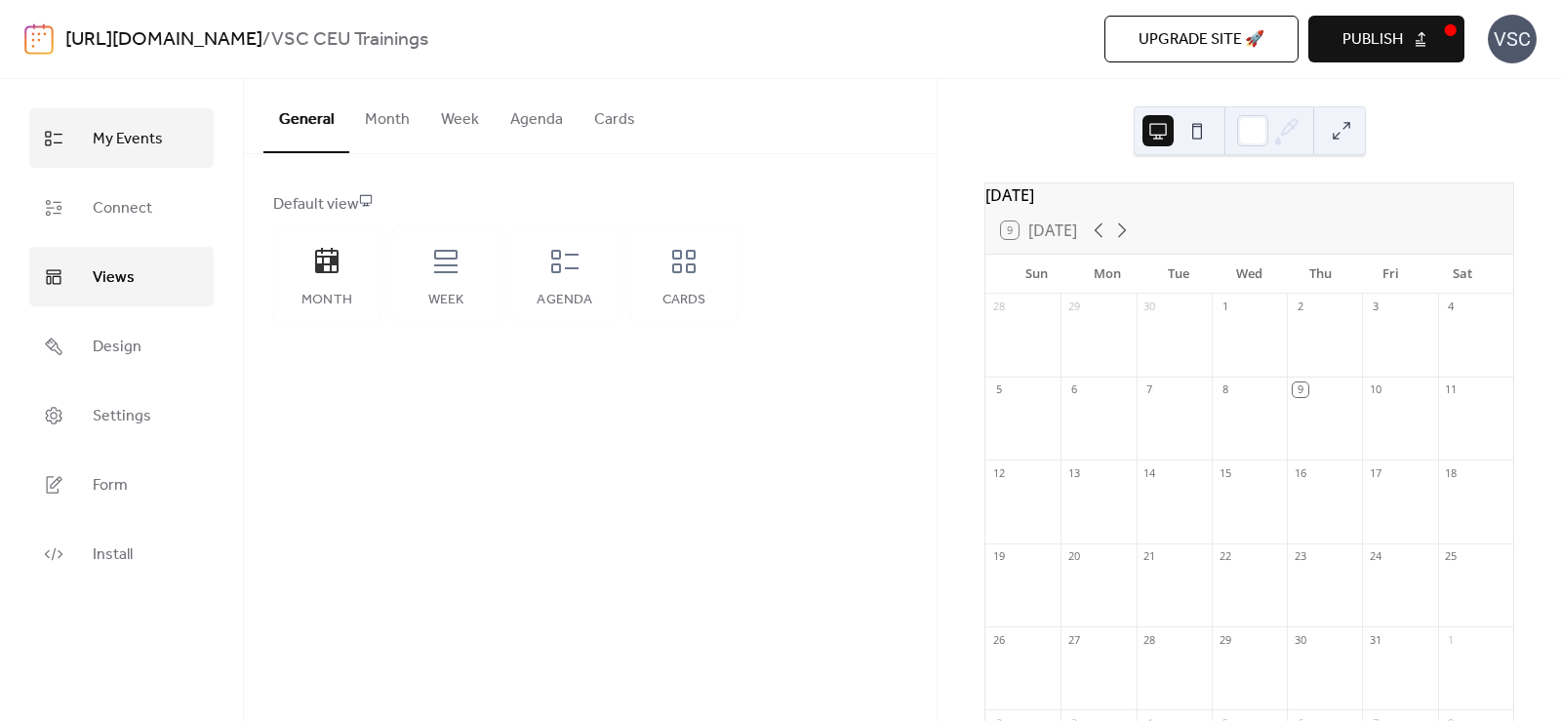
click at [109, 148] on span "My Events" at bounding box center [128, 139] width 70 height 30
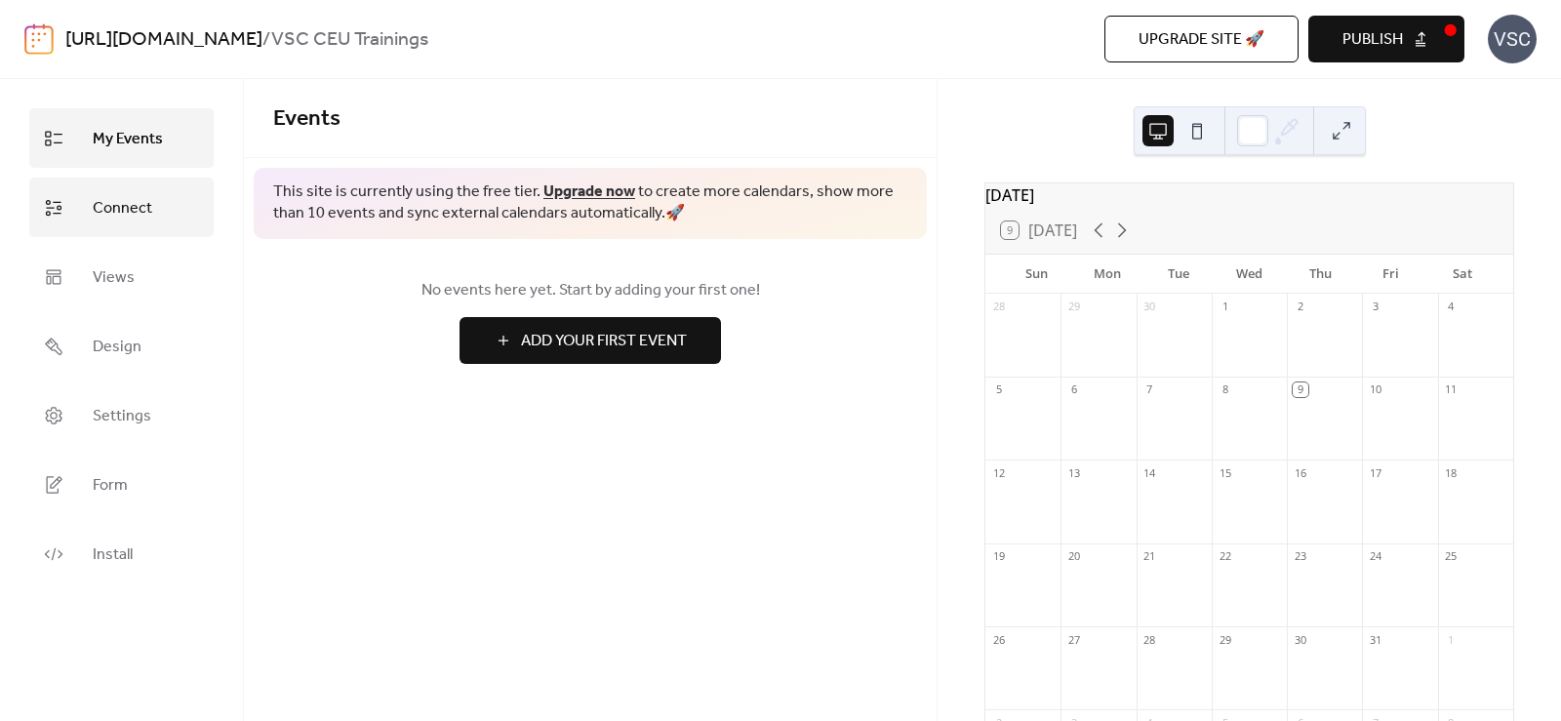
click at [65, 220] on link "Connect" at bounding box center [121, 208] width 184 height 60
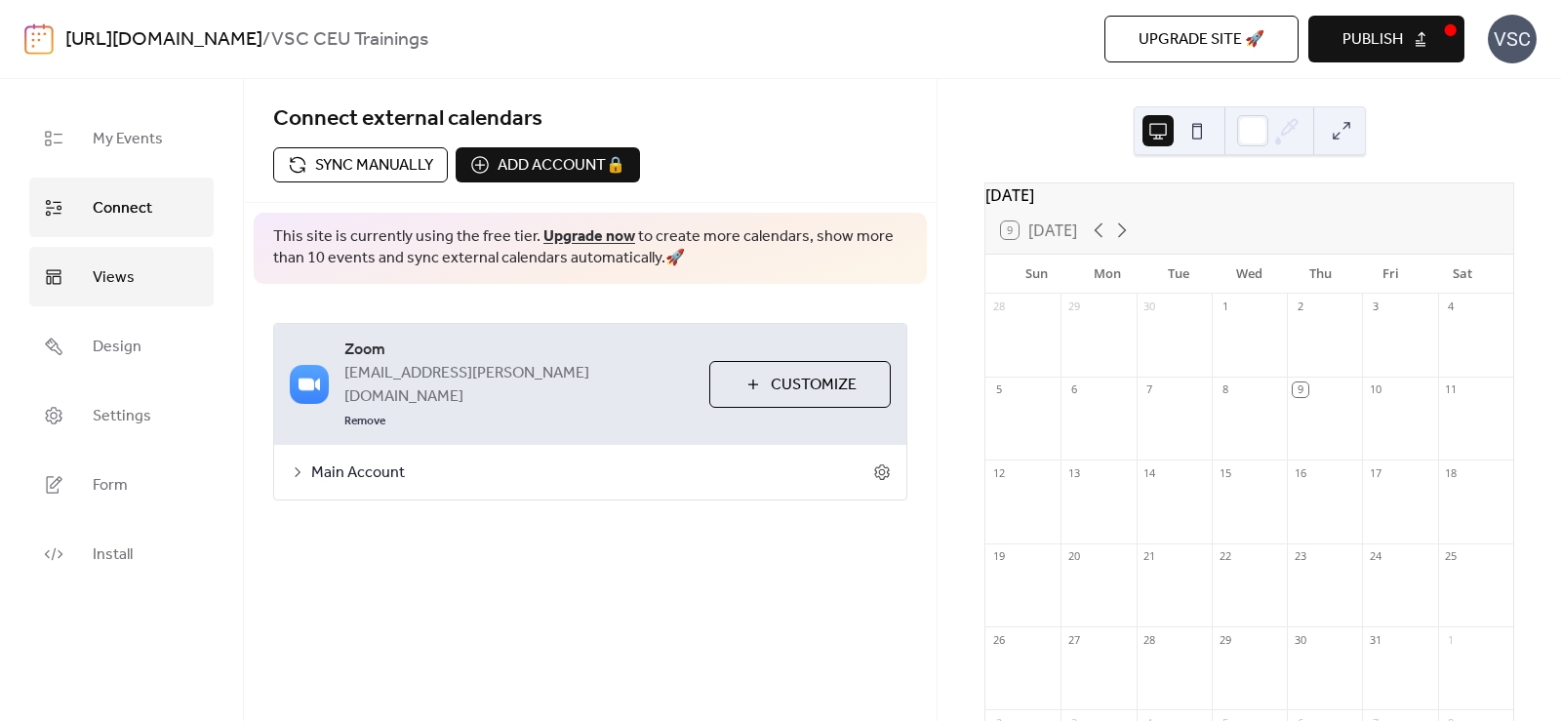
click at [90, 269] on link "Views" at bounding box center [121, 277] width 184 height 60
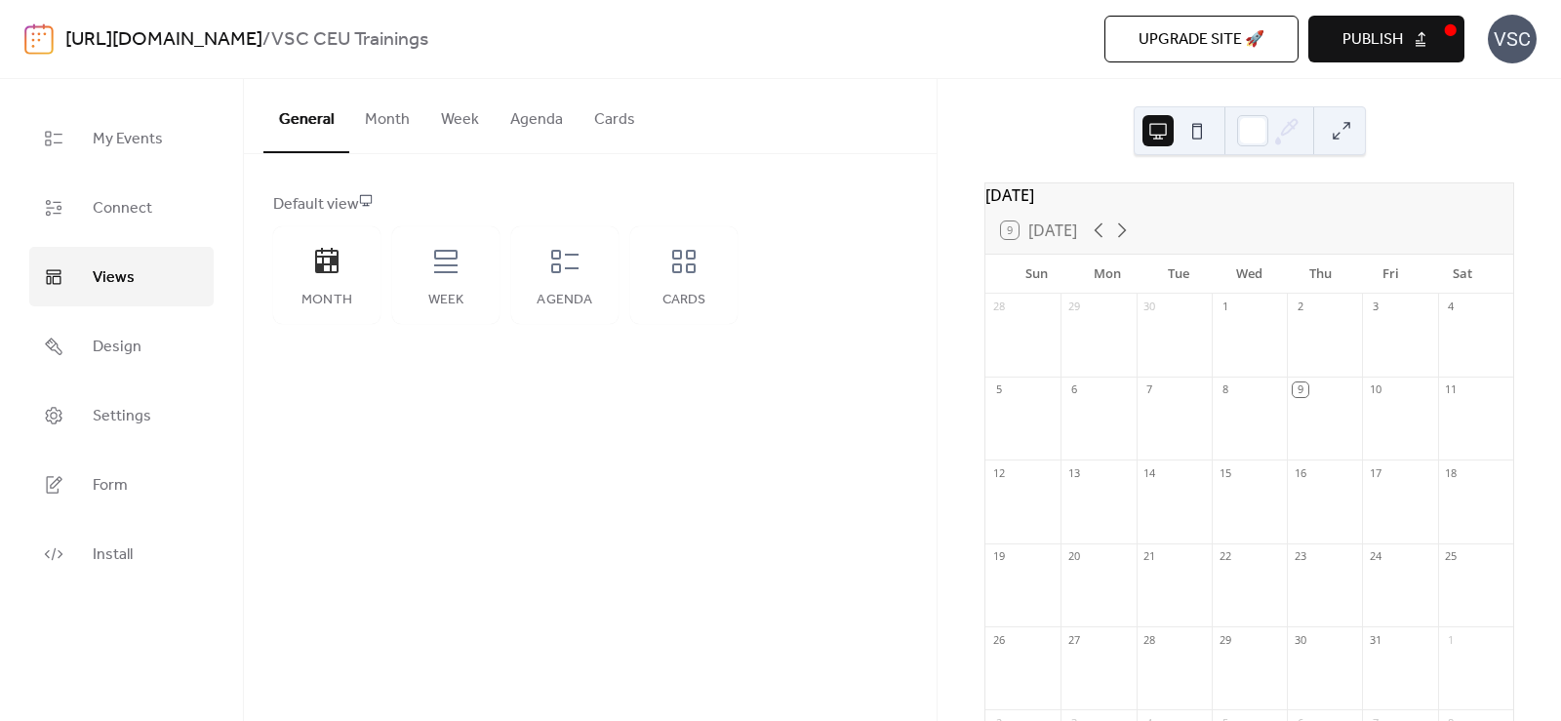
click at [91, 301] on link "Views" at bounding box center [121, 277] width 184 height 60
click at [105, 337] on span "Design" at bounding box center [117, 347] width 49 height 30
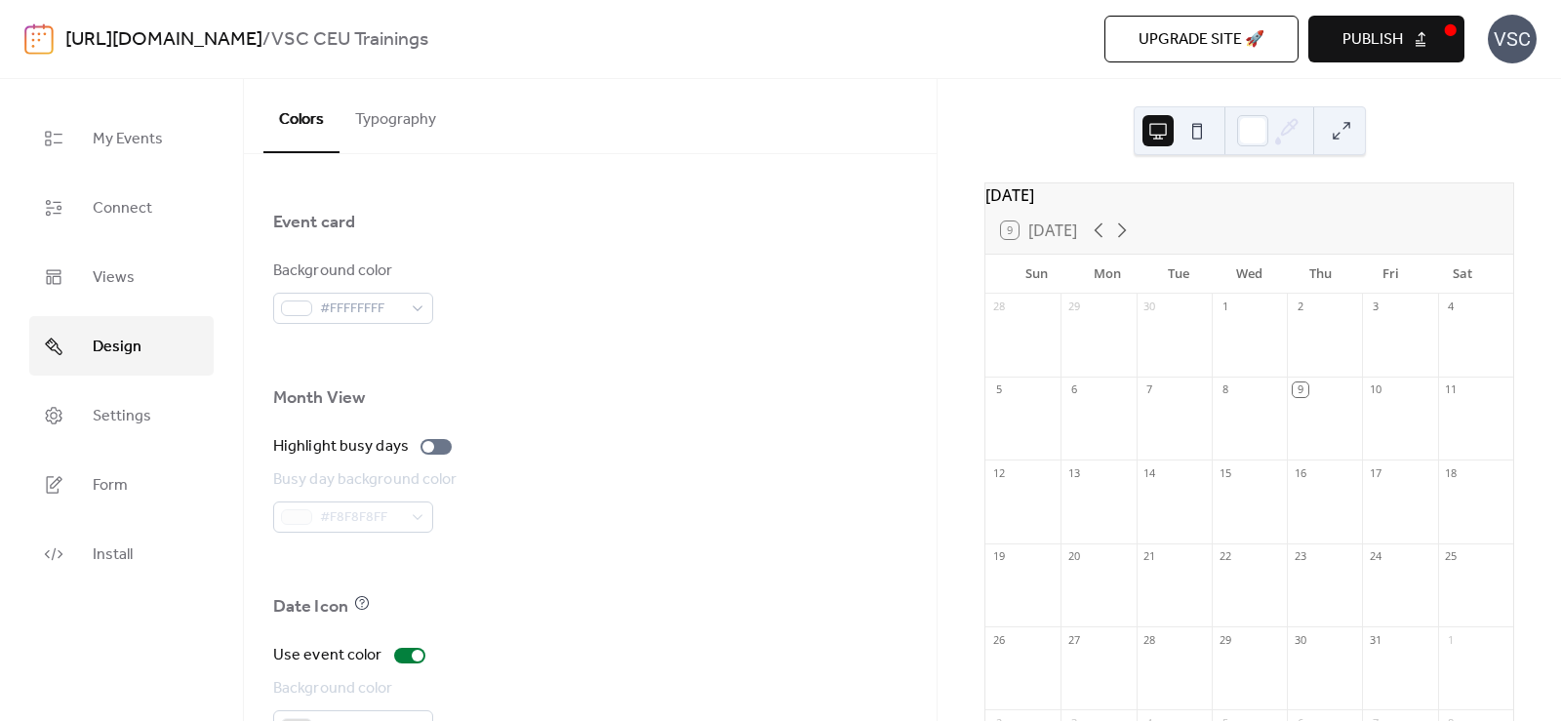
scroll to position [1324, 0]
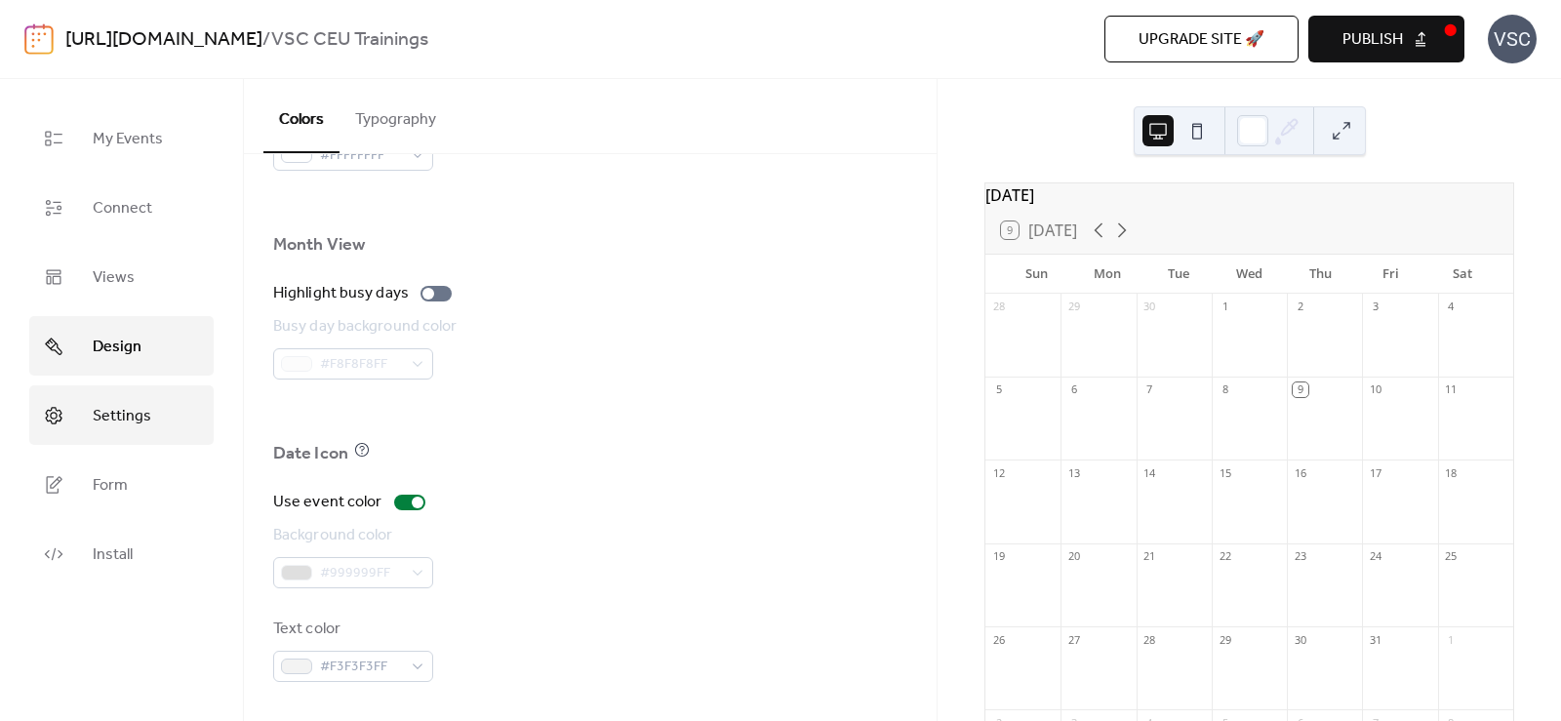
click at [162, 431] on link "Settings" at bounding box center [121, 415] width 184 height 60
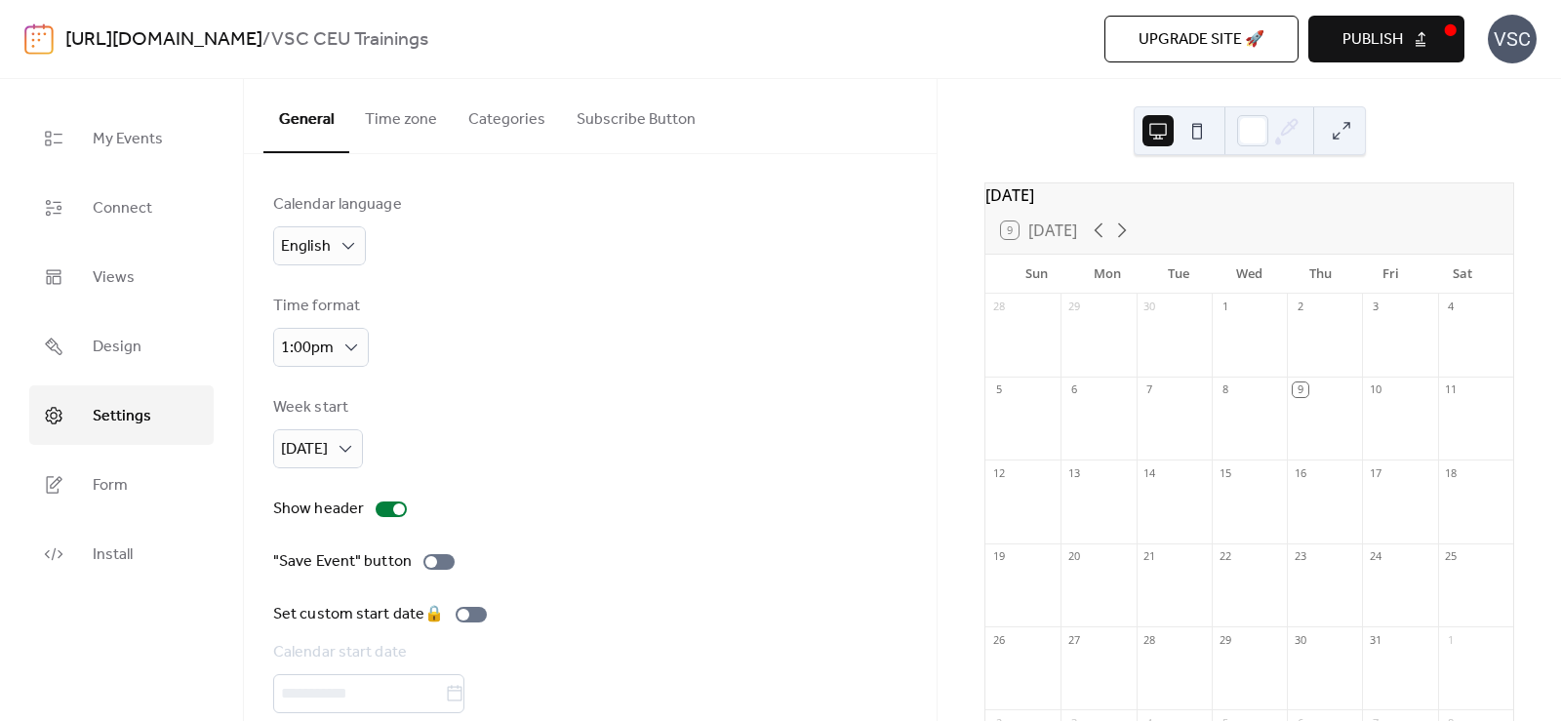
scroll to position [84, 0]
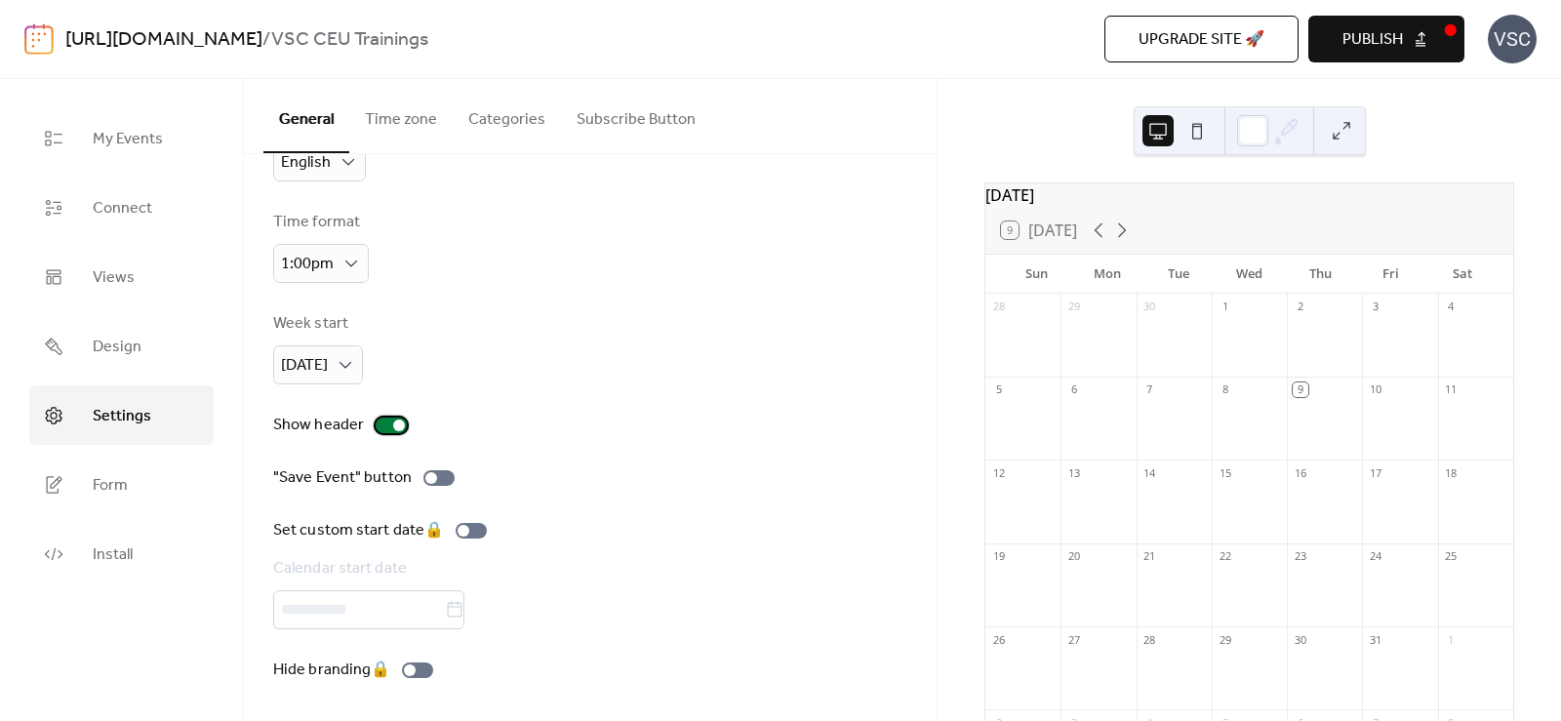
click at [385, 422] on div at bounding box center [391, 426] width 31 height 16
click at [403, 421] on div at bounding box center [391, 426] width 31 height 16
click at [437, 481] on div at bounding box center [438, 478] width 31 height 16
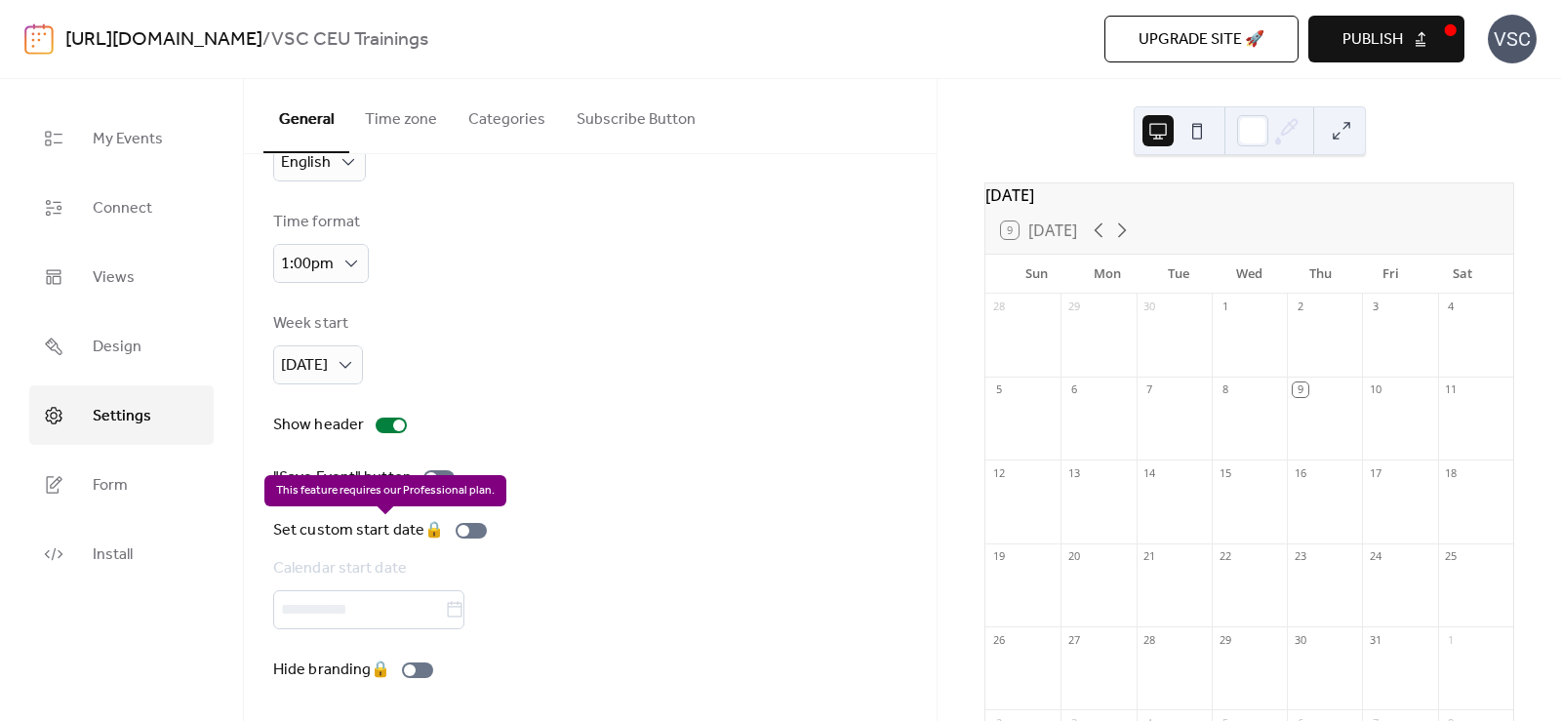
click at [485, 534] on div "Set custom start date 🔒 Calendar start date" at bounding box center [383, 574] width 221 height 110
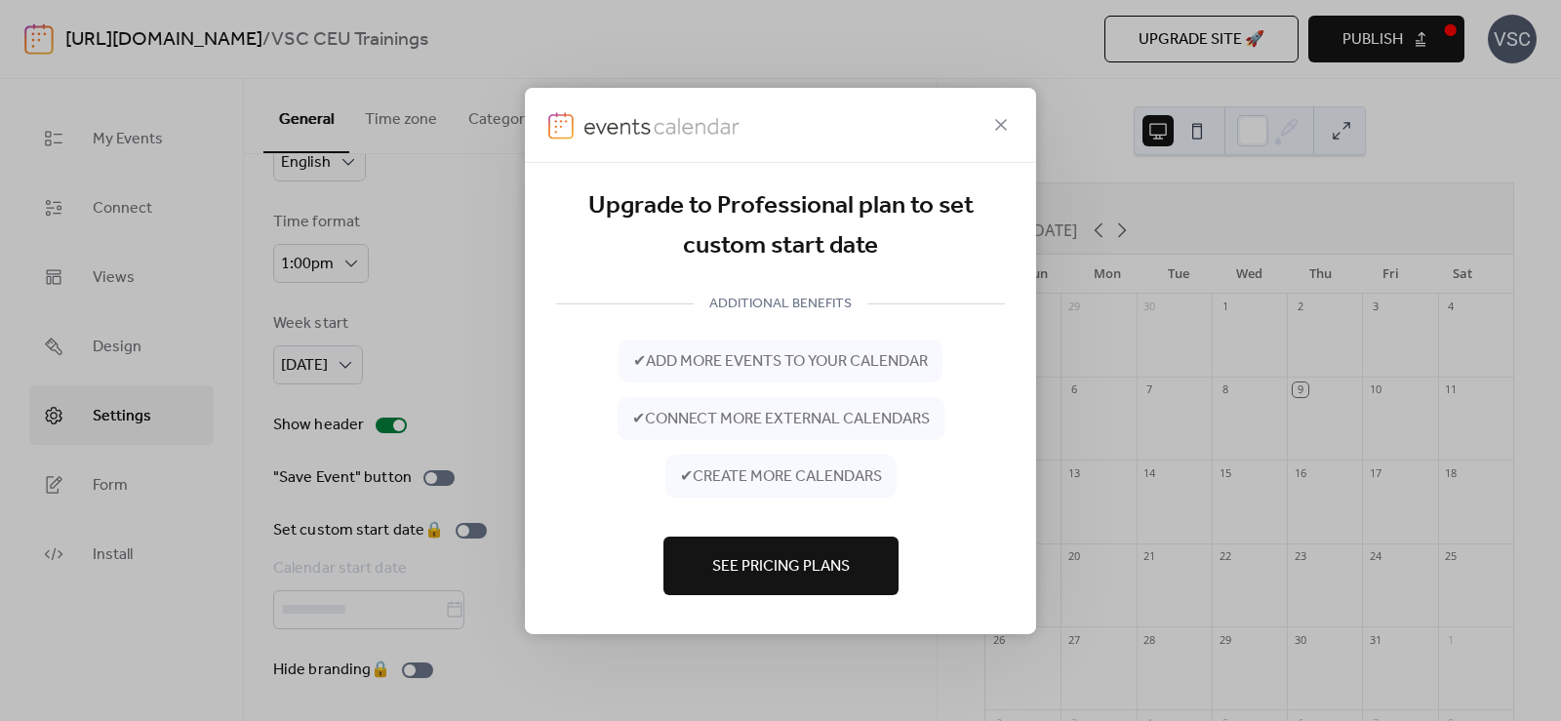
click at [1013, 124] on div at bounding box center [780, 124] width 511 height 75
click at [1006, 124] on icon at bounding box center [1000, 123] width 23 height 23
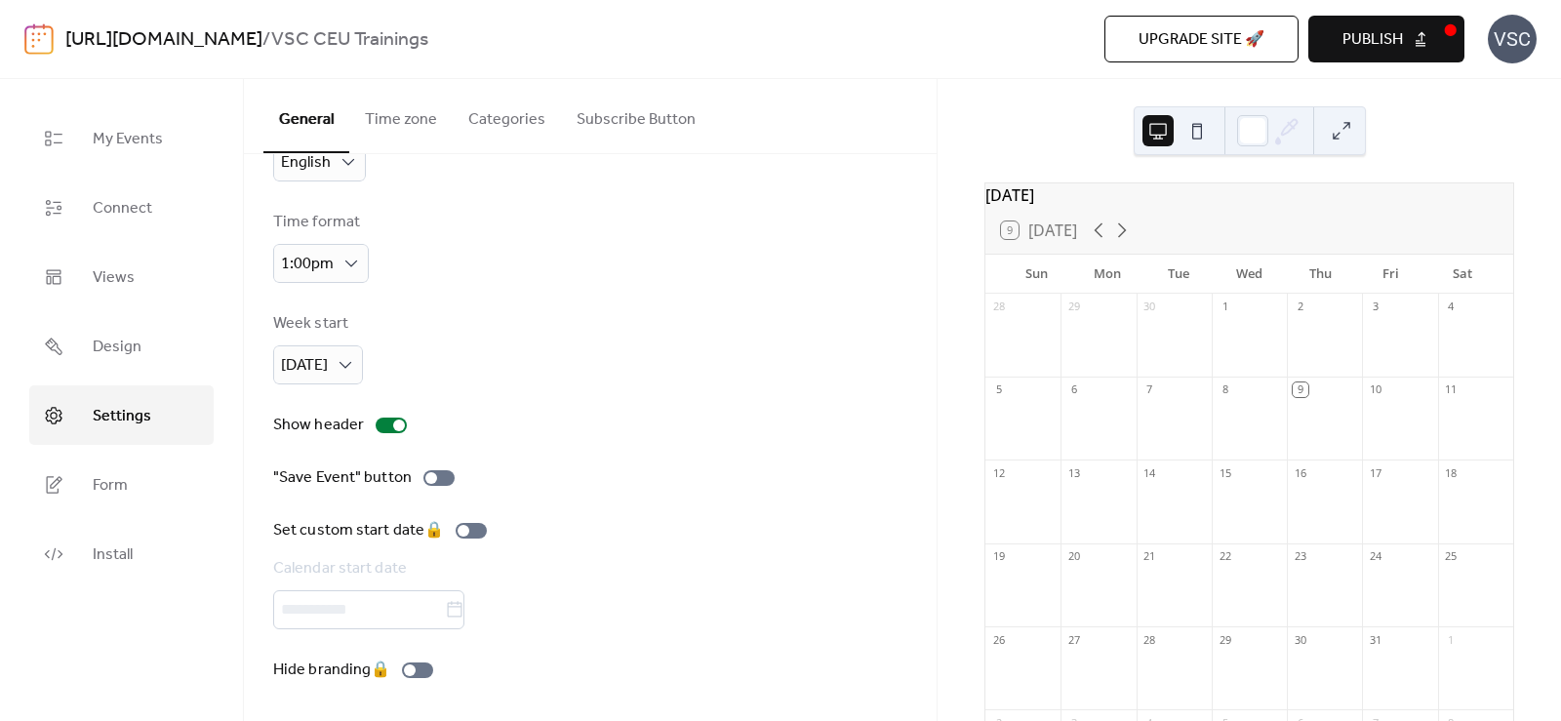
scroll to position [0, 0]
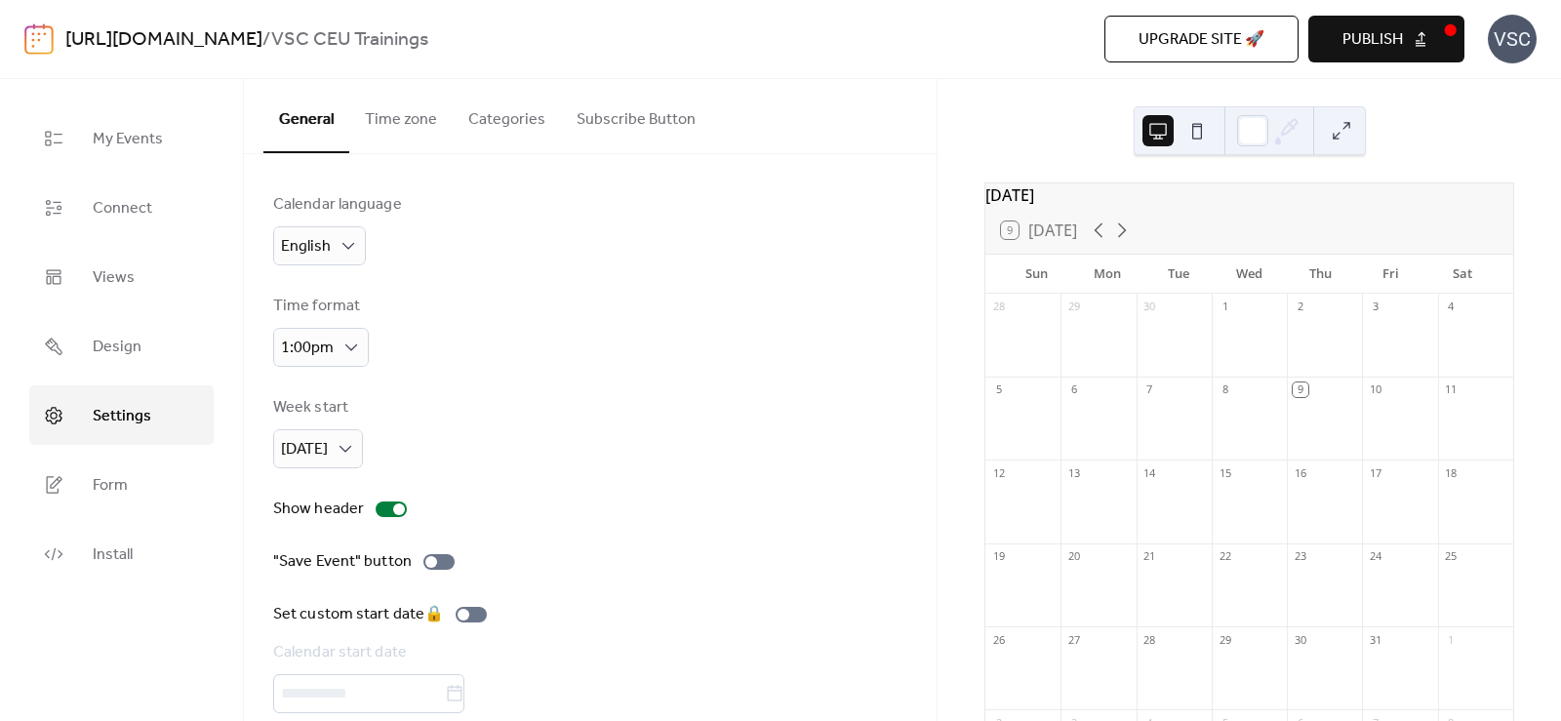
click at [382, 127] on button "Time zone" at bounding box center [400, 115] width 103 height 72
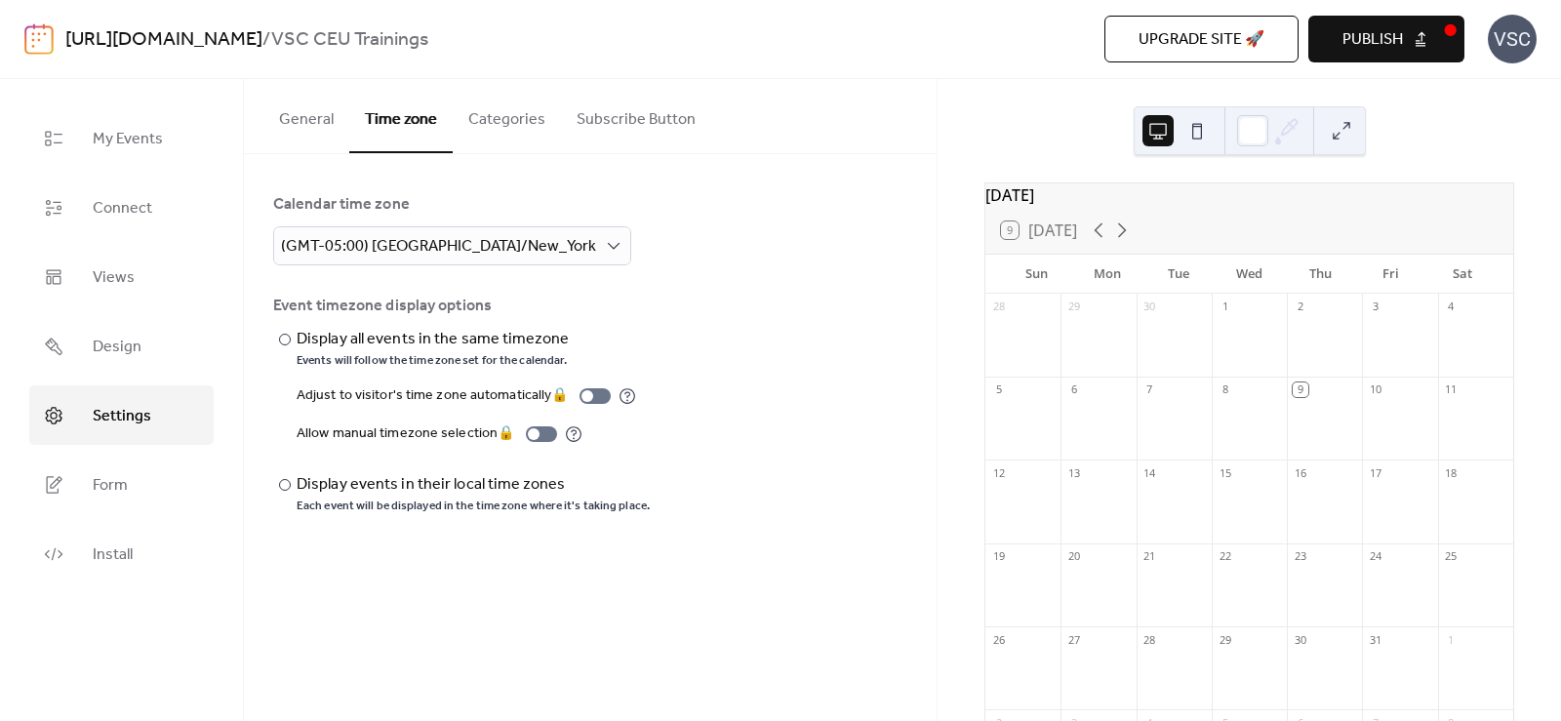
click at [541, 140] on button "Categories" at bounding box center [507, 115] width 108 height 72
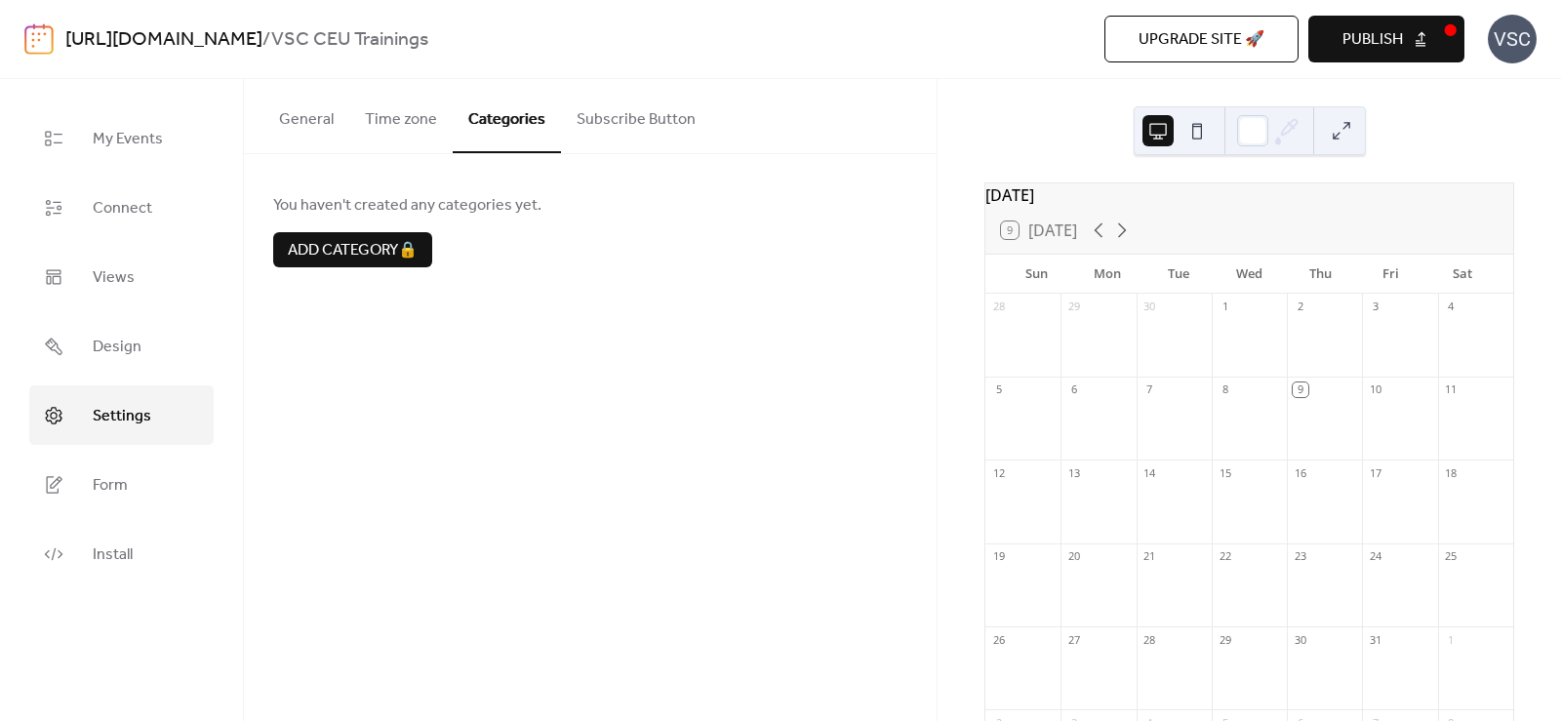
click at [640, 132] on button "Subscribe Button" at bounding box center [636, 115] width 150 height 72
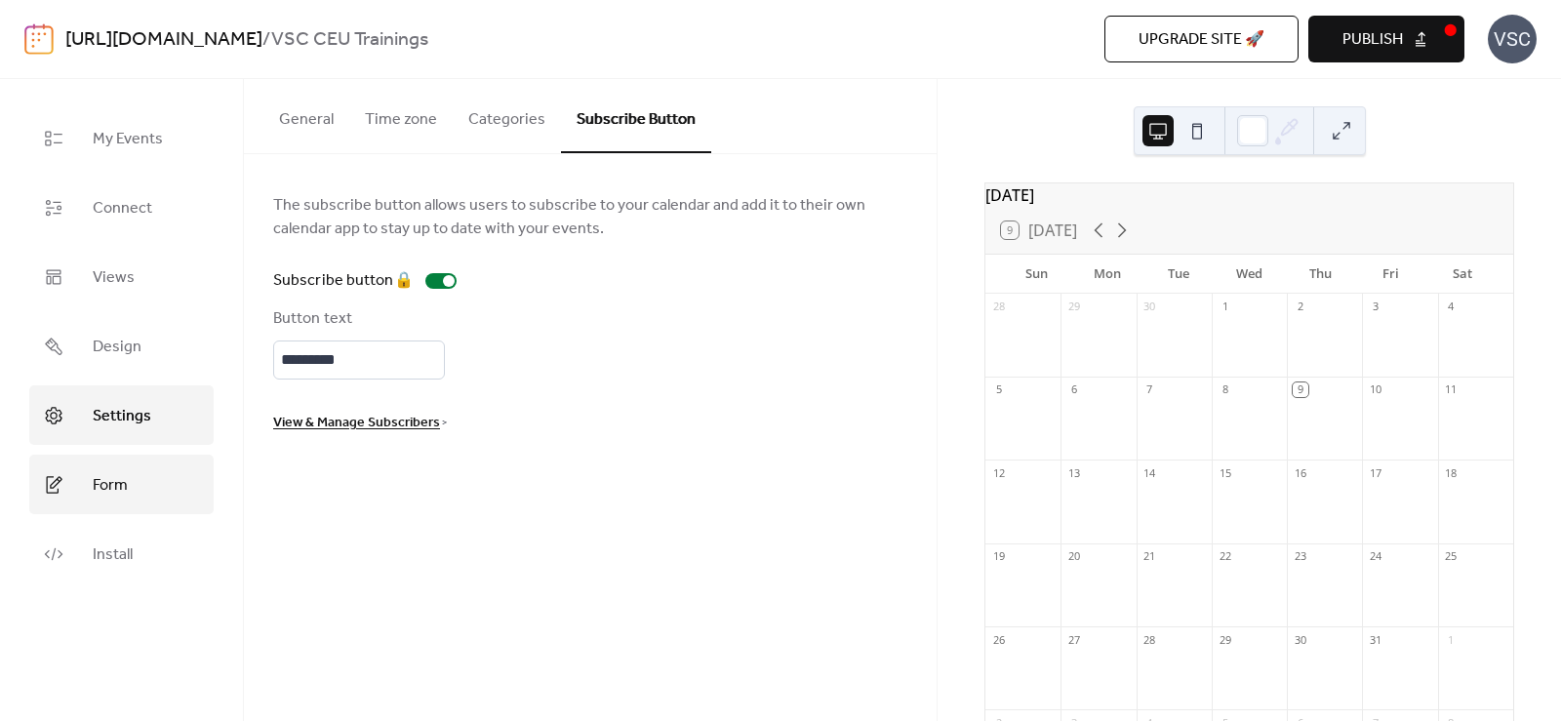
click at [113, 495] on span "Form" at bounding box center [110, 485] width 35 height 30
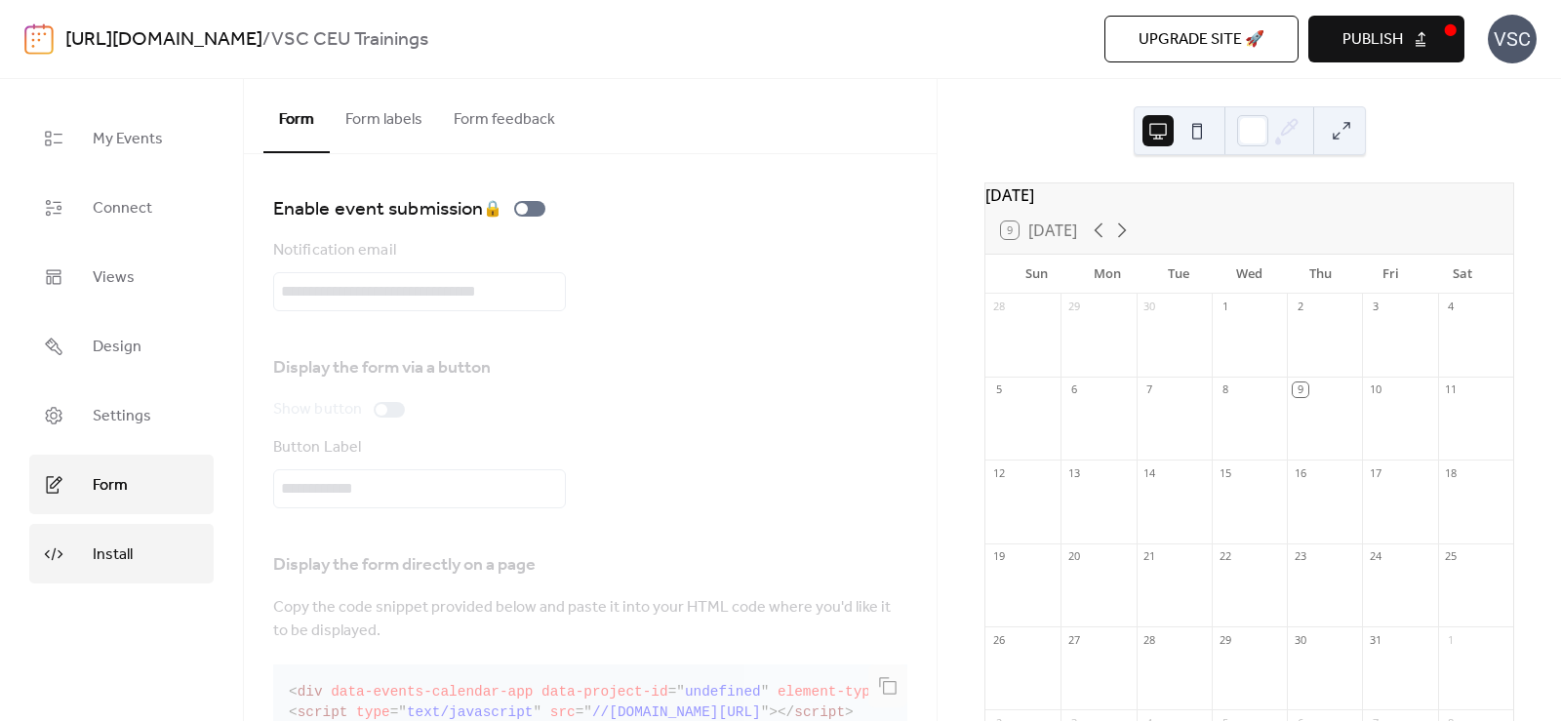
click at [120, 552] on span "Install" at bounding box center [113, 555] width 40 height 30
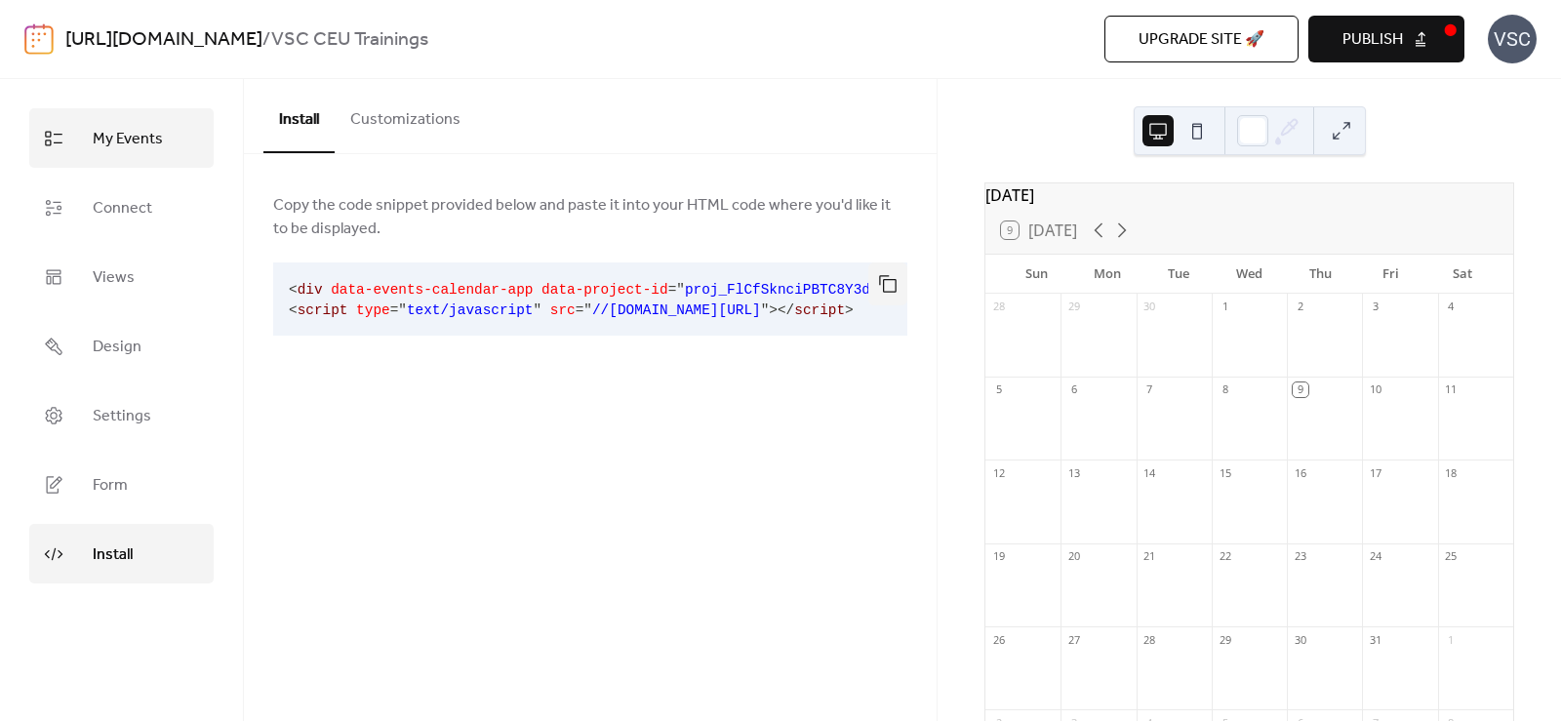
click at [91, 160] on link "My Events" at bounding box center [121, 138] width 184 height 60
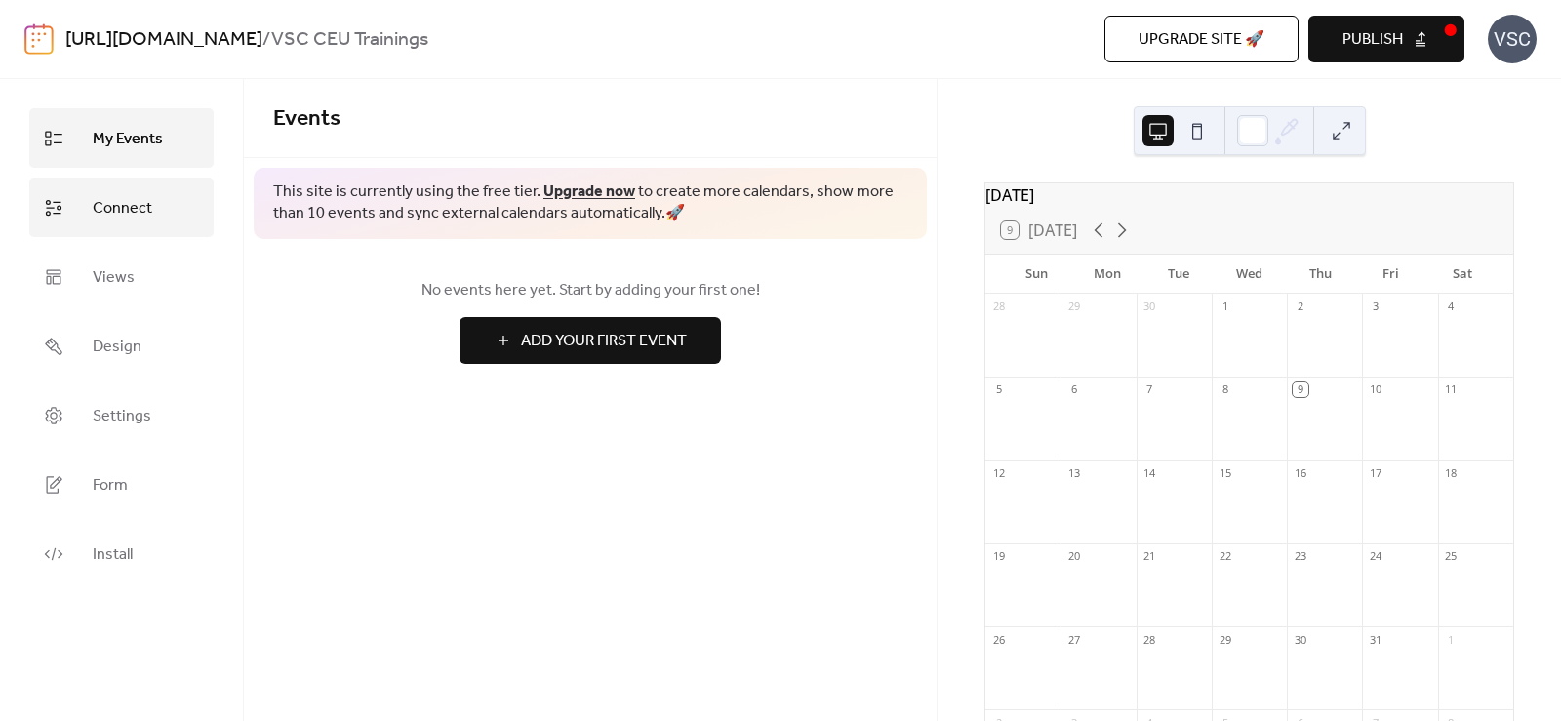
click at [123, 212] on span "Connect" at bounding box center [123, 208] width 60 height 30
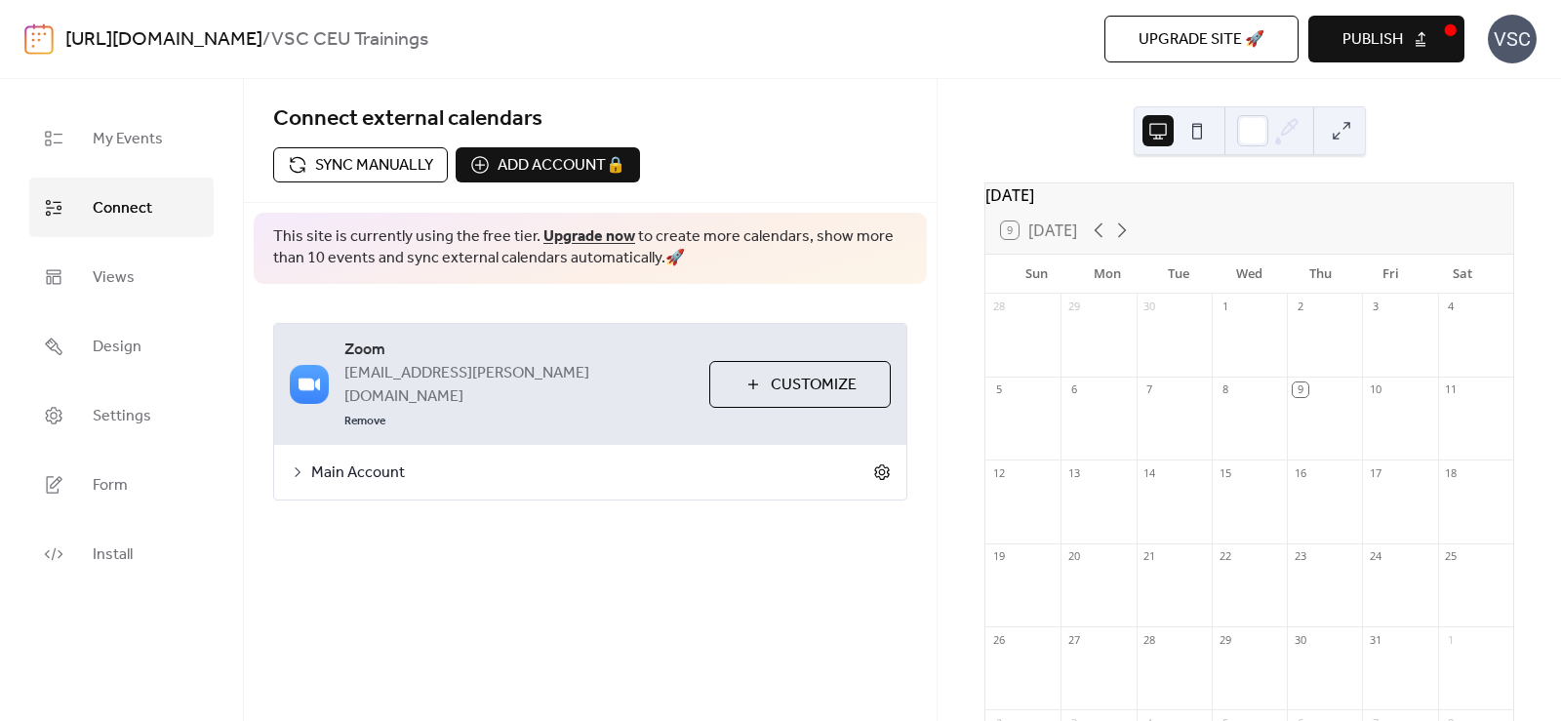
click at [878, 463] on icon at bounding box center [882, 472] width 18 height 18
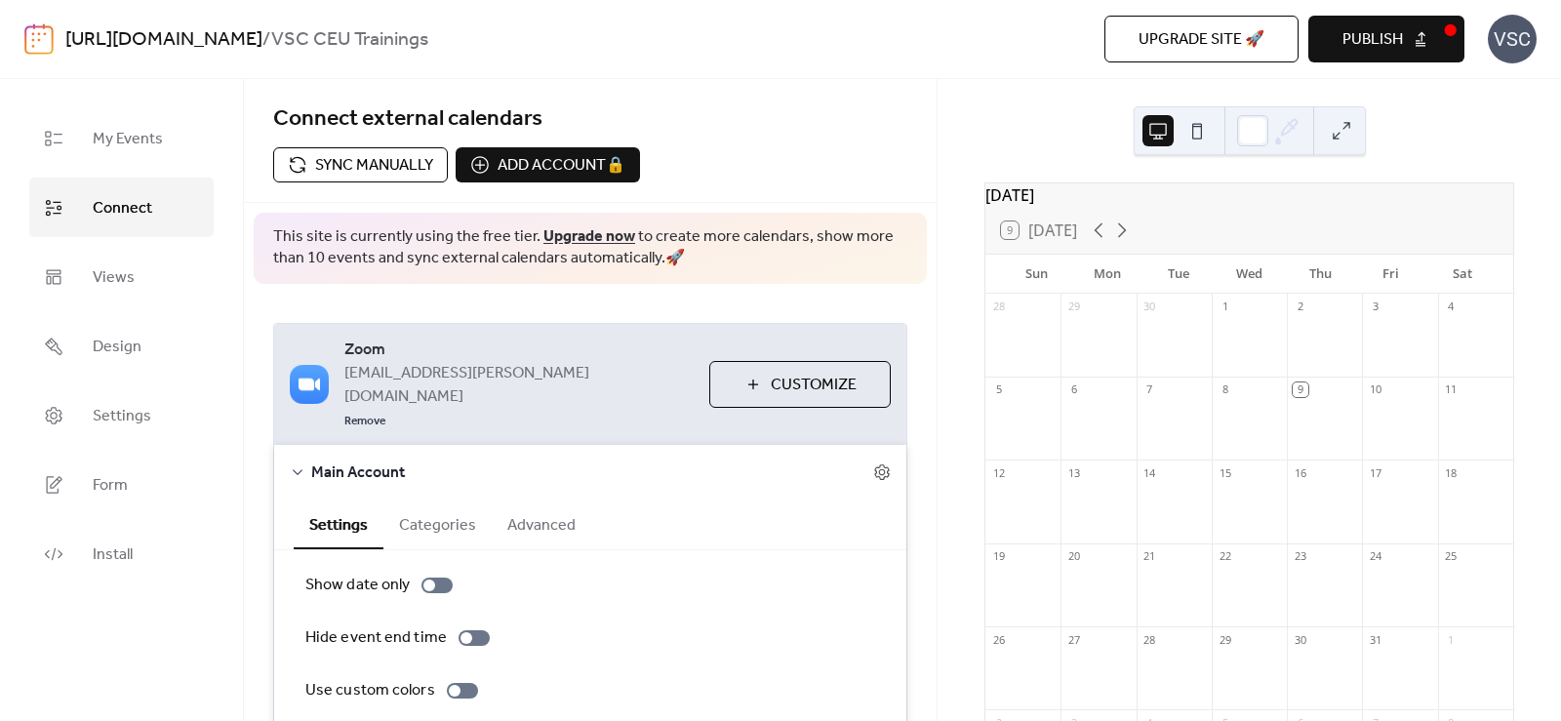
scroll to position [124, 0]
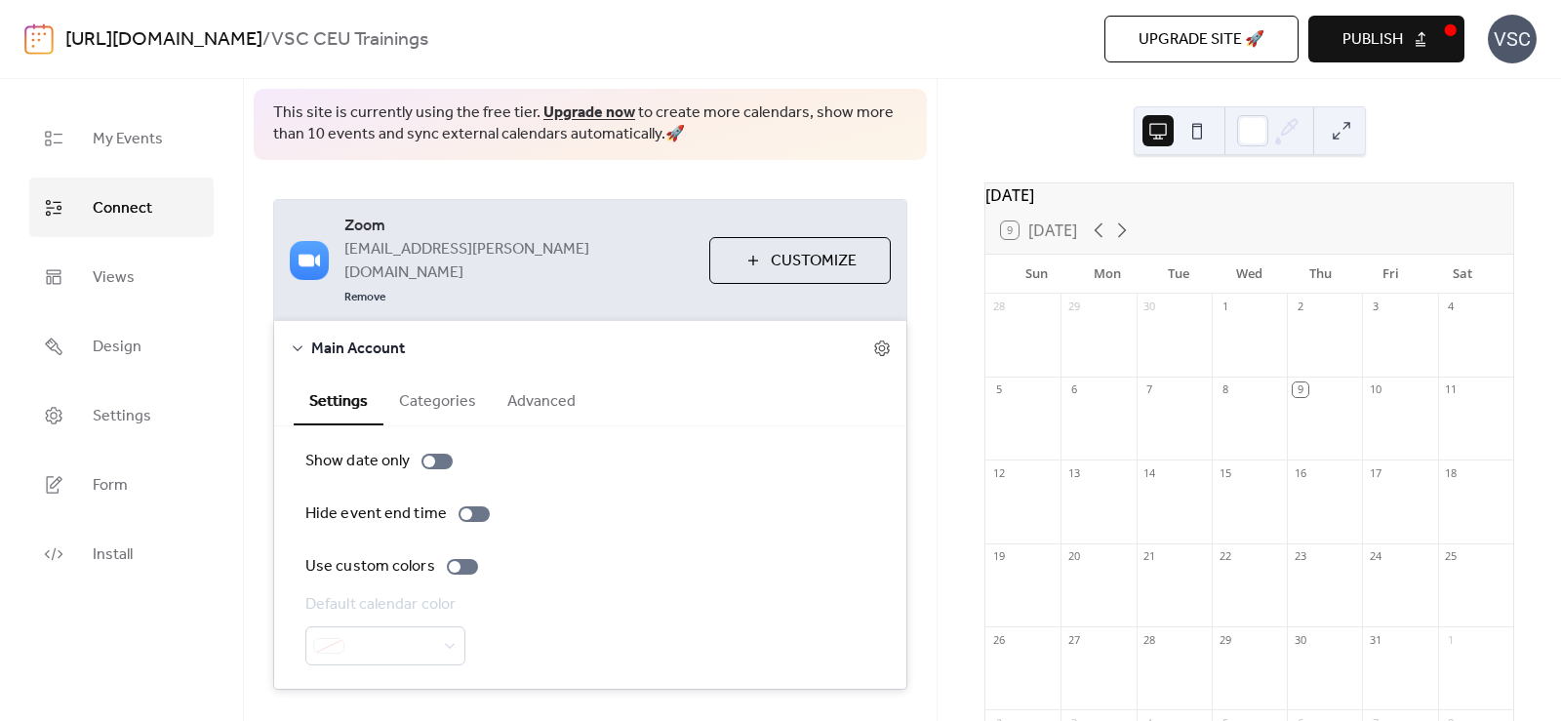
click at [564, 376] on button "Advanced" at bounding box center [542, 400] width 100 height 48
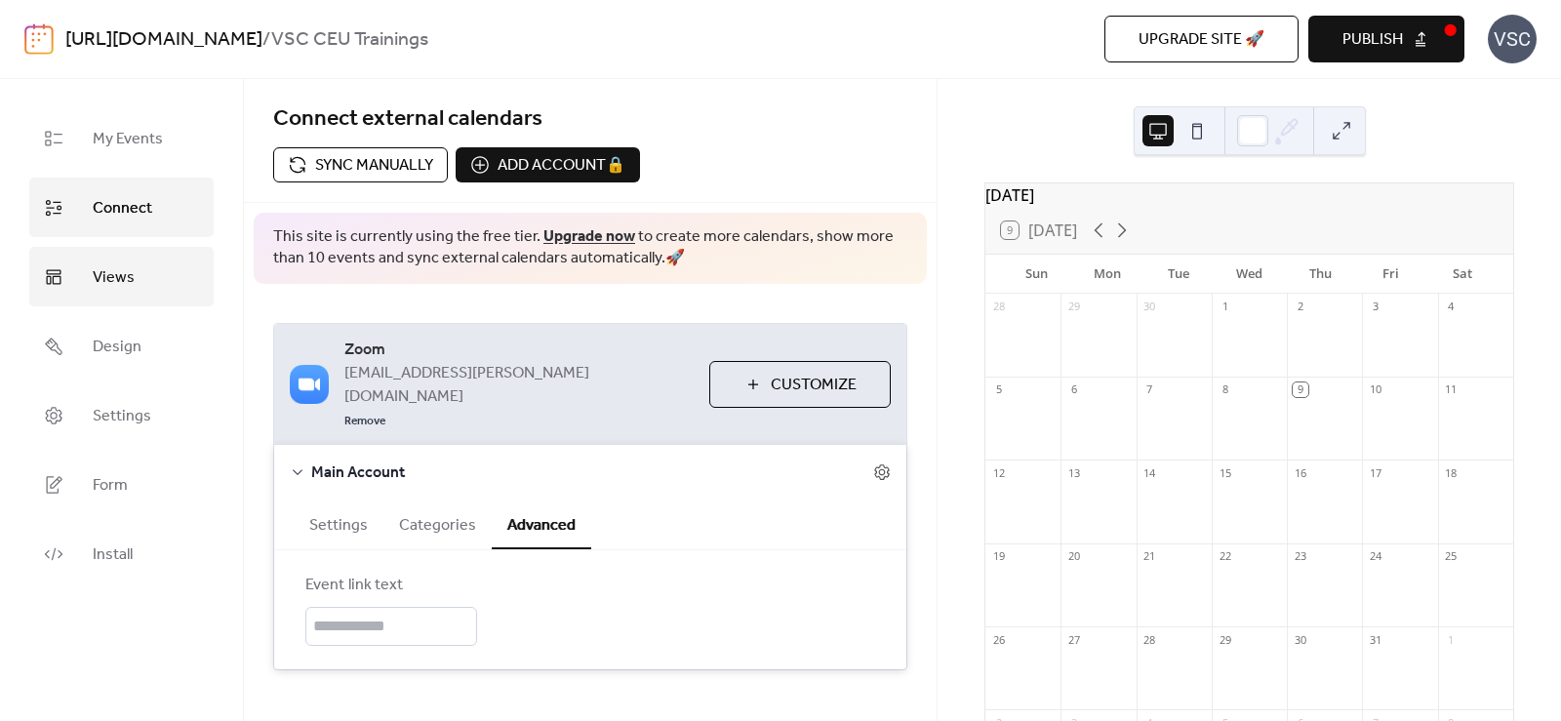
click at [78, 276] on link "Views" at bounding box center [121, 277] width 184 height 60
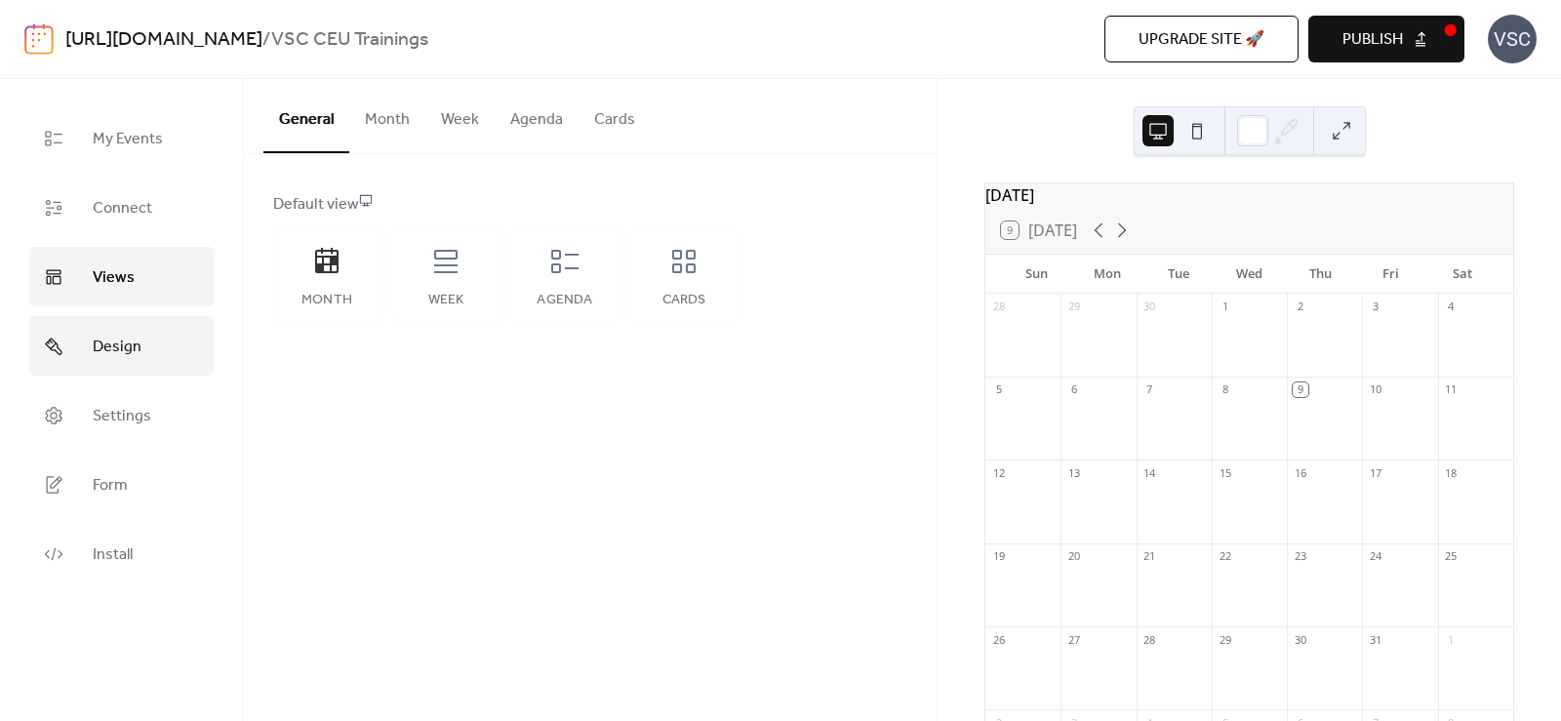
click at [138, 340] on span "Design" at bounding box center [117, 347] width 49 height 30
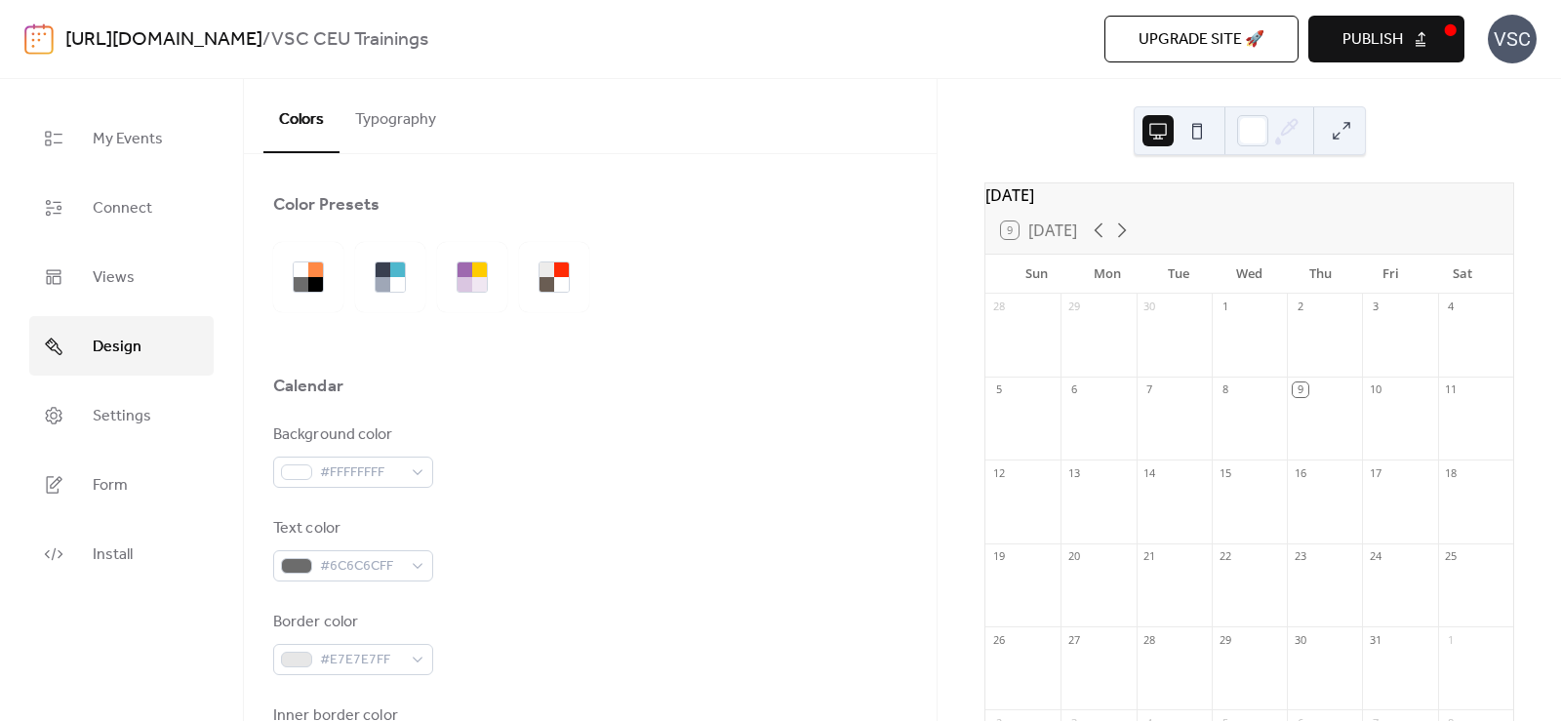
scroll to position [488, 0]
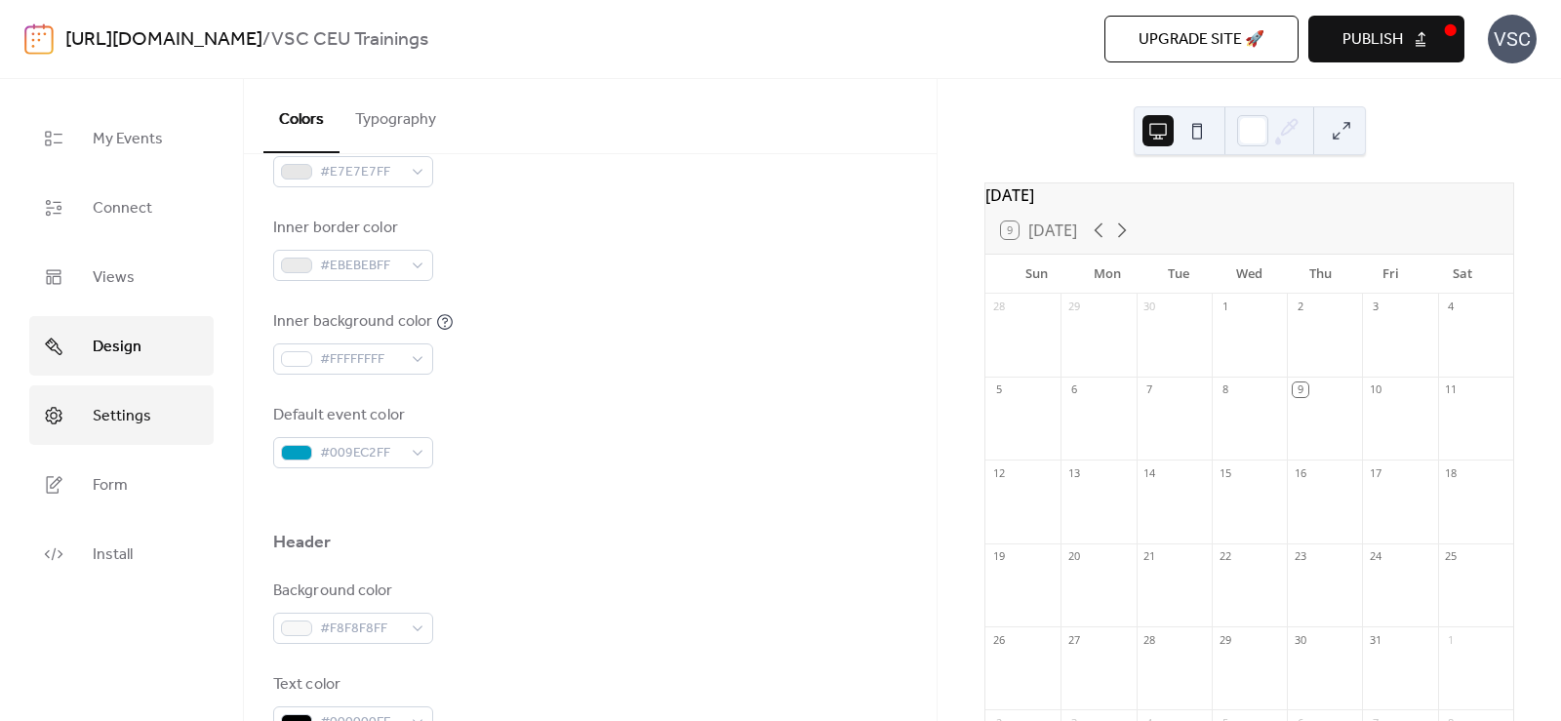
click at [180, 390] on link "Settings" at bounding box center [121, 415] width 184 height 60
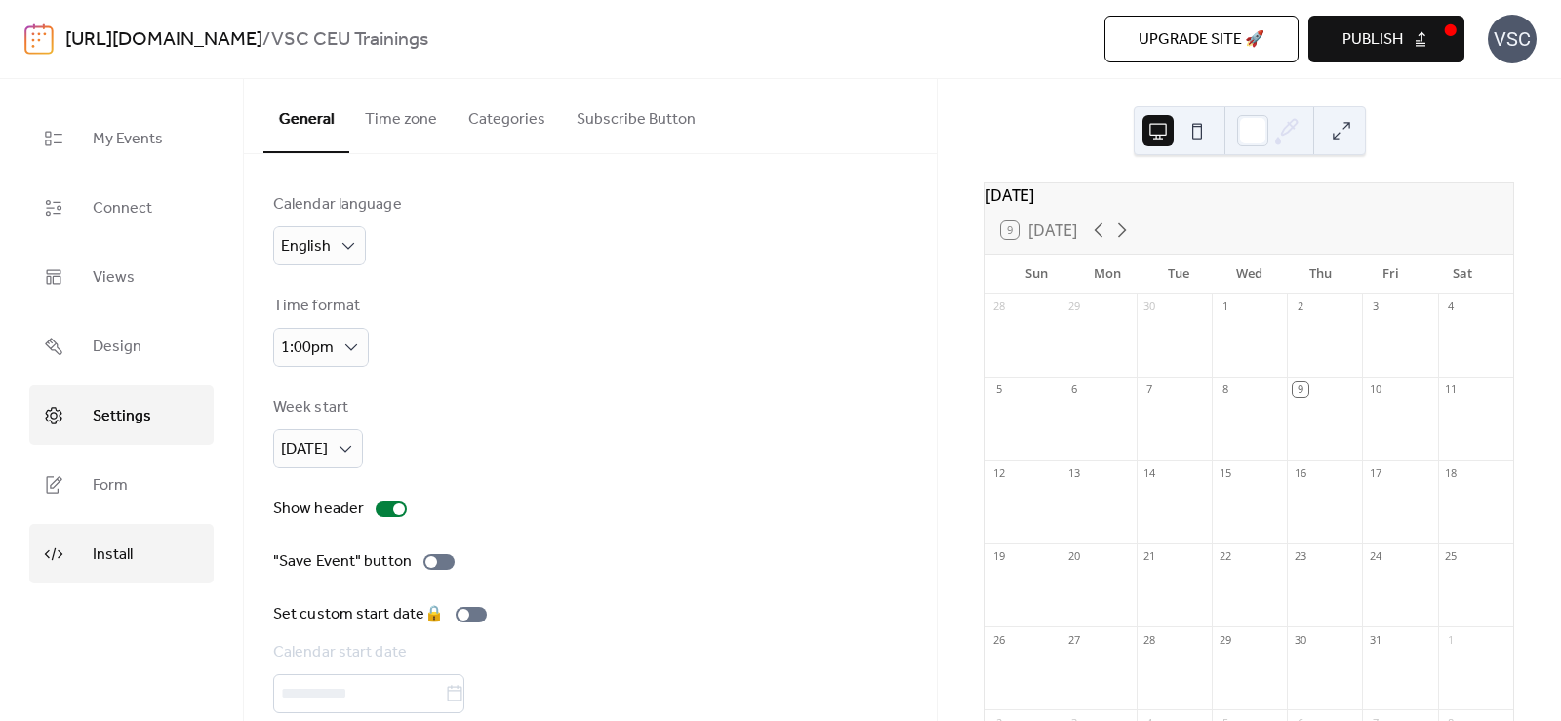
click at [120, 557] on span "Install" at bounding box center [113, 555] width 40 height 30
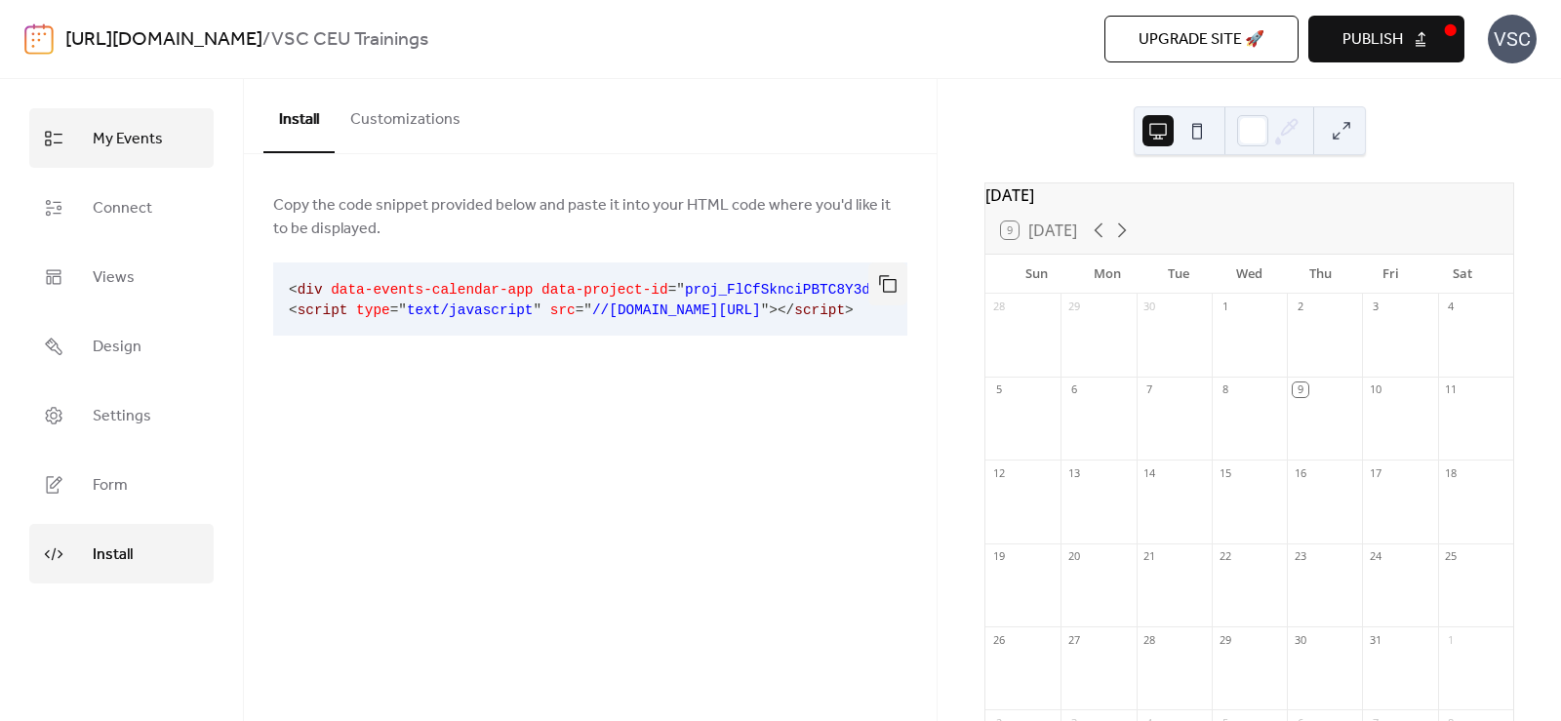
click at [162, 141] on link "My Events" at bounding box center [121, 138] width 184 height 60
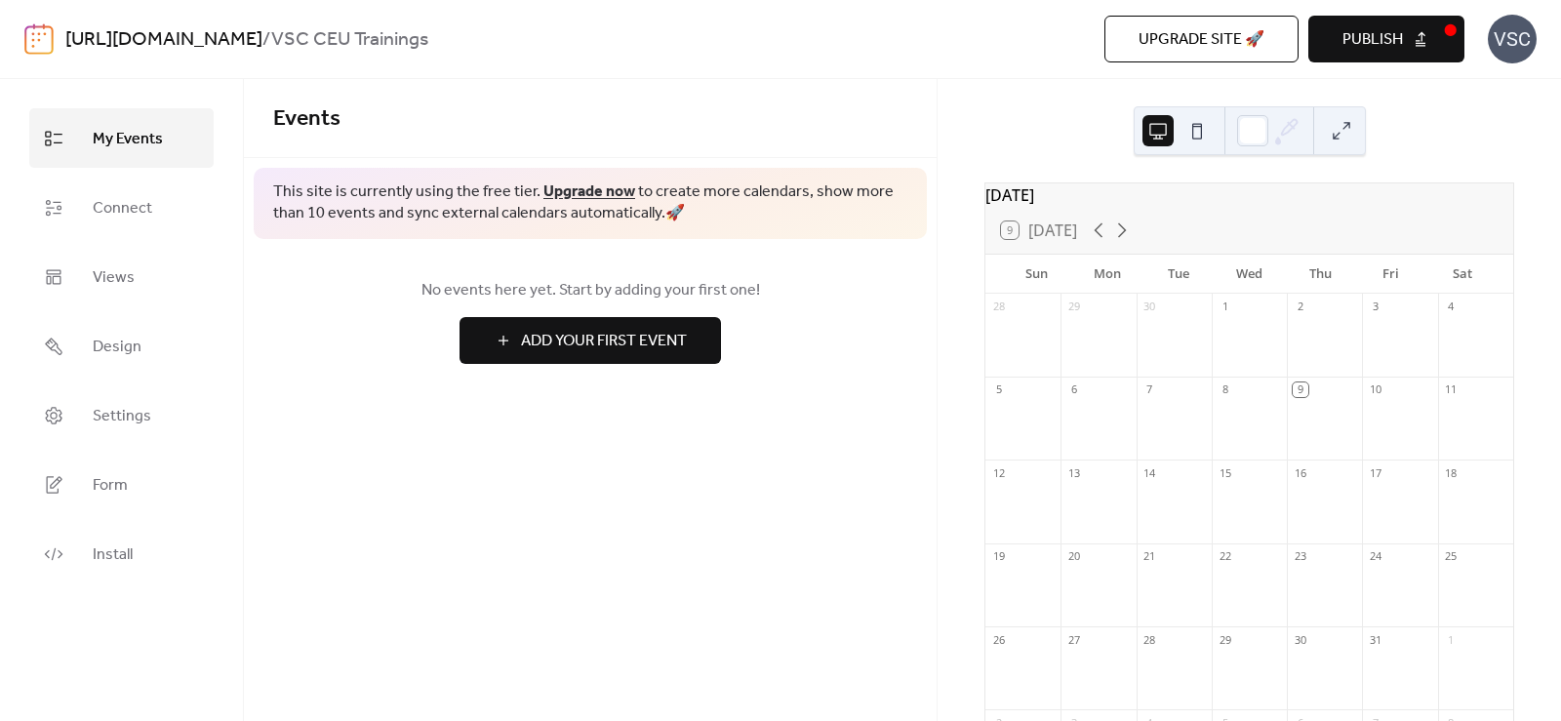
scroll to position [98, 0]
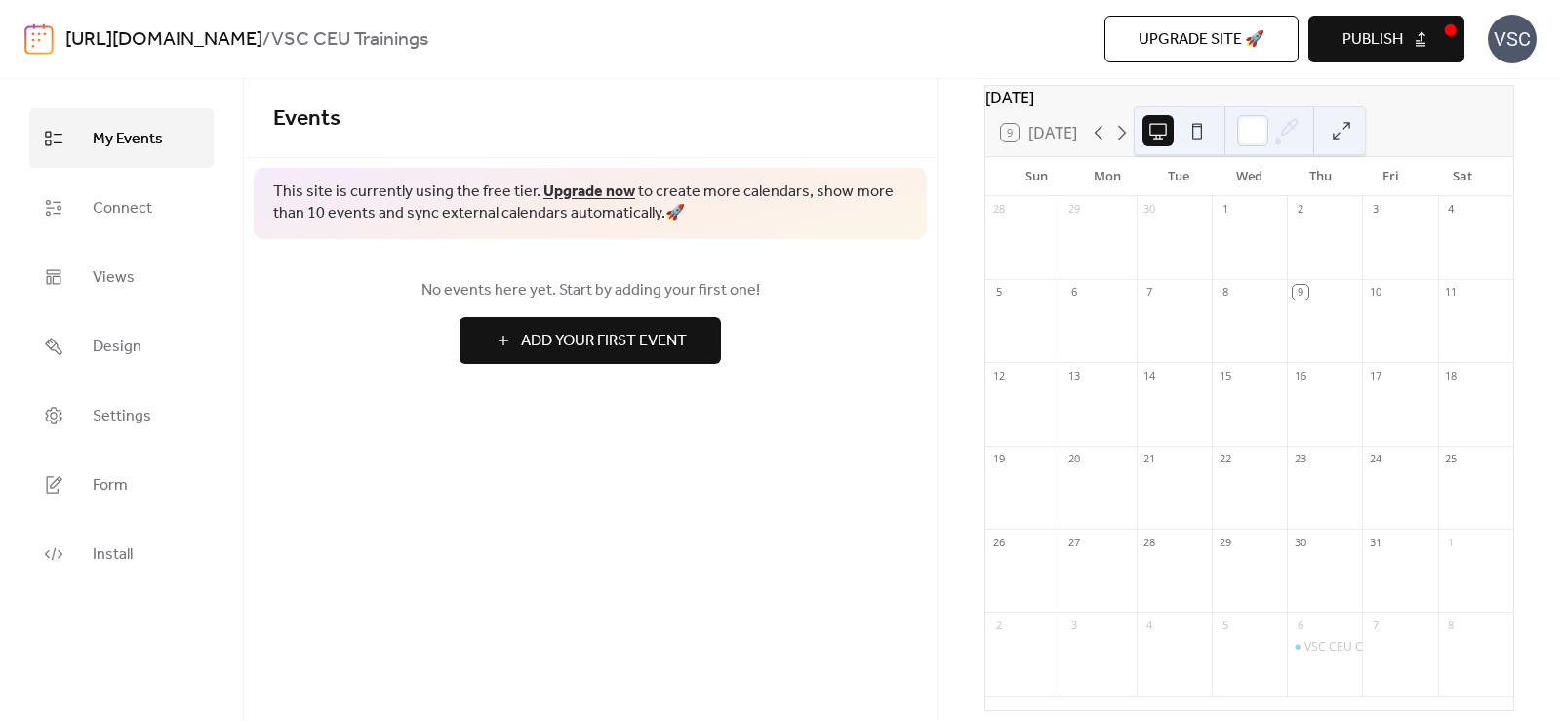
click at [485, 638] on div "Events This site is currently using the free tier. Upgrade now to create more c…" at bounding box center [590, 400] width 693 height 642
click at [817, 438] on div "Events This site is currently using the free tier. Upgrade now to create more c…" at bounding box center [590, 400] width 693 height 642
click at [1542, 53] on div "[URL][DOMAIN_NAME] / VSC CEU Trainings Upgrade site 🚀 Preview Publish VSC" at bounding box center [780, 39] width 1561 height 79
click at [1524, 40] on div "VSC" at bounding box center [1512, 39] width 49 height 49
click at [1502, 86] on span "Account" at bounding box center [1474, 87] width 58 height 23
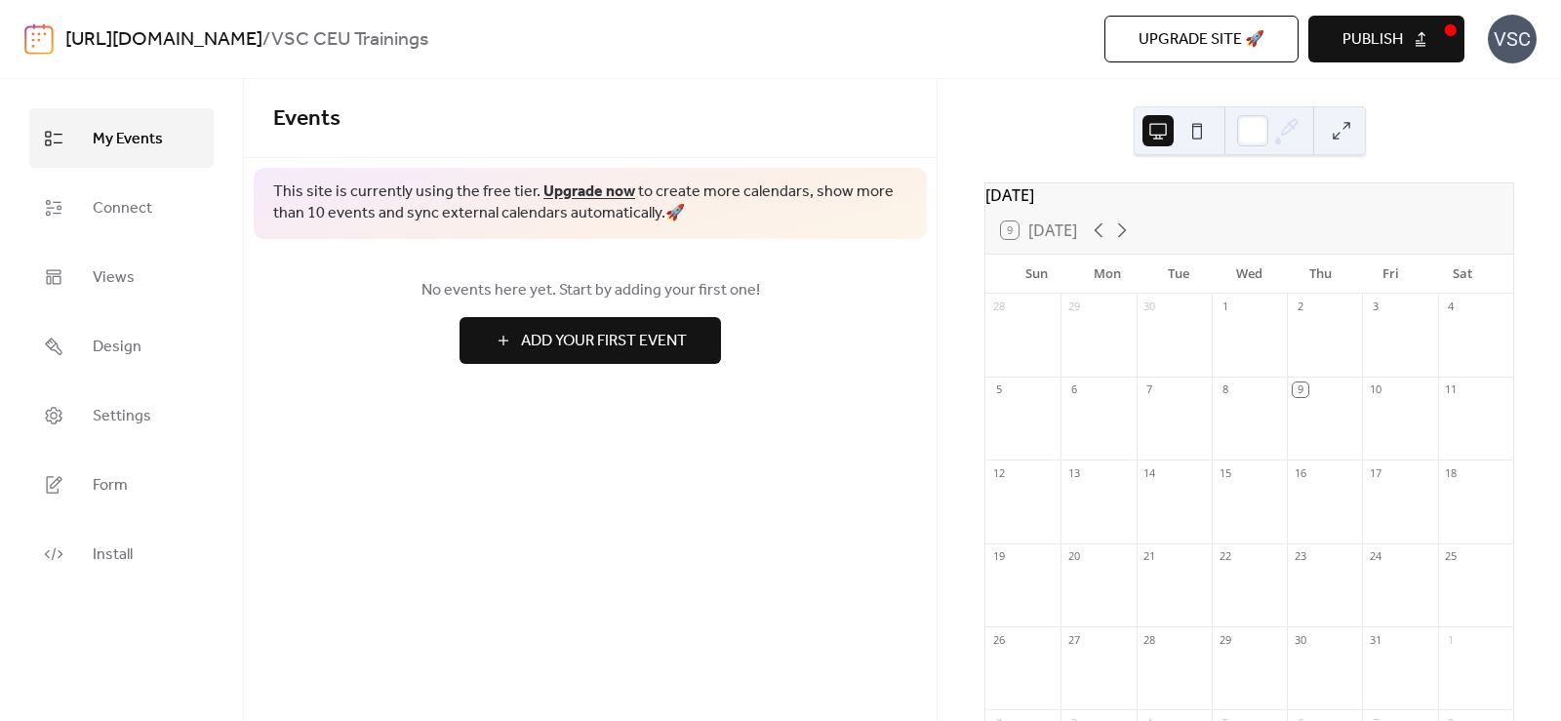
click at [797, 586] on div "Events This site is currently using the free tier. Upgrade now to create more c…" at bounding box center [590, 400] width 693 height 642
click at [145, 554] on link "Install" at bounding box center [121, 554] width 184 height 60
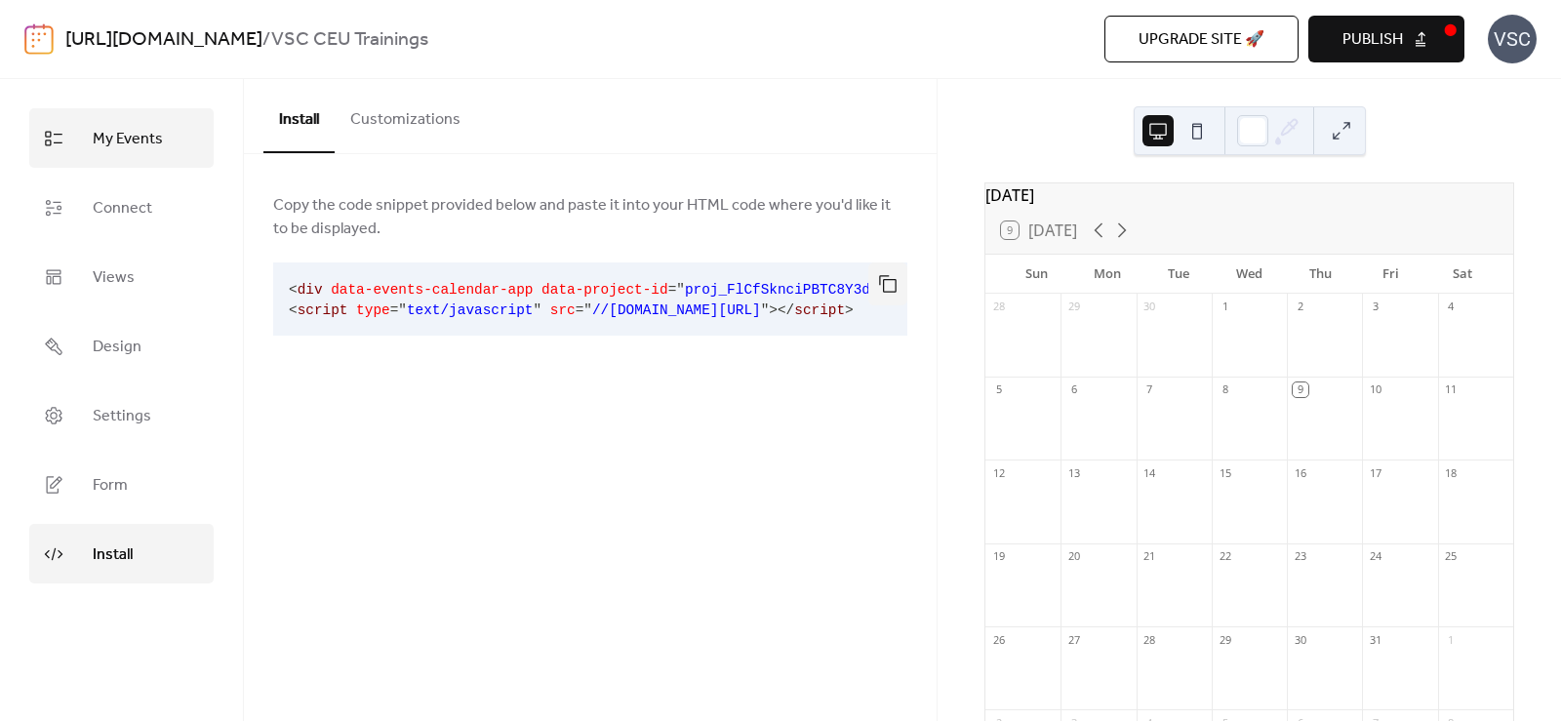
click at [136, 166] on link "My Events" at bounding box center [121, 138] width 184 height 60
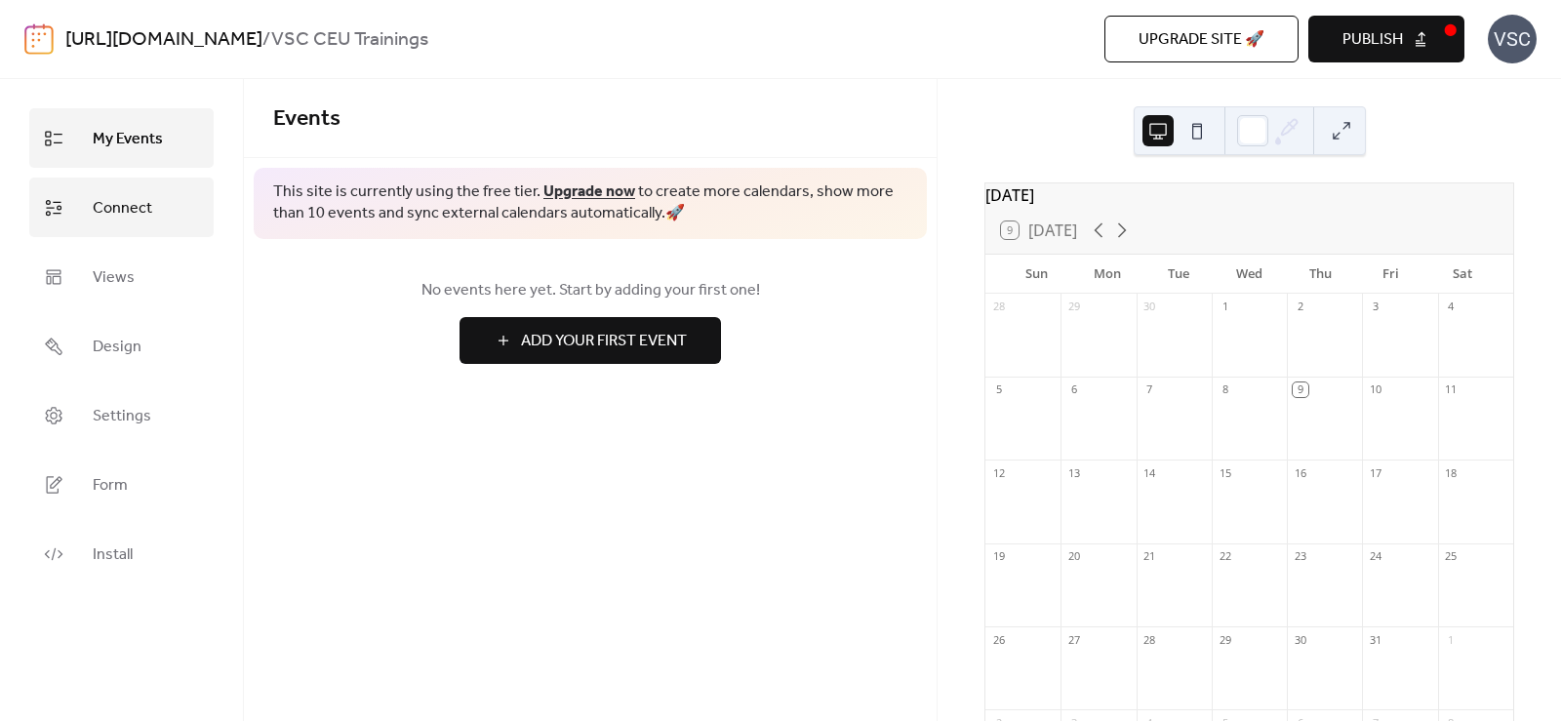
click at [102, 210] on span "Connect" at bounding box center [123, 208] width 60 height 30
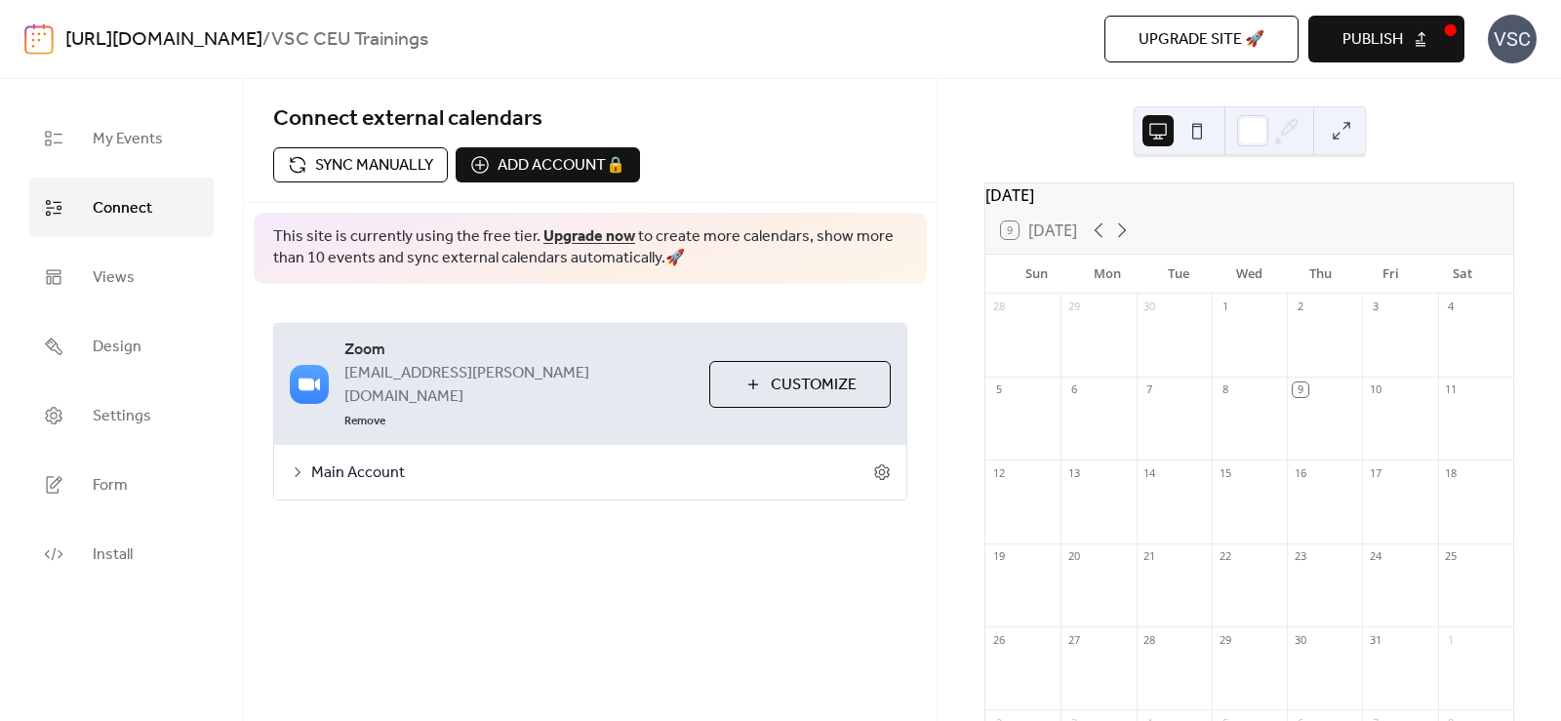
click at [78, 309] on ul "My Events Connect Views Design Settings Form Install" at bounding box center [121, 345] width 184 height 475
click at [83, 274] on link "Views" at bounding box center [121, 277] width 184 height 60
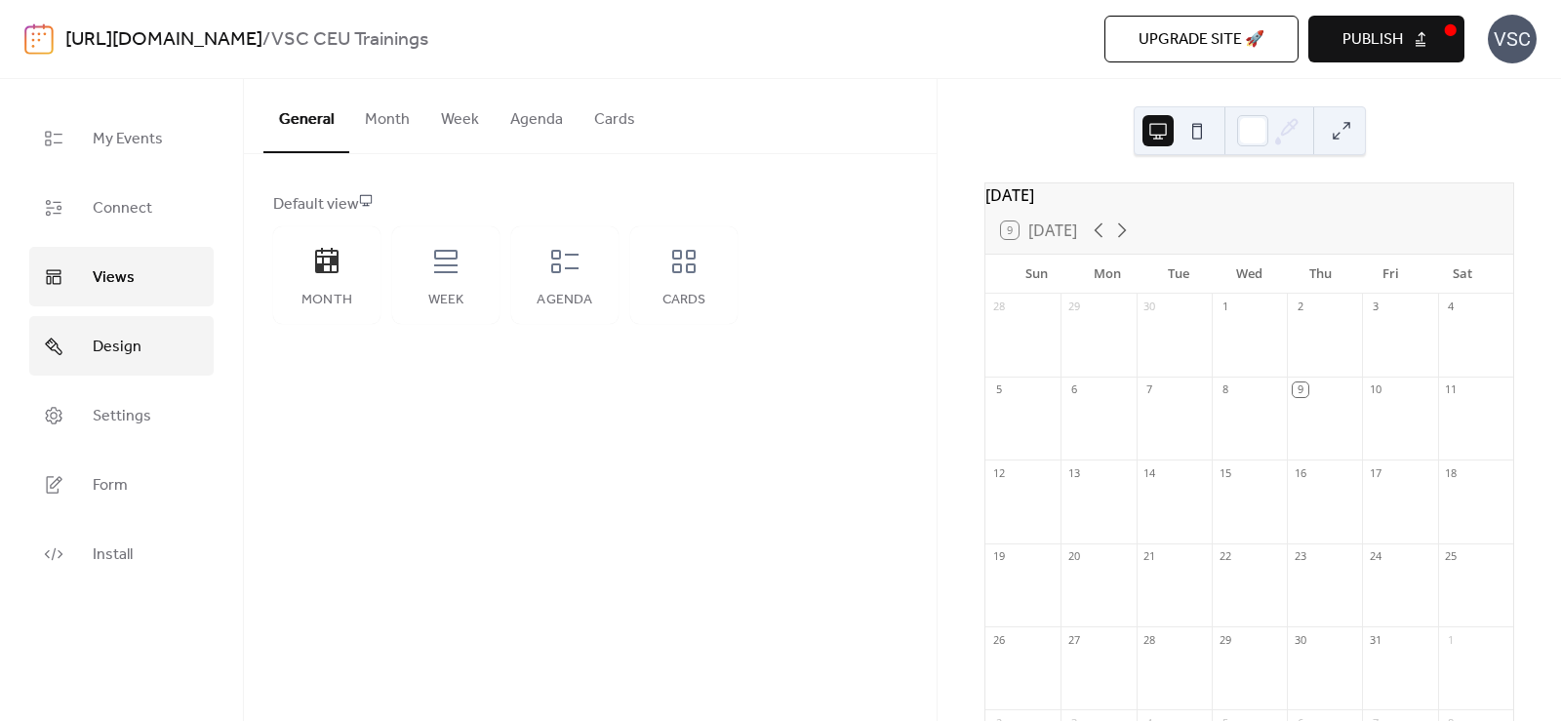
click at [75, 353] on link "Design" at bounding box center [121, 346] width 184 height 60
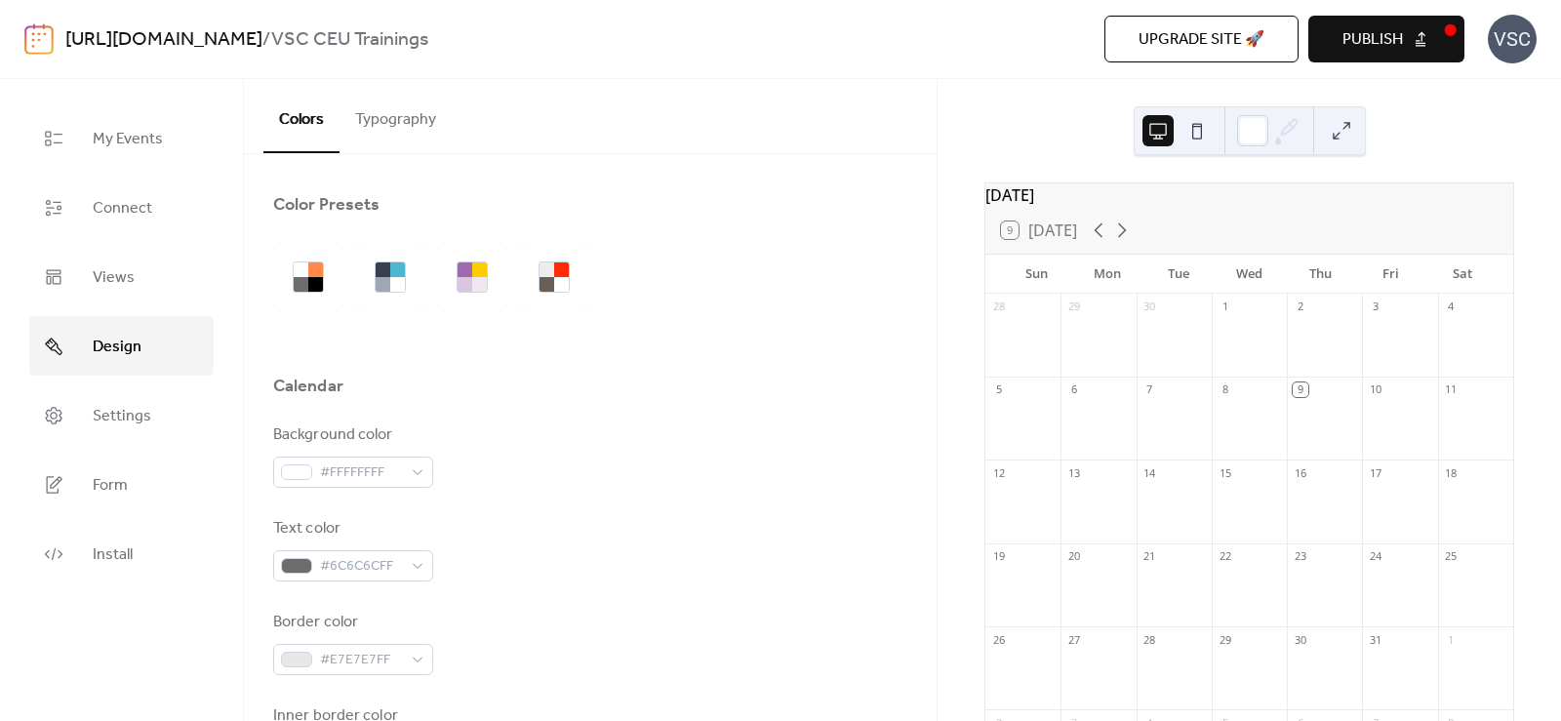
scroll to position [293, 0]
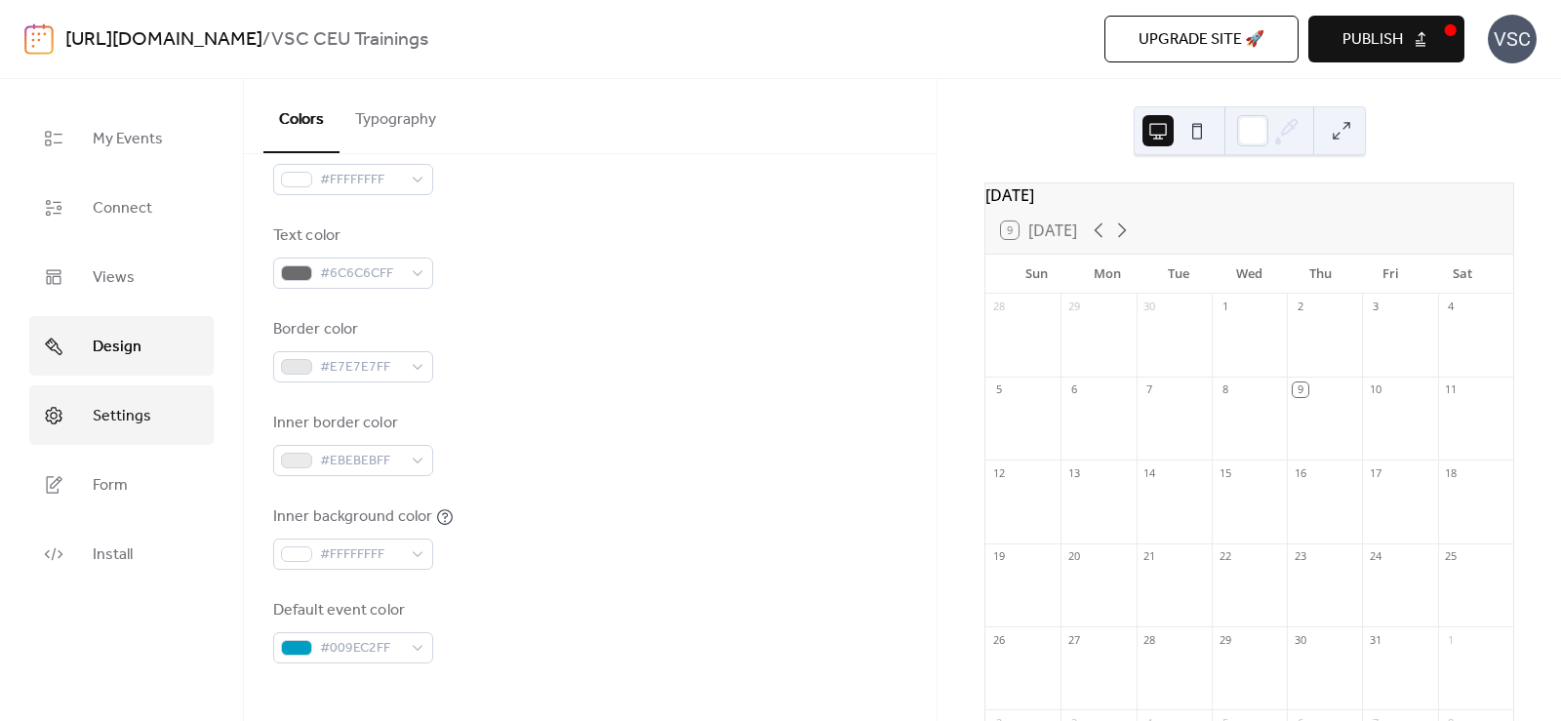
click at [183, 393] on link "Settings" at bounding box center [121, 415] width 184 height 60
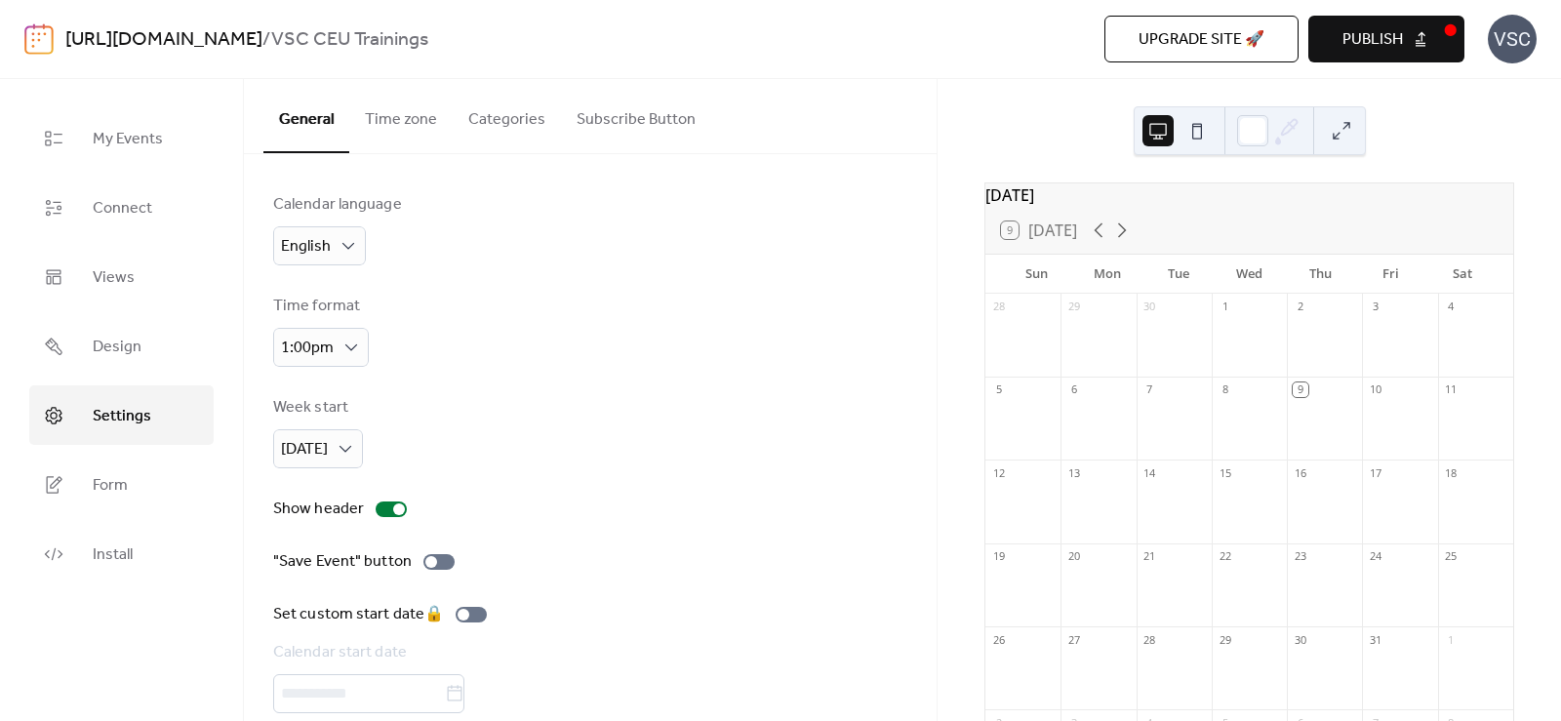
click at [49, 435] on link "Settings" at bounding box center [121, 415] width 184 height 60
click at [84, 459] on link "Form" at bounding box center [121, 485] width 184 height 60
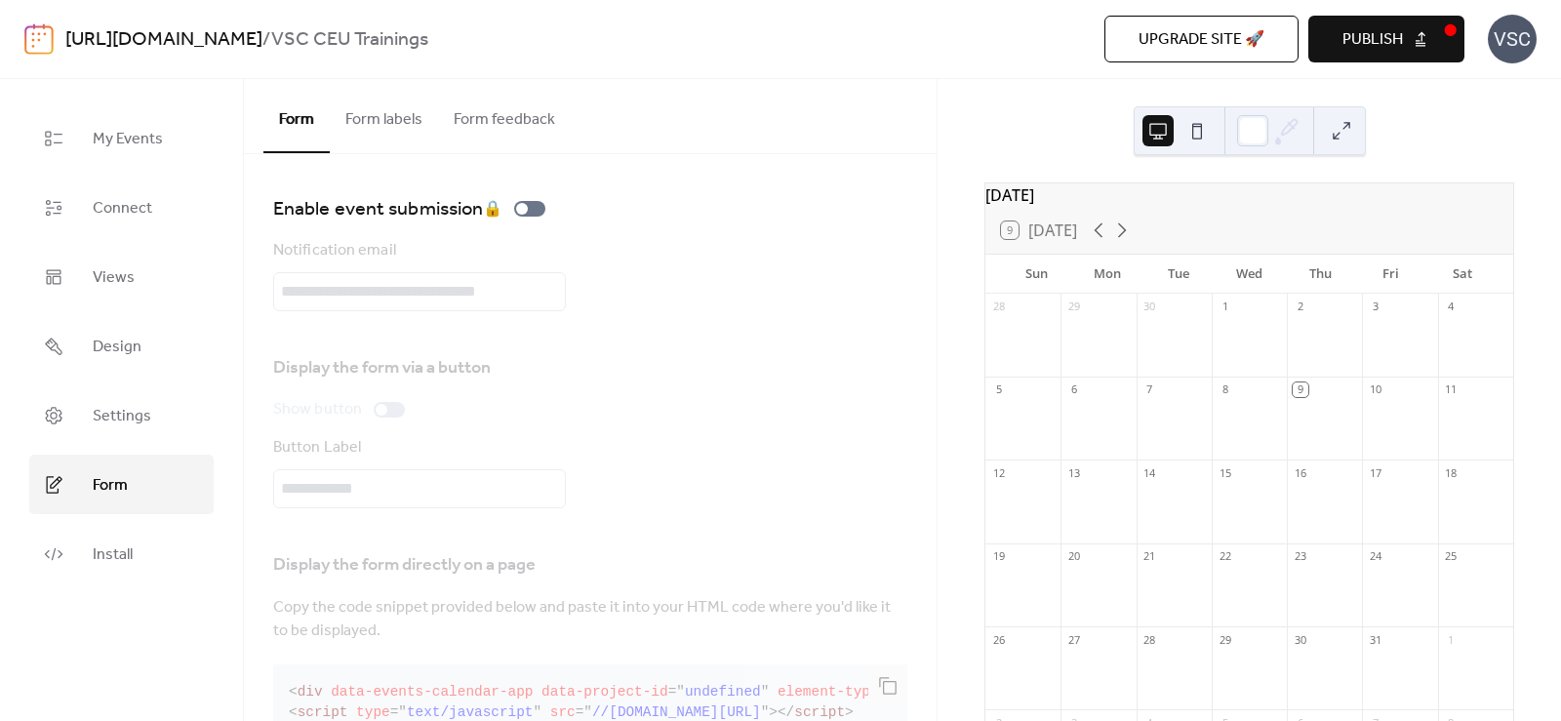
scroll to position [67, 0]
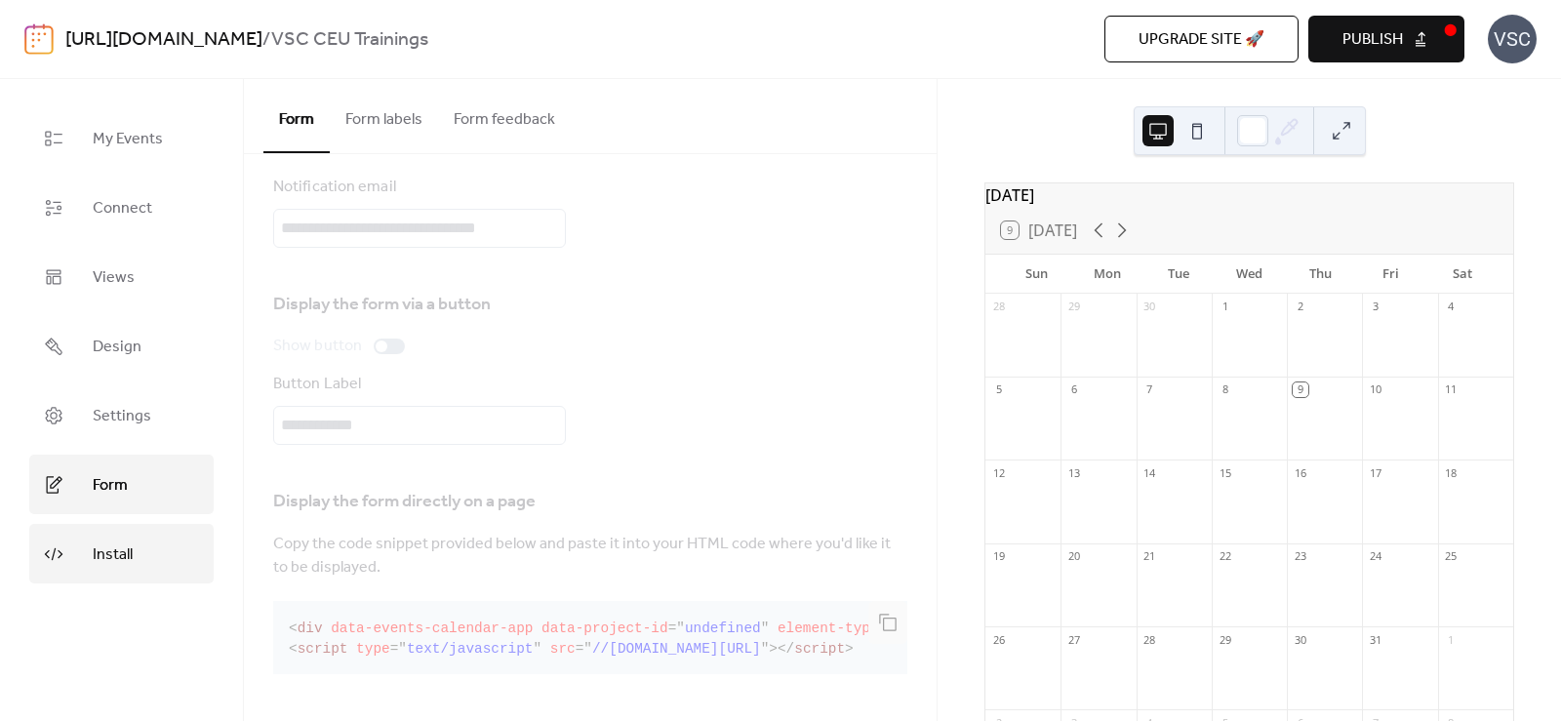
click at [111, 542] on span "Install" at bounding box center [113, 555] width 40 height 30
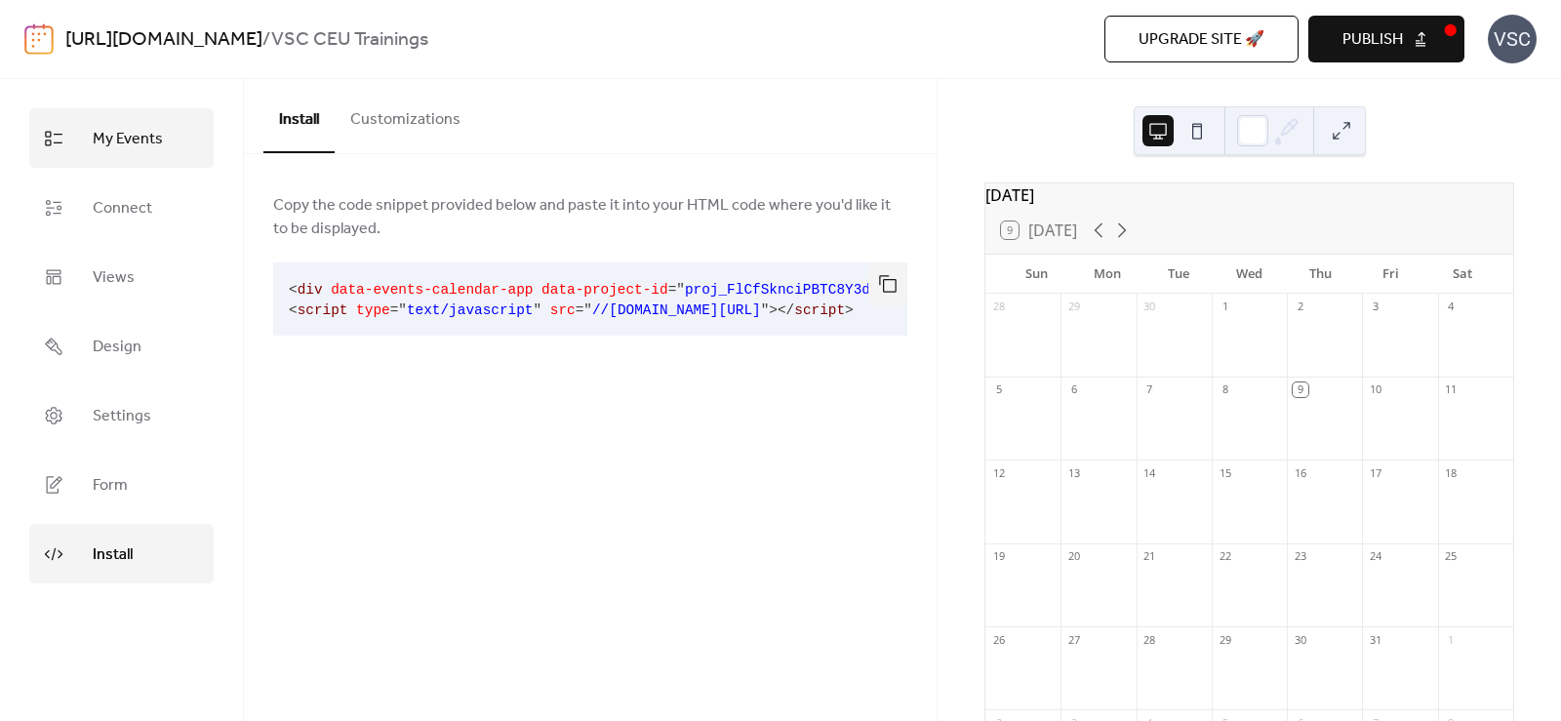
click at [100, 131] on span "My Events" at bounding box center [128, 139] width 70 height 30
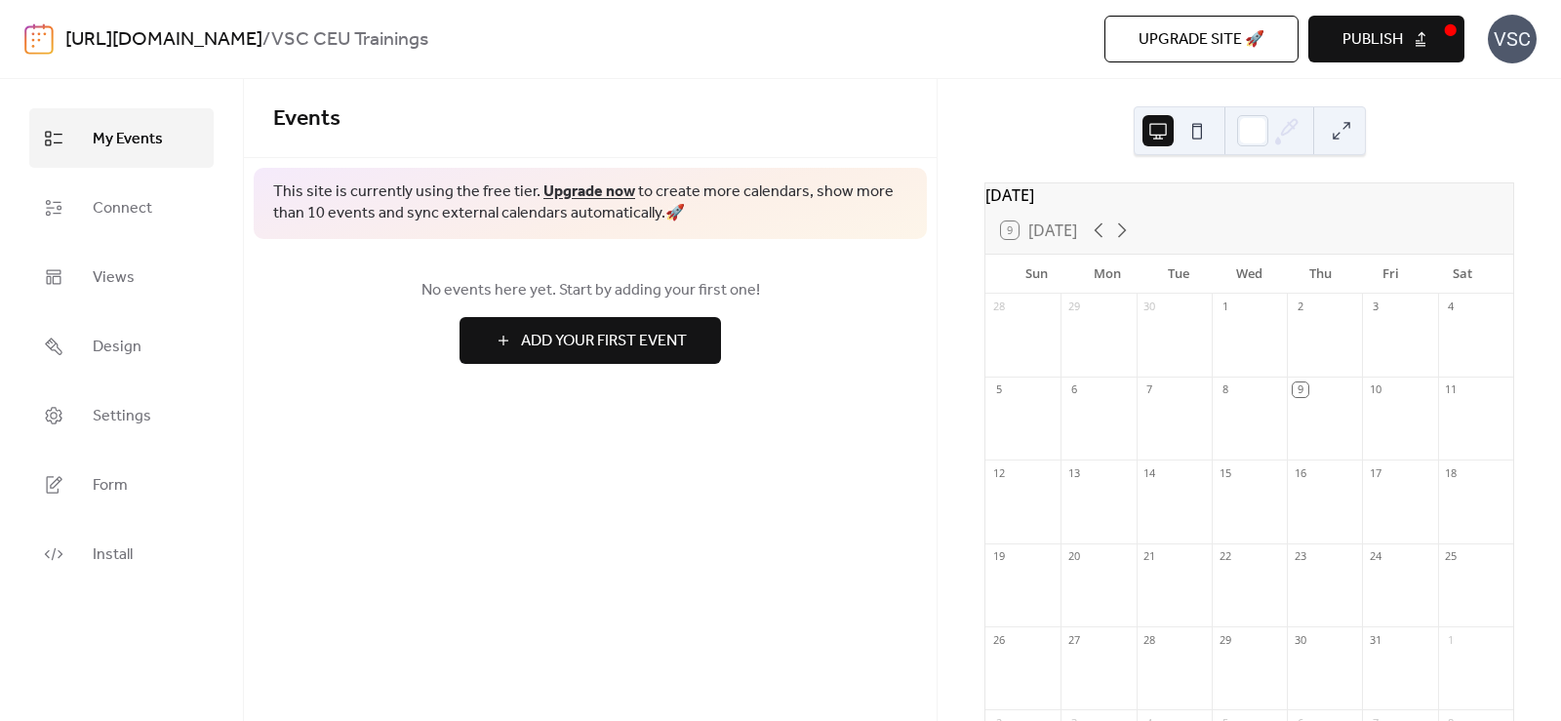
click at [140, 239] on ul "My Events Connect Views Design Settings Form Install" at bounding box center [121, 345] width 184 height 475
click at [135, 214] on span "Connect" at bounding box center [123, 208] width 60 height 30
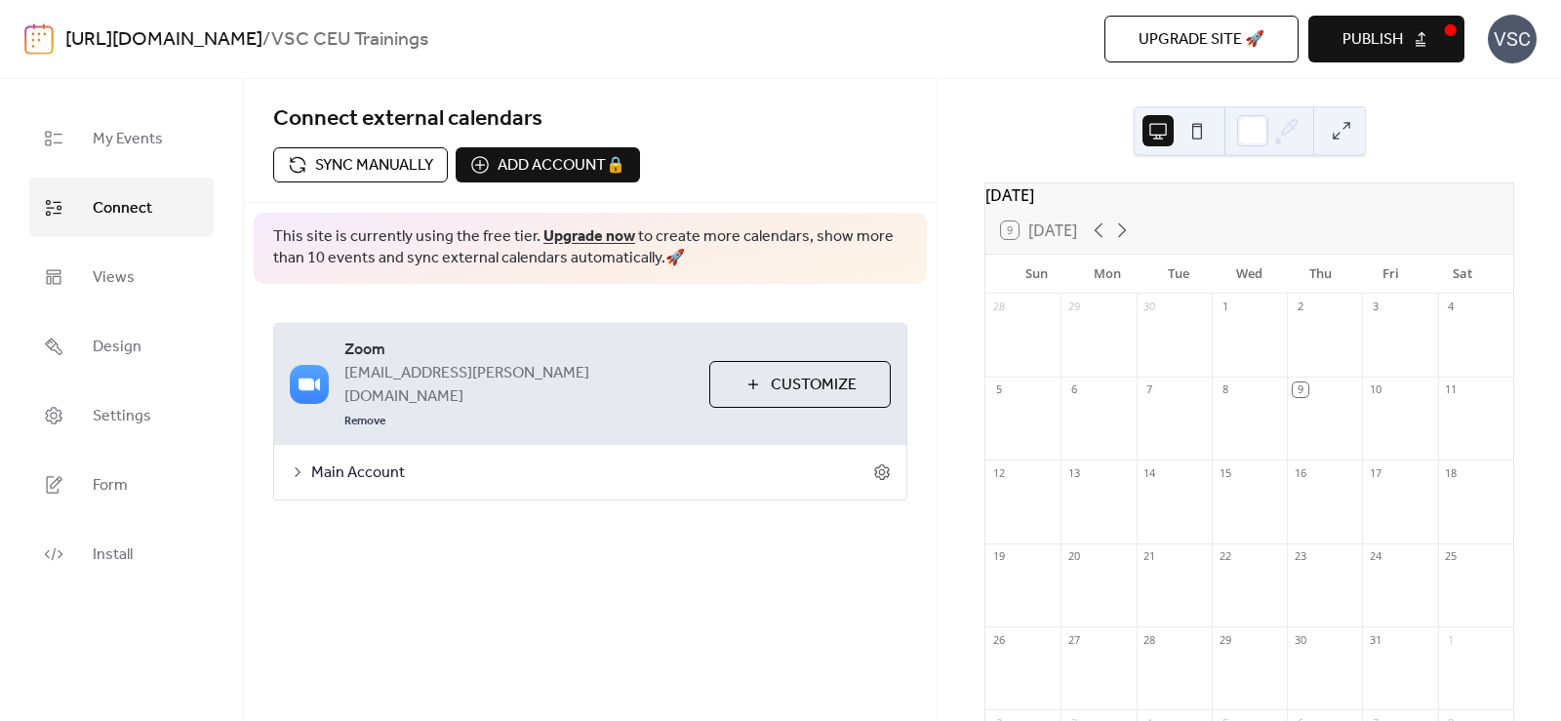
click at [1536, 40] on div "VSC" at bounding box center [1512, 39] width 49 height 49
click at [797, 508] on div "Connect external calendars Sync manually Add account 🔒 🔒 This site is currently…" at bounding box center [590, 329] width 693 height 500
click at [830, 126] on span "Connect external calendars" at bounding box center [590, 119] width 634 height 39
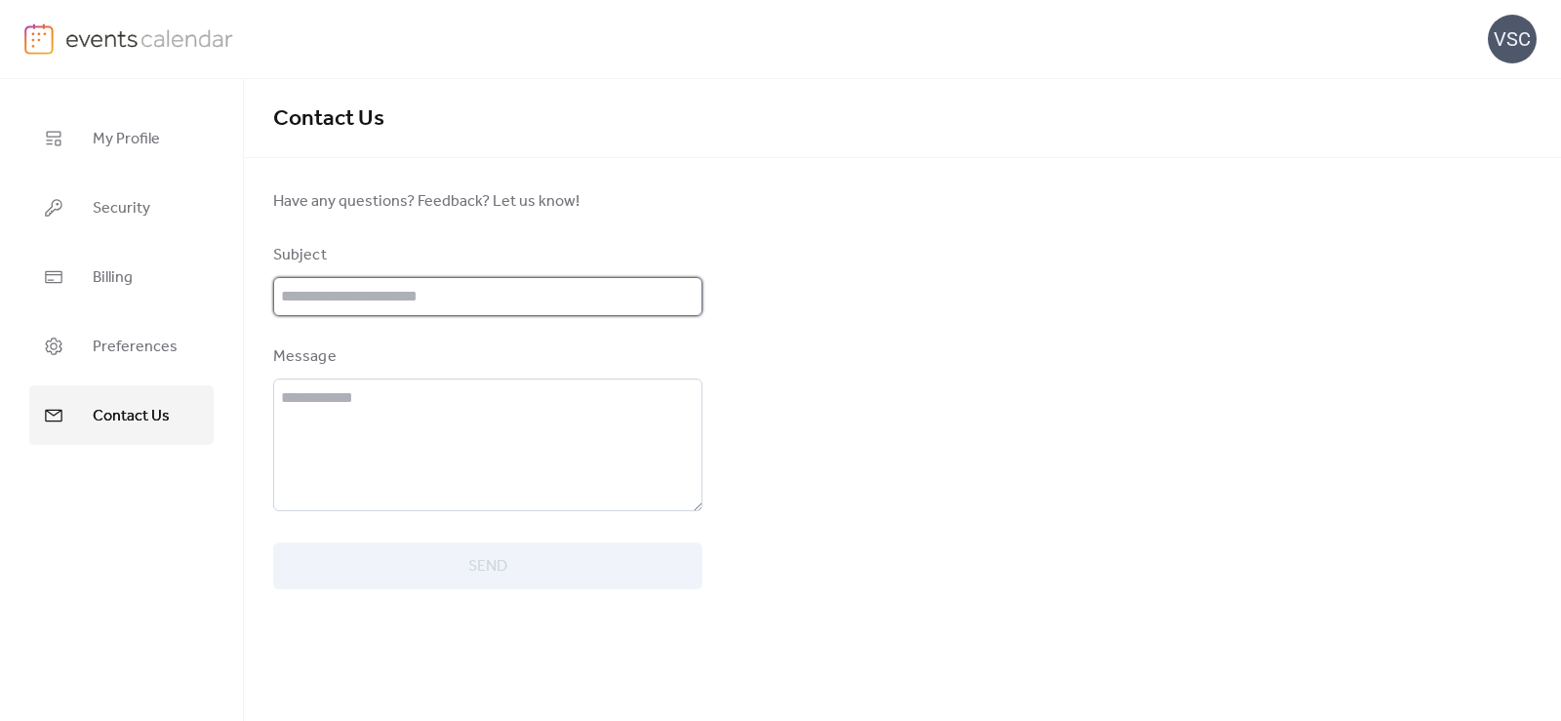
click at [481, 299] on input "text" at bounding box center [487, 296] width 429 height 39
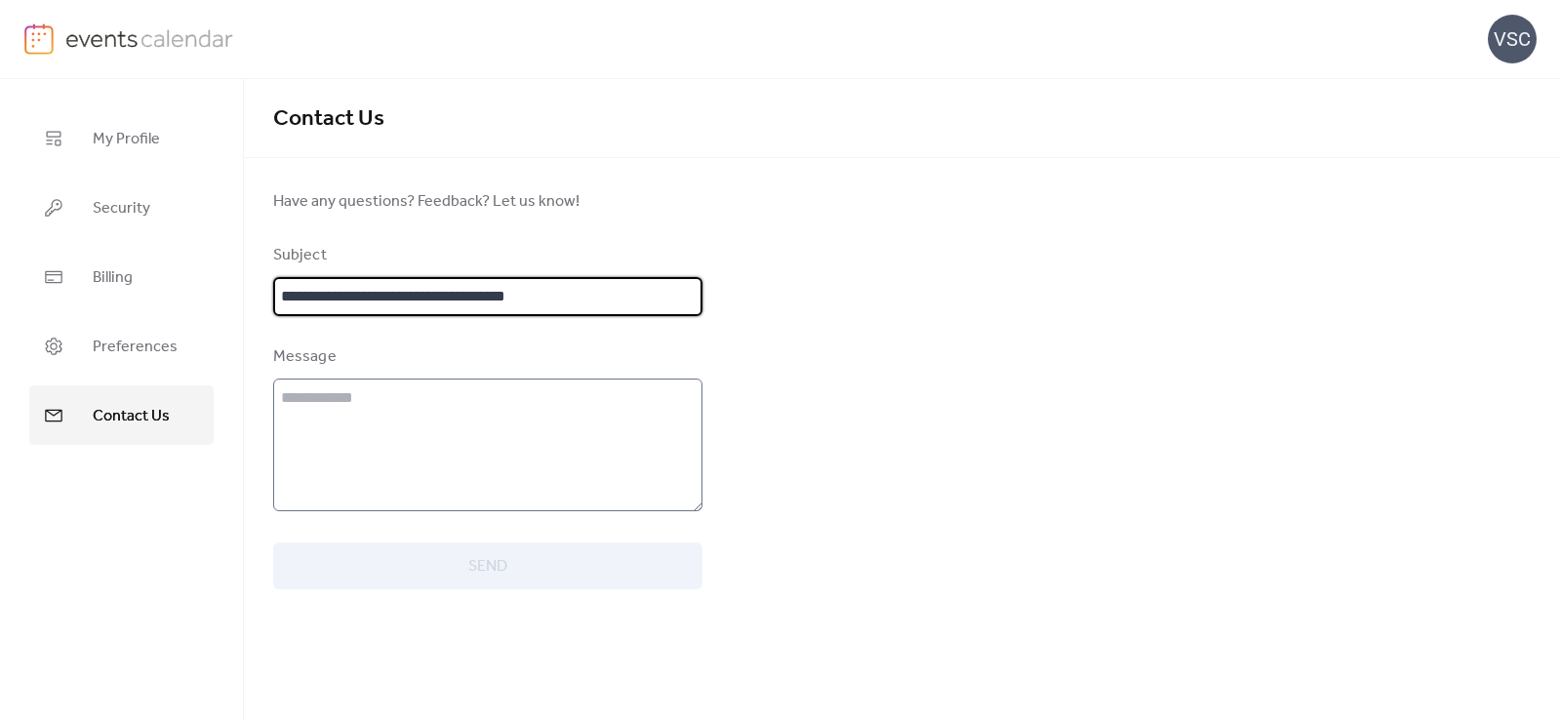
type input "**********"
click at [400, 421] on textarea at bounding box center [487, 445] width 429 height 133
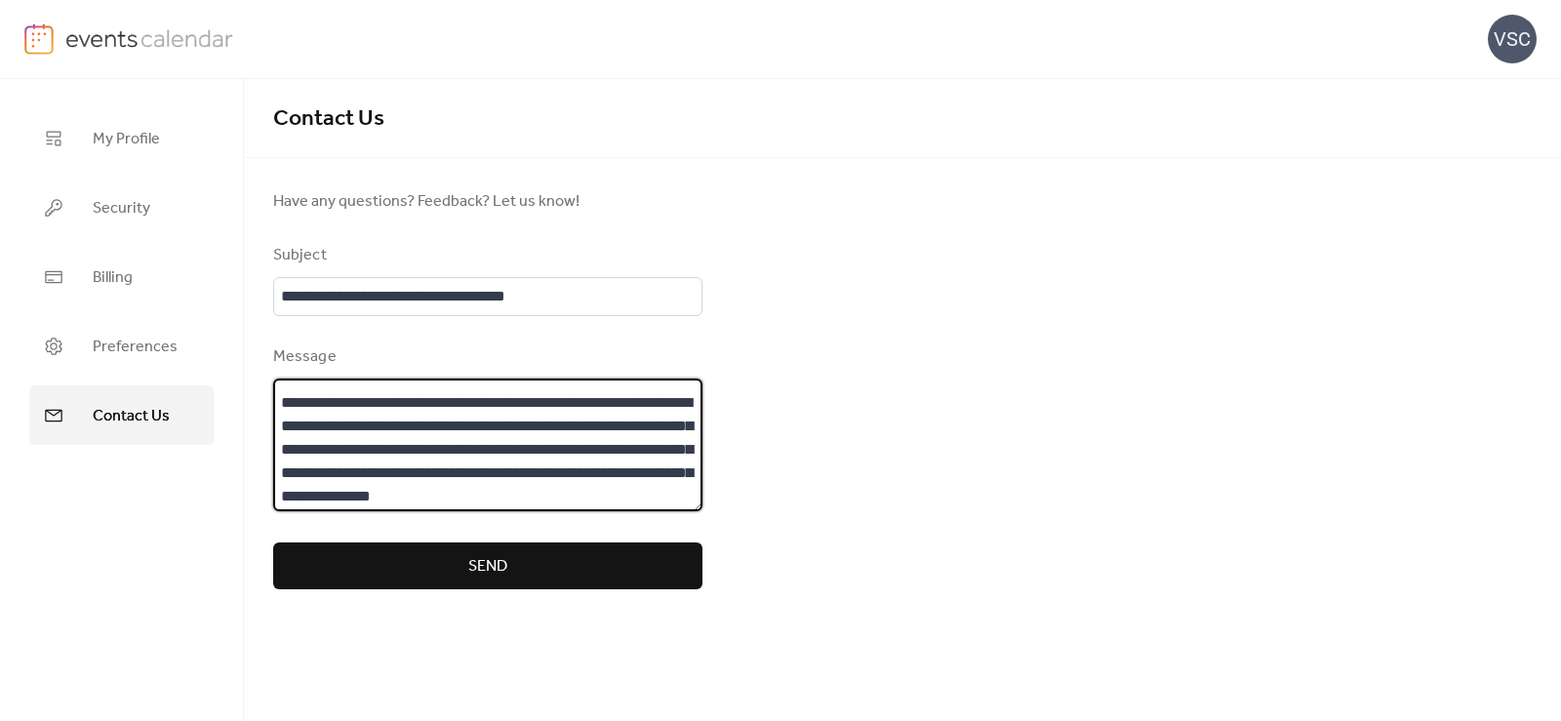
scroll to position [65, 0]
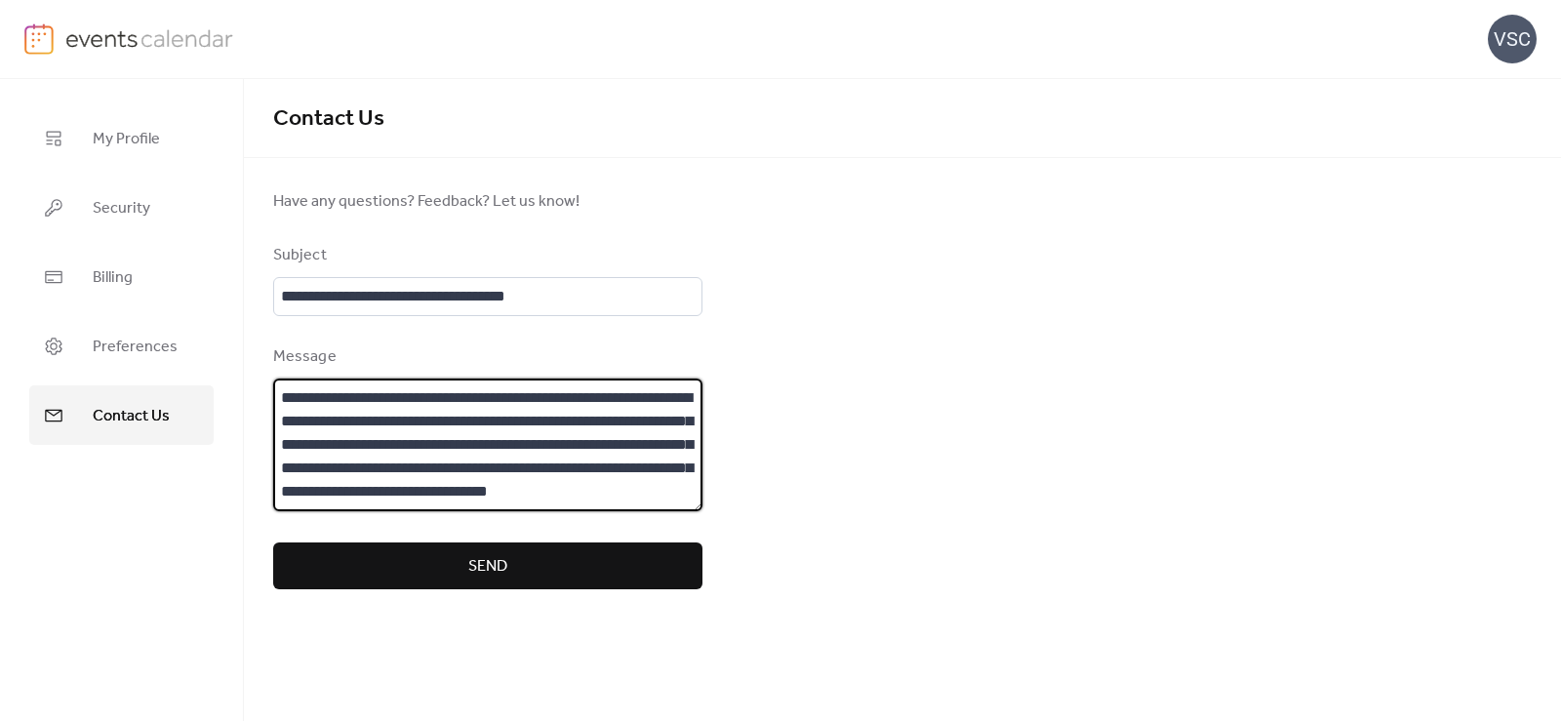
type textarea "**********"
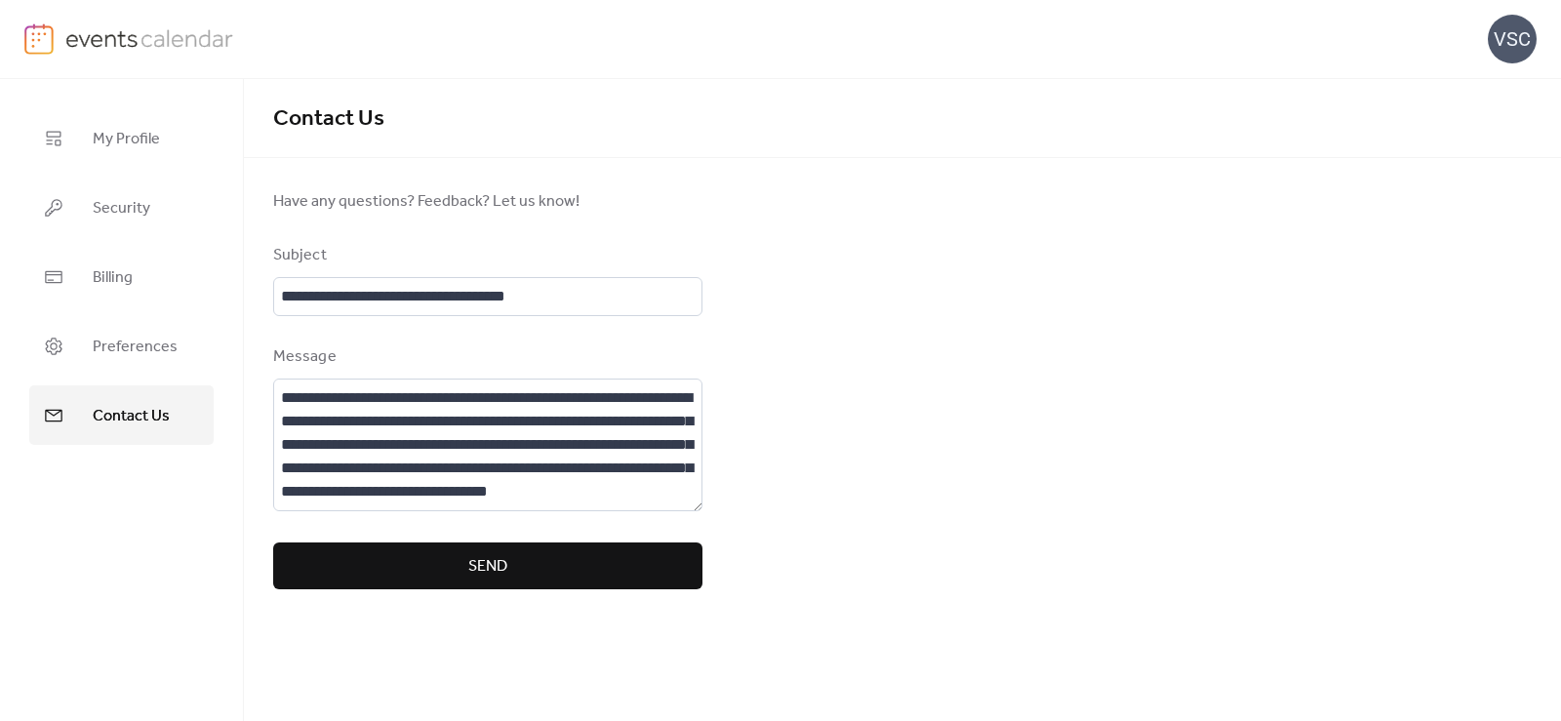
click at [531, 602] on div "**********" at bounding box center [902, 400] width 1317 height 642
click at [532, 564] on button "Send" at bounding box center [487, 565] width 429 height 47
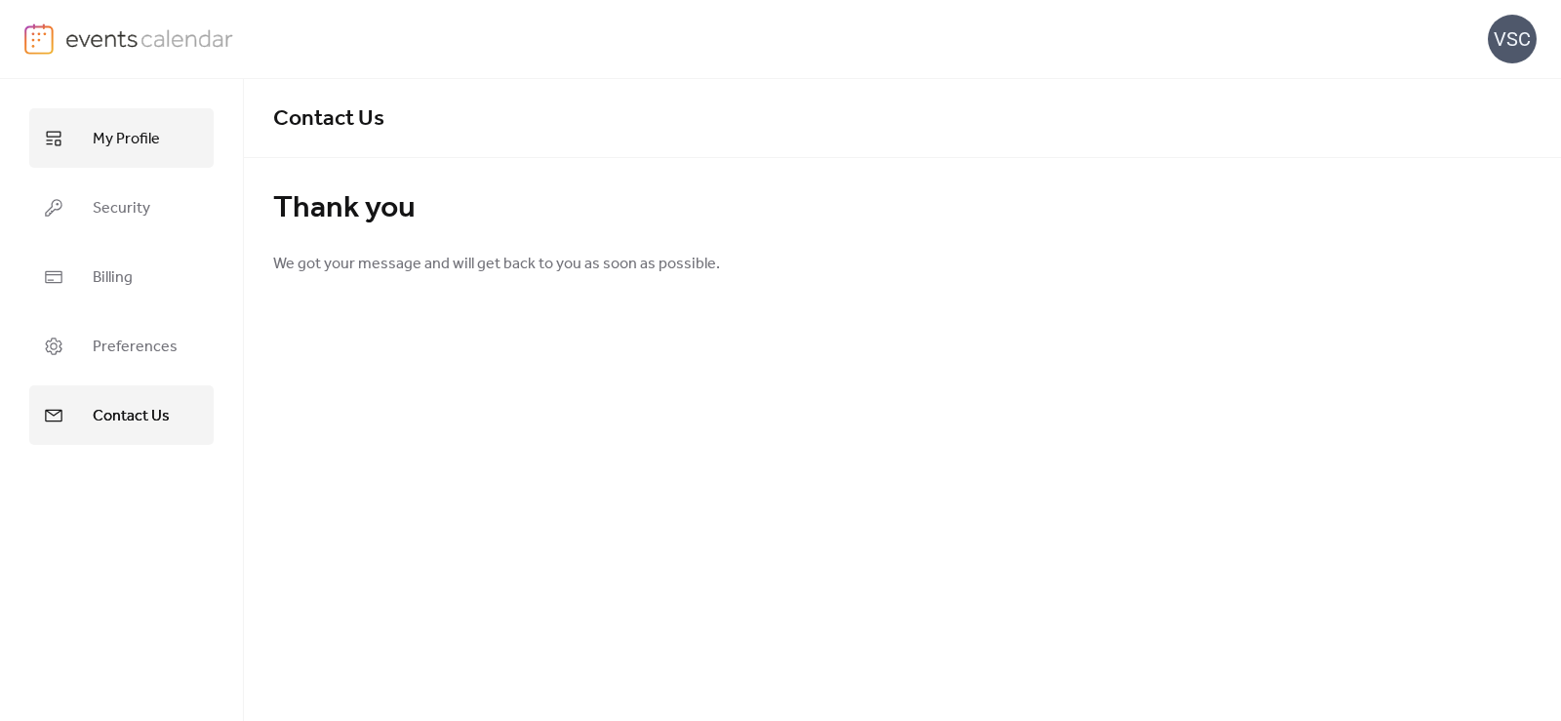
click at [169, 145] on link "My Profile" at bounding box center [121, 138] width 184 height 60
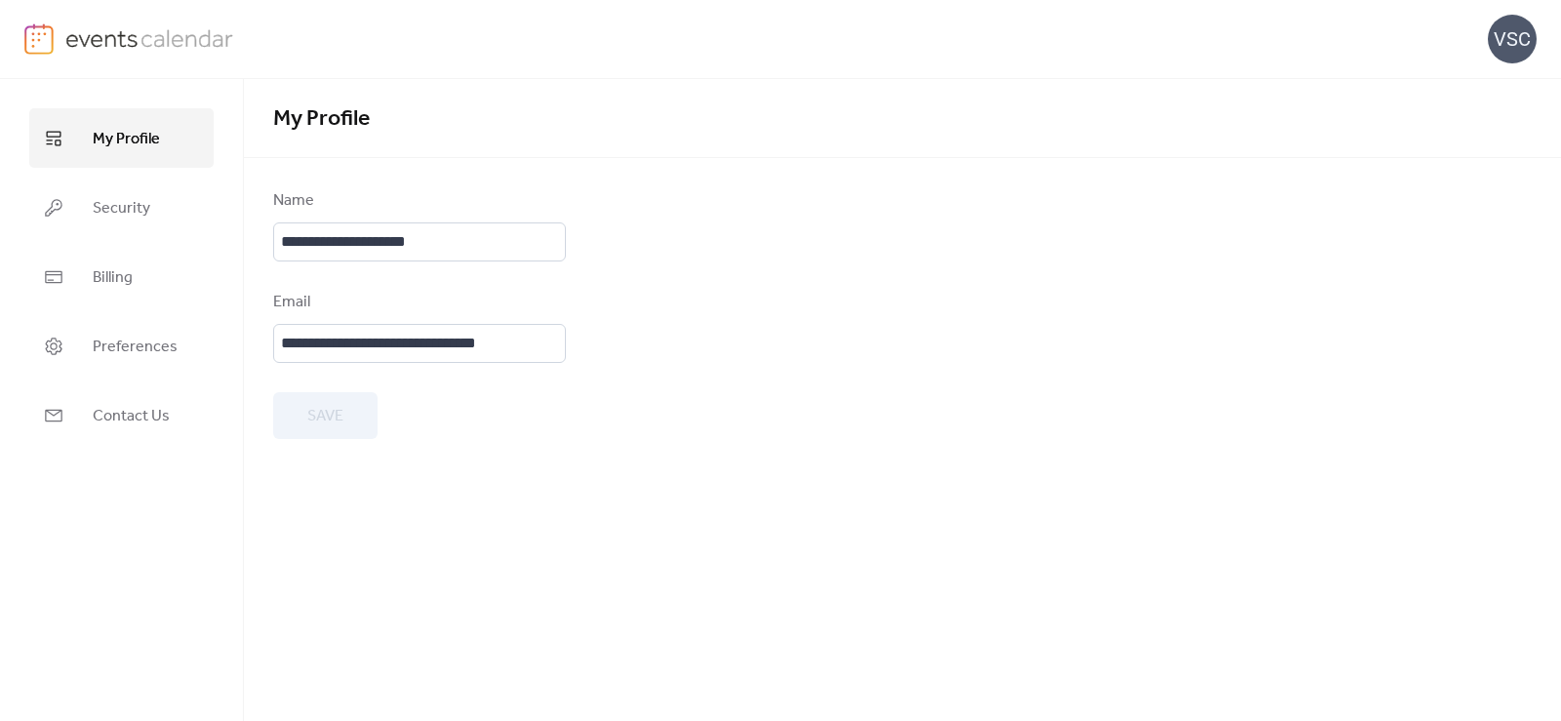
click at [124, 241] on ul "My Profile Security Billing Preferences Contact Us" at bounding box center [121, 276] width 184 height 337
click at [124, 212] on span "Security" at bounding box center [122, 208] width 58 height 30
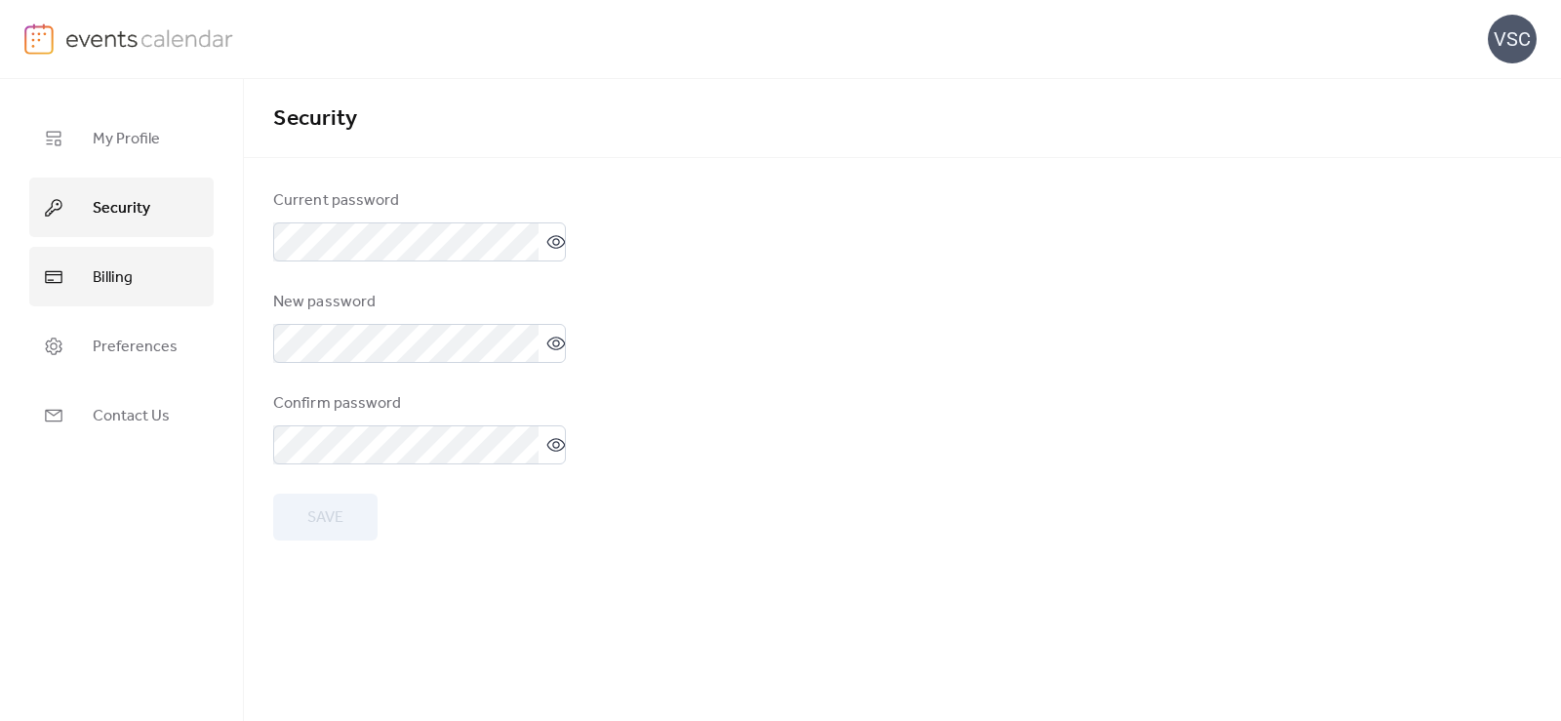
click at [107, 273] on span "Billing" at bounding box center [113, 277] width 40 height 30
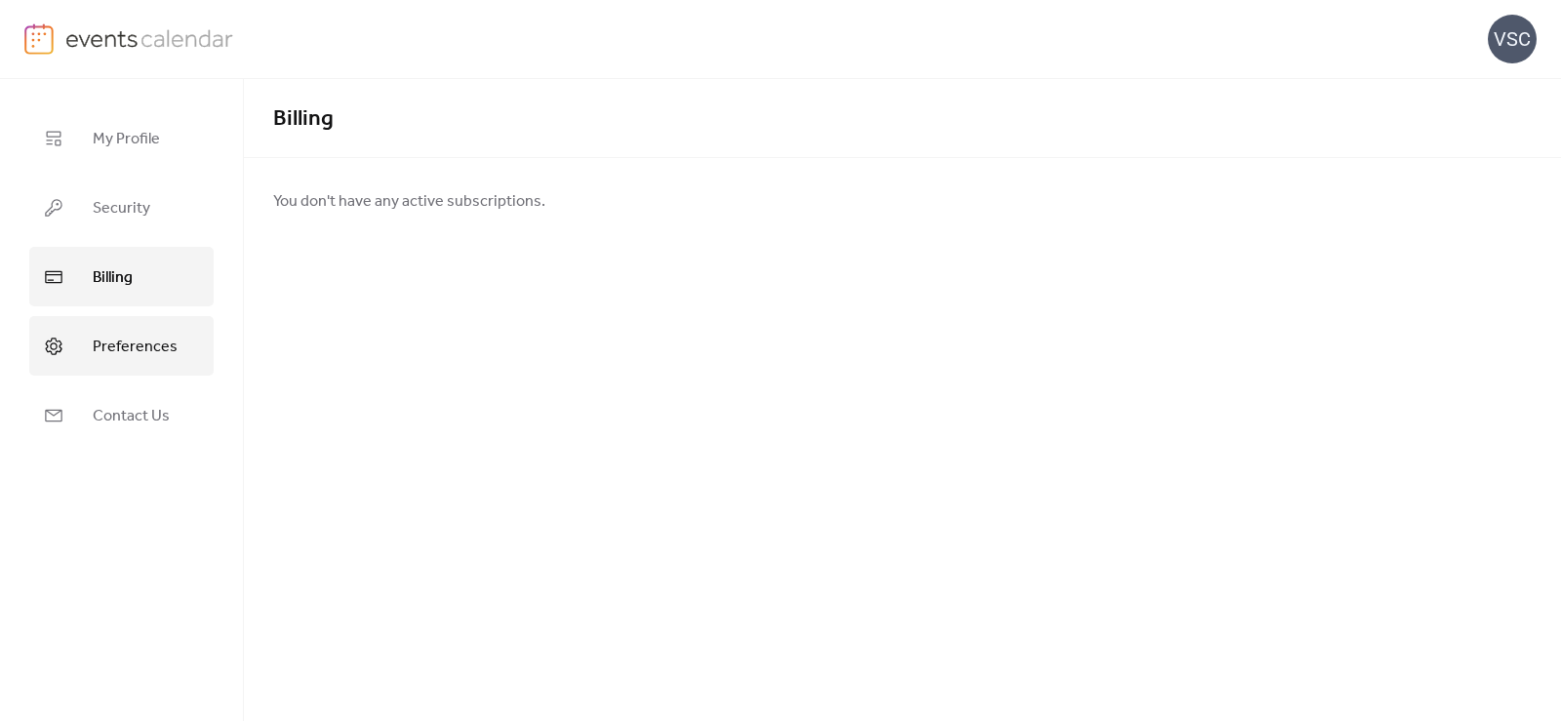
click at [110, 335] on span "Preferences" at bounding box center [135, 347] width 85 height 30
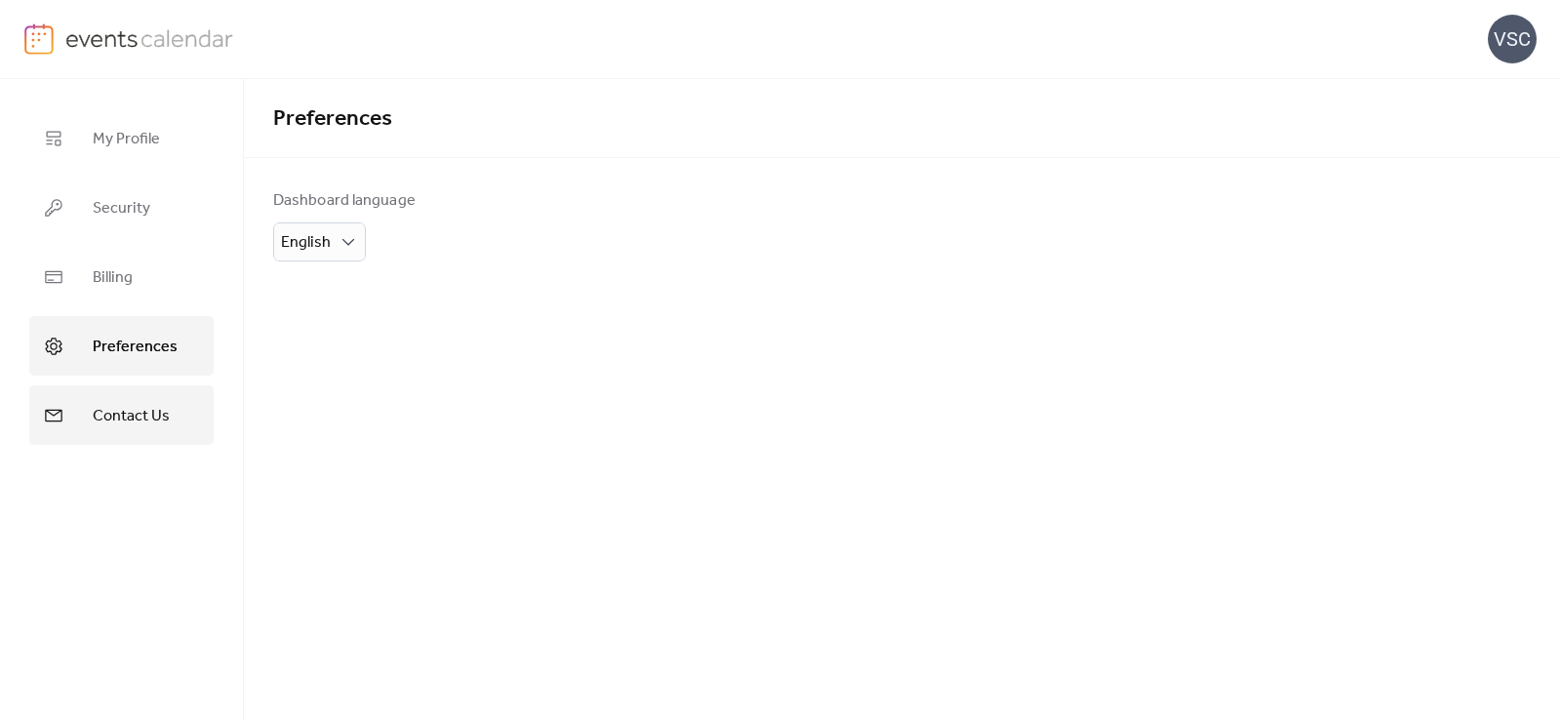
click at [129, 425] on span "Contact Us" at bounding box center [131, 416] width 77 height 30
